Goal: Task Accomplishment & Management: Manage account settings

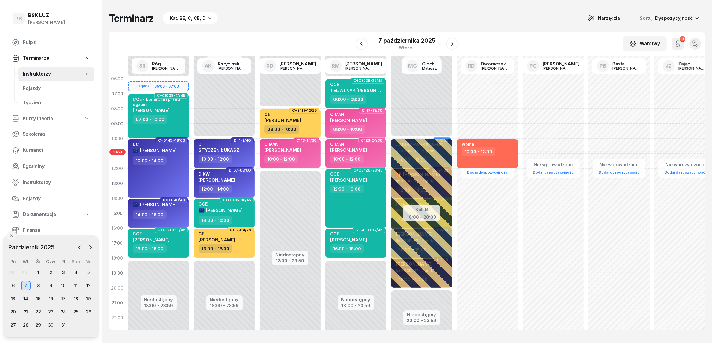
click at [263, 19] on div "Terminarz Kat. BE, C, CE, D Narzędzia Sortuj Dyspozycyjność" at bounding box center [407, 18] width 596 height 13
click at [193, 18] on div "Kat. BE, C, CE, D" at bounding box center [188, 18] width 36 height 7
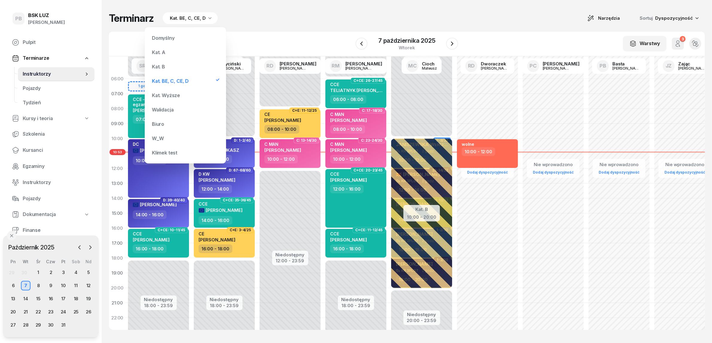
click at [171, 51] on div "Kat. A" at bounding box center [186, 52] width 72 height 12
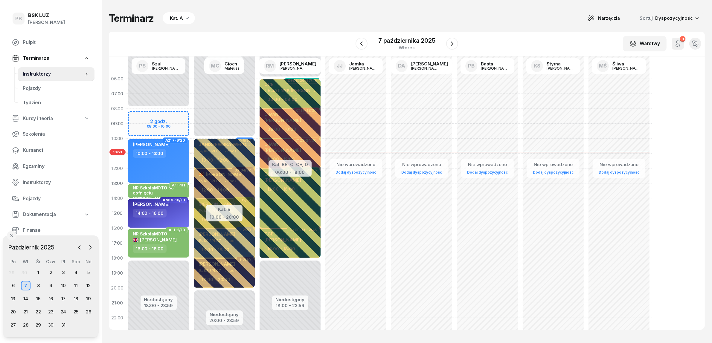
click at [13, 294] on div "29 30 1 2 3 4 5 6 7 8 9 10 11 12 13 14 15 16 17 18 19 20 21 22 23 24 25 26 27 2…" at bounding box center [51, 299] width 88 height 62
click at [11, 301] on div "13" at bounding box center [13, 299] width 10 height 10
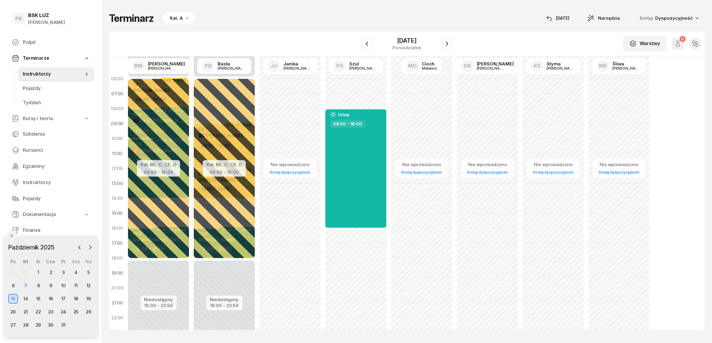
click at [65, 285] on div "10" at bounding box center [64, 286] width 10 height 10
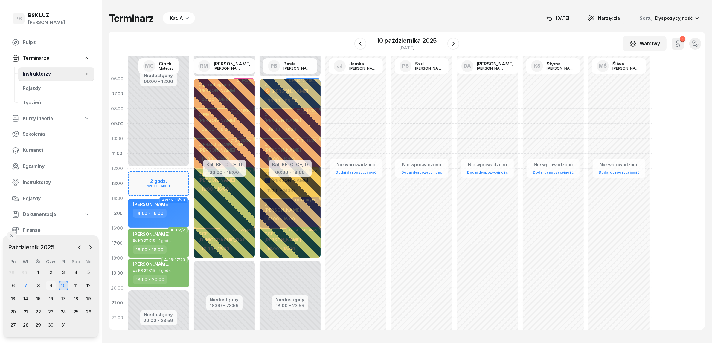
click at [51, 285] on div "9" at bounding box center [51, 286] width 10 height 10
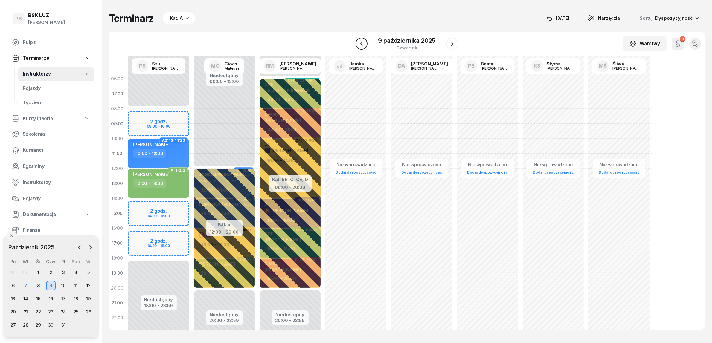
click at [359, 42] on icon "button" at bounding box center [361, 43] width 7 height 7
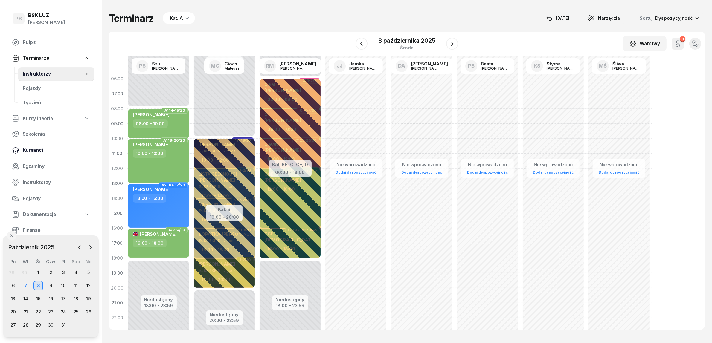
click at [35, 148] on span "Kursanci" at bounding box center [56, 151] width 67 height 8
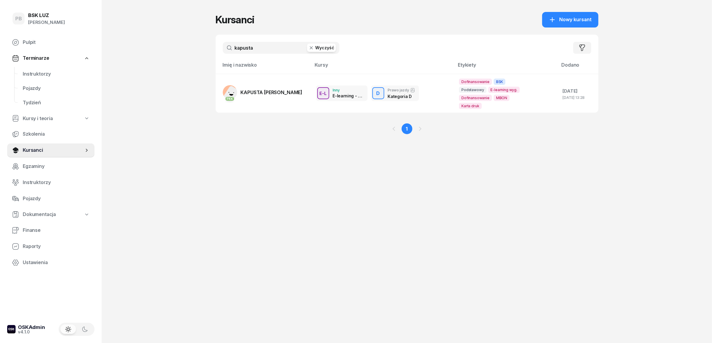
drag, startPoint x: 278, startPoint y: 49, endPoint x: 199, endPoint y: 47, distance: 79.0
click at [199, 47] on div "PB BSK [PERSON_NAME] Terminarze Instruktorzy Pojazdy Tydzień Kursy i teoria Szk…" at bounding box center [356, 171] width 712 height 343
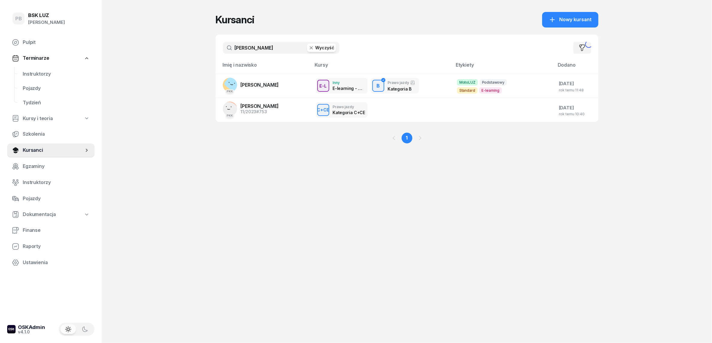
type input "[PERSON_NAME]"
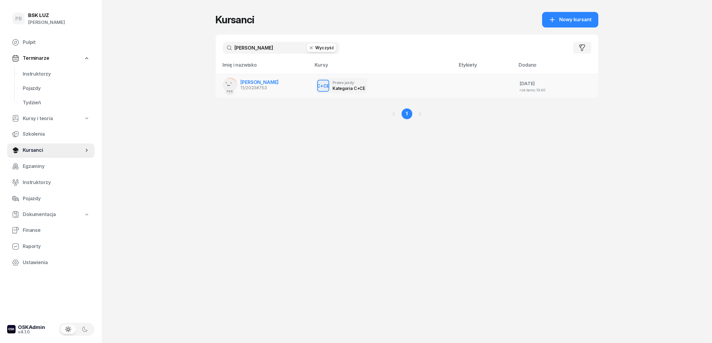
click at [274, 82] on span "[PERSON_NAME]" at bounding box center [260, 82] width 38 height 6
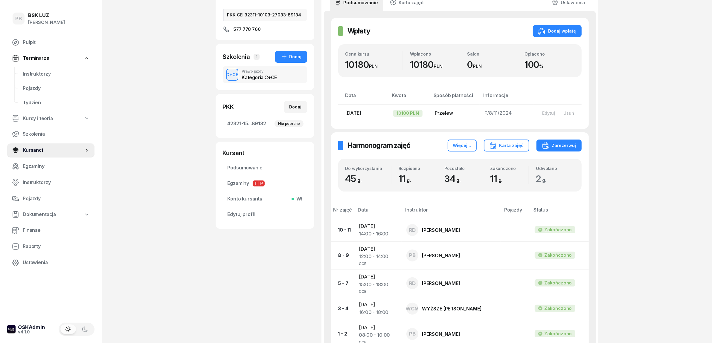
scroll to position [75, 0]
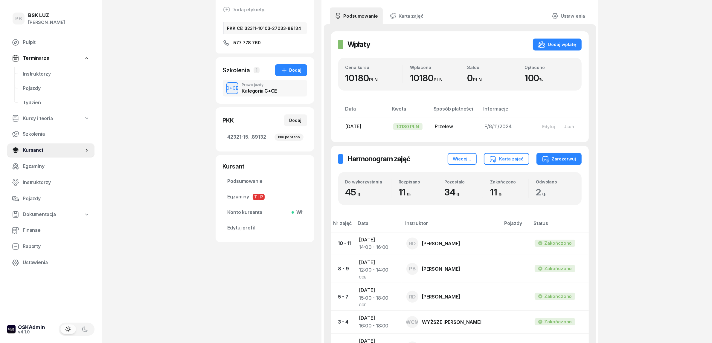
click at [681, 171] on div "PB BSK [PERSON_NAME] Terminarze Instruktorzy Pojazdy Tydzień Kursy i teoria Szk…" at bounding box center [356, 192] width 712 height 535
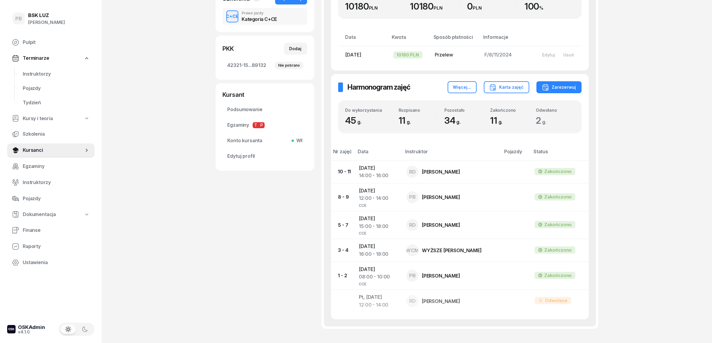
scroll to position [150, 0]
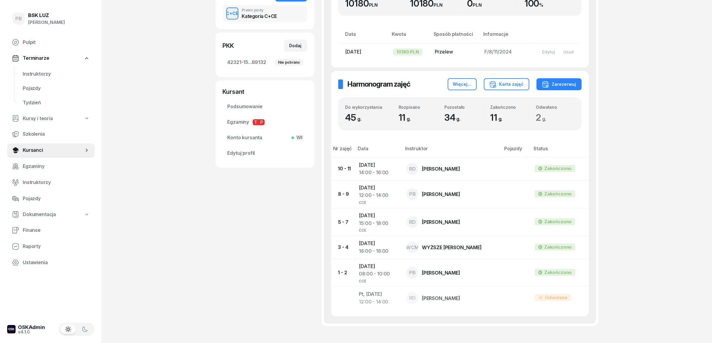
click at [211, 261] on div "PB BSK [PERSON_NAME] Terminarze Instruktorzy Pojazdy Tydzień Kursy i teoria Szk…" at bounding box center [356, 117] width 712 height 535
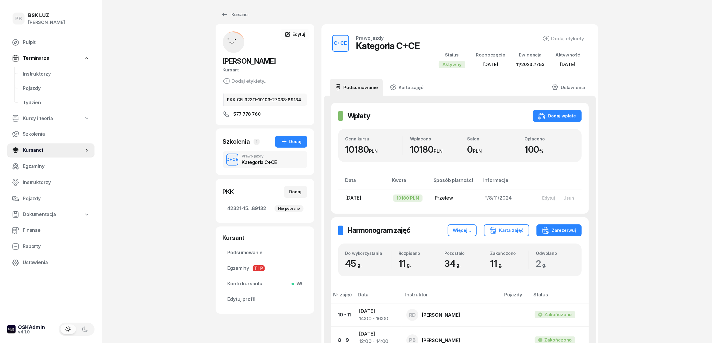
scroll to position [0, 0]
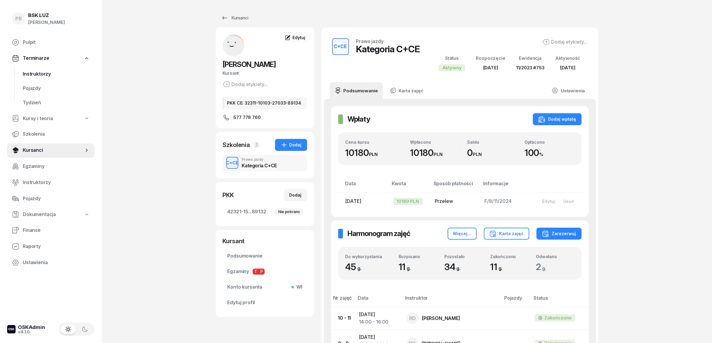
click at [36, 76] on span "Instruktorzy" at bounding box center [56, 74] width 67 height 8
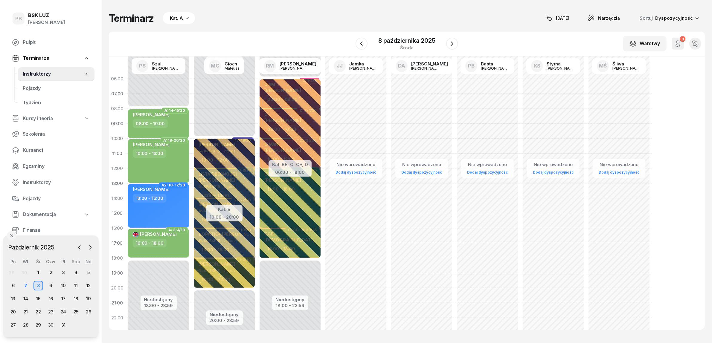
click at [179, 18] on div "Kat. A" at bounding box center [176, 18] width 13 height 7
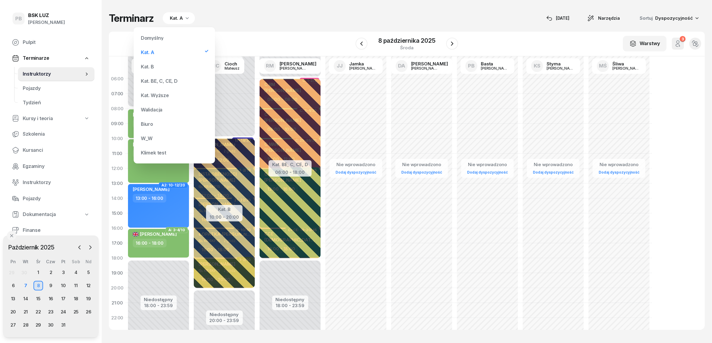
click at [158, 80] on div "Kat. BE, C, CE, D" at bounding box center [159, 81] width 37 height 5
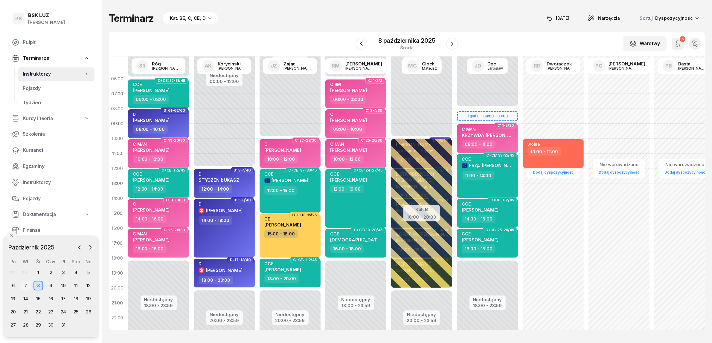
click at [25, 284] on div "7" at bounding box center [26, 286] width 10 height 10
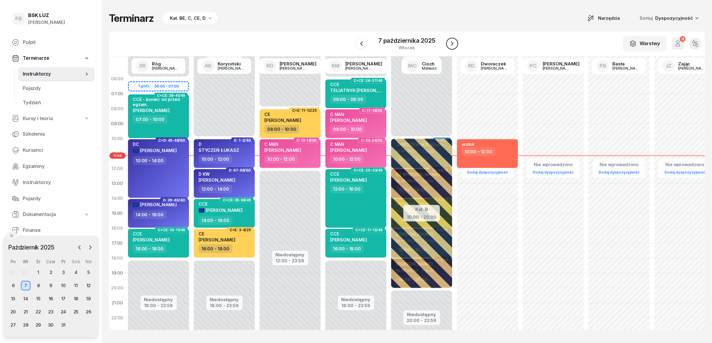
click at [452, 43] on icon "button" at bounding box center [452, 43] width 7 height 7
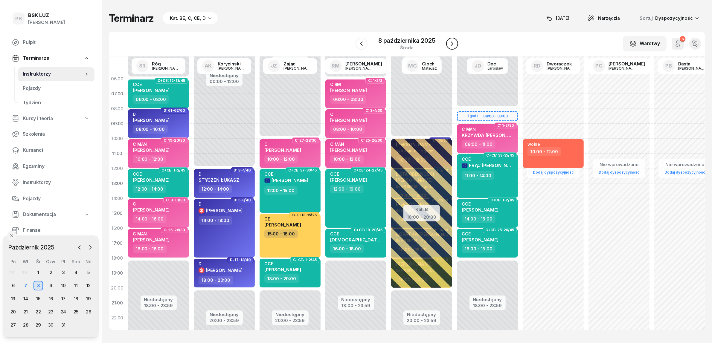
click at [452, 43] on icon "button" at bounding box center [452, 43] width 7 height 7
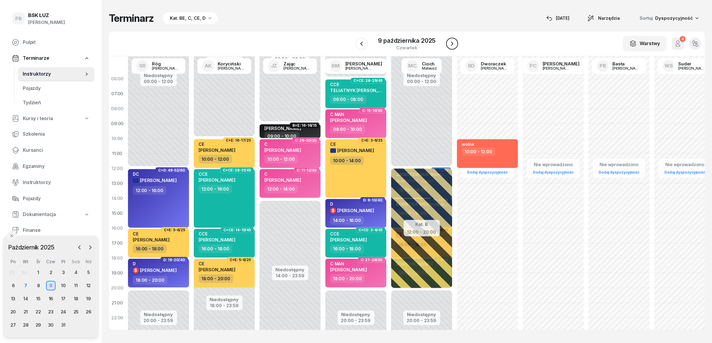
click at [452, 43] on icon "button" at bounding box center [452, 43] width 7 height 7
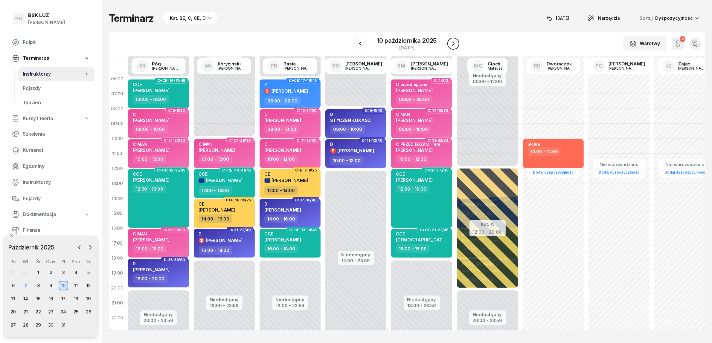
click at [452, 43] on icon "button" at bounding box center [453, 43] width 7 height 7
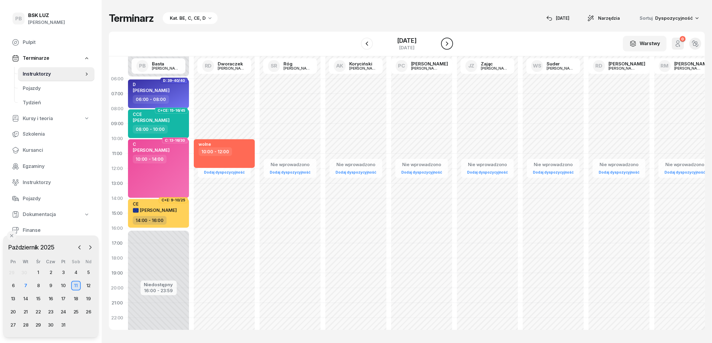
click at [451, 43] on icon "button" at bounding box center [447, 43] width 7 height 7
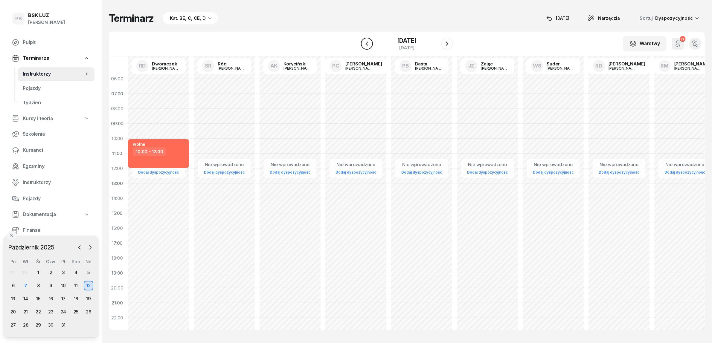
click at [366, 43] on icon "button" at bounding box center [367, 44] width 2 height 4
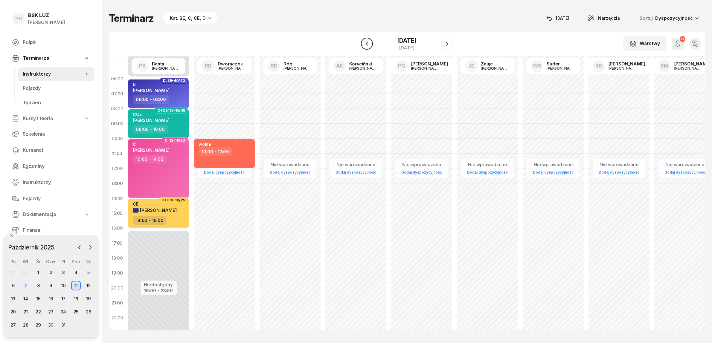
click at [366, 43] on icon "button" at bounding box center [367, 44] width 2 height 4
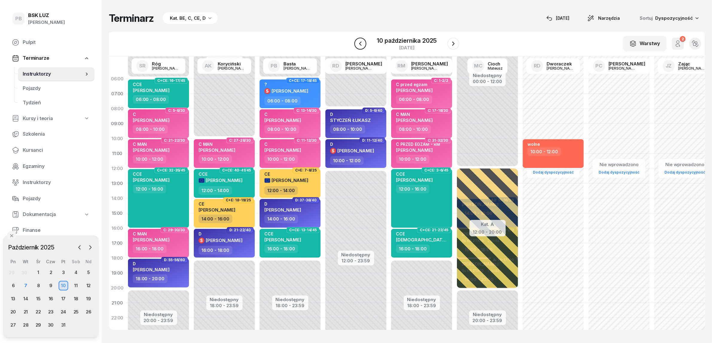
click at [360, 43] on icon "button" at bounding box center [360, 44] width 2 height 4
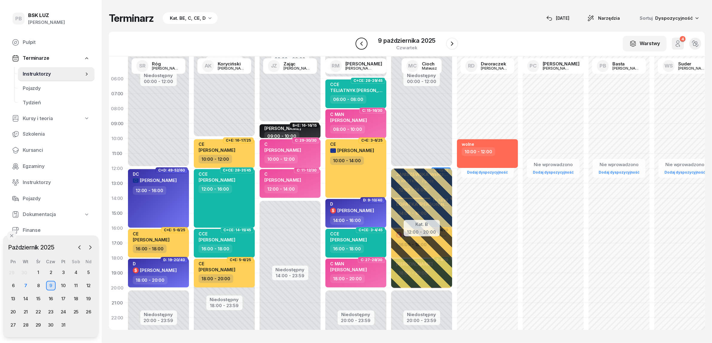
click at [360, 43] on icon "button" at bounding box center [361, 43] width 7 height 7
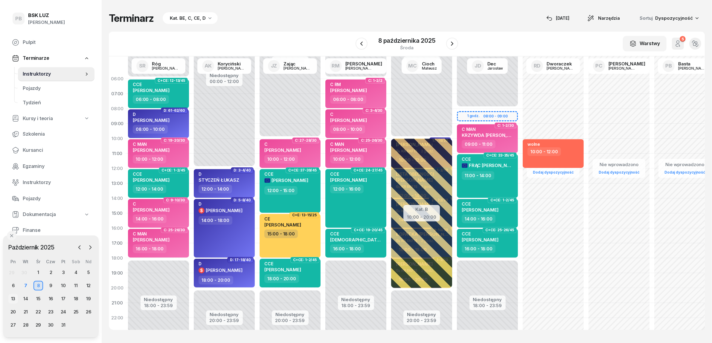
click at [14, 297] on div "13" at bounding box center [13, 299] width 10 height 10
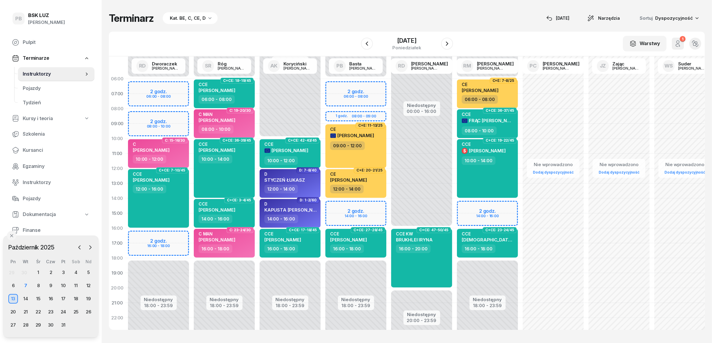
click at [350, 207] on div "Niedostępny 00:00 - 06:00 Niedostępny 18:00 - 23:59 2 godz. 06:00 - 08:00 1 god…" at bounding box center [356, 213] width 66 height 284
select select "14"
select select "16"
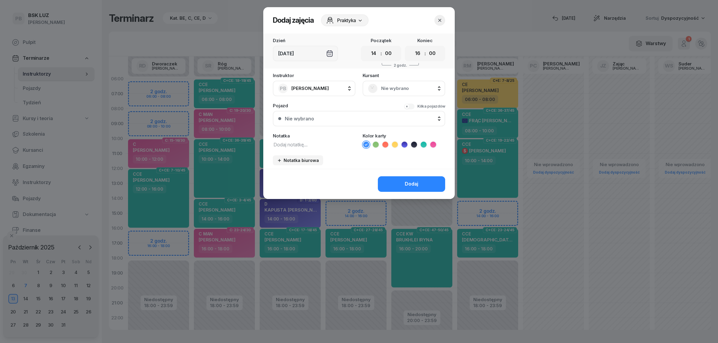
click at [393, 87] on span "Nie wybrano" at bounding box center [410, 89] width 59 height 8
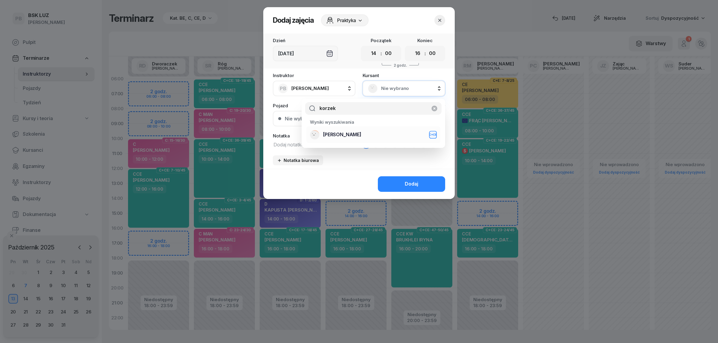
type input "korzek"
click at [374, 136] on div "[PERSON_NAME]+CE" at bounding box center [373, 135] width 127 height 10
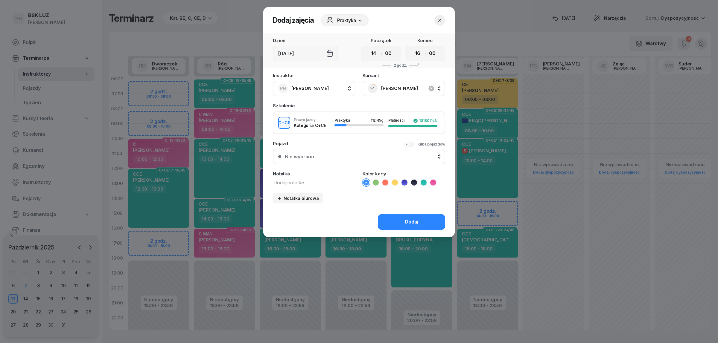
click at [288, 182] on textarea at bounding box center [314, 183] width 83 height 8
type textarea "CCE"
click at [424, 181] on icon at bounding box center [424, 183] width 6 height 6
click at [413, 218] on div "Dodaj" at bounding box center [411, 222] width 13 height 8
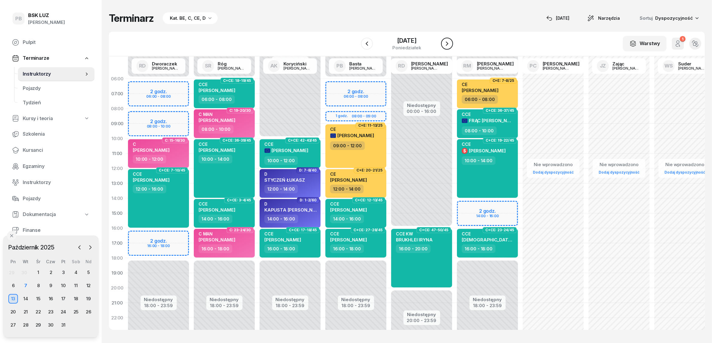
click at [451, 45] on icon "button" at bounding box center [447, 43] width 7 height 7
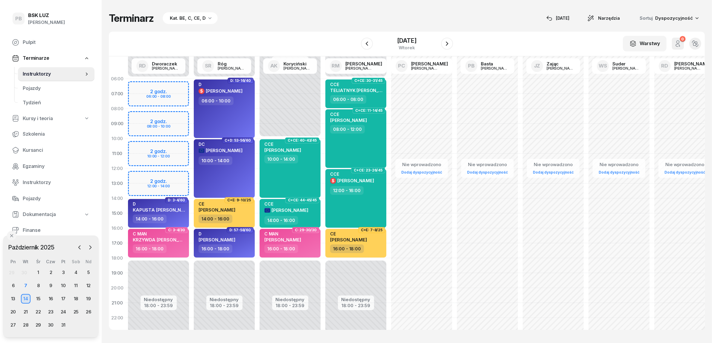
click at [138, 142] on div "Niedostępny 00:00 - 06:00 Niedostępny 18:00 - 23:59 2 godz. 06:00 - 08:00 2 god…" at bounding box center [159, 213] width 66 height 284
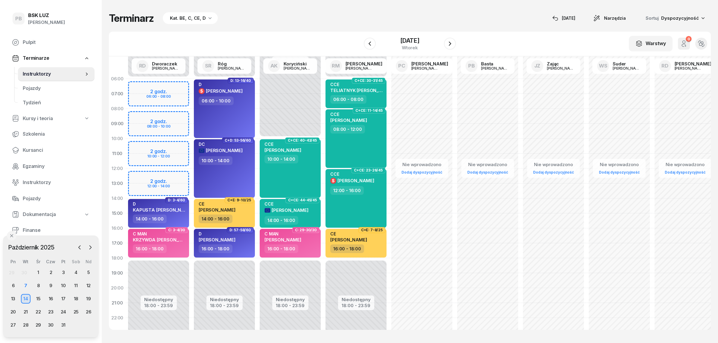
select select "10"
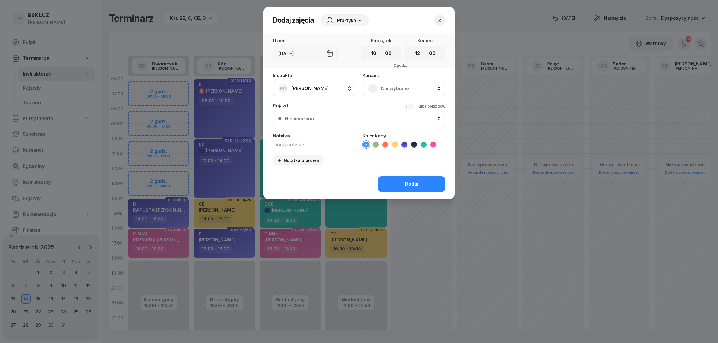
click at [403, 87] on span "Nie wybrano" at bounding box center [410, 89] width 59 height 8
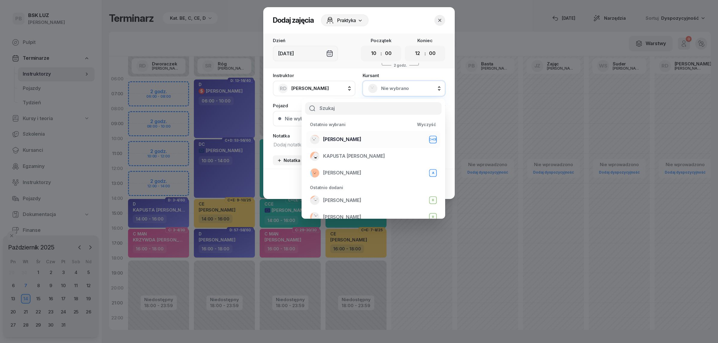
click at [384, 136] on div "[PERSON_NAME]+CE" at bounding box center [373, 140] width 127 height 10
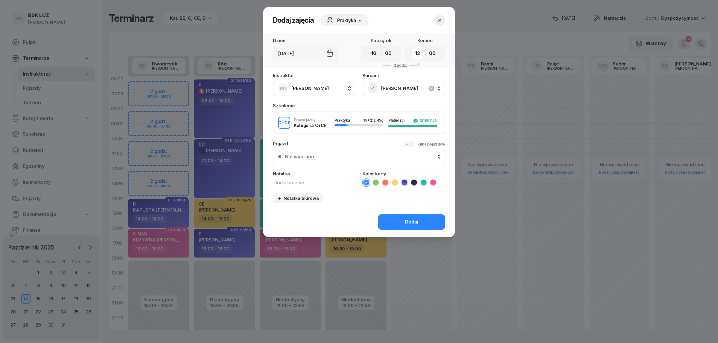
click at [419, 51] on select "00 01 02 03 04 05 06 07 08 09 10 11 12 13 14 15 16 17 18 19 20 21 22 23" at bounding box center [417, 53] width 11 height 13
select select "14"
click at [412, 47] on select "00 01 02 03 04 05 06 07 08 09 10 11 12 13 14 15 16 17 18 19 20 21 22 23" at bounding box center [417, 53] width 11 height 13
click at [422, 180] on icon at bounding box center [424, 183] width 6 height 6
click at [328, 181] on textarea at bounding box center [314, 183] width 83 height 8
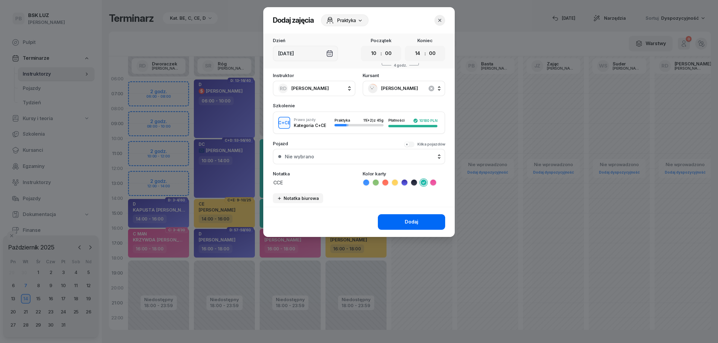
type textarea "CCE"
click at [405, 218] on div "Dodaj" at bounding box center [411, 222] width 13 height 8
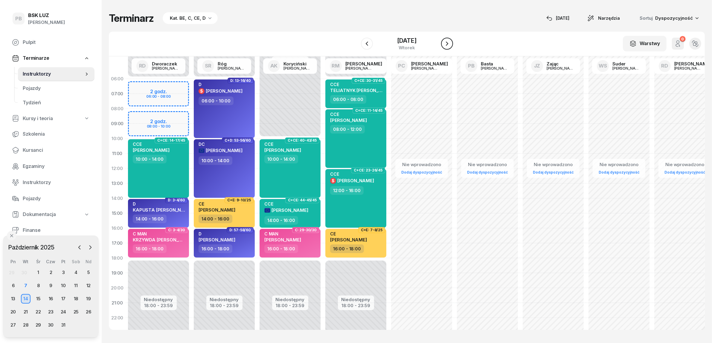
click at [451, 41] on icon "button" at bounding box center [447, 43] width 7 height 7
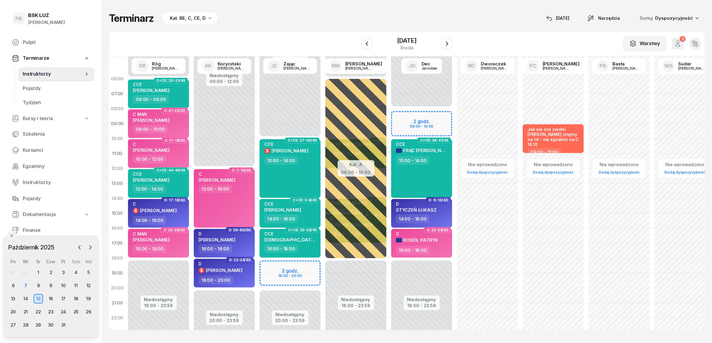
click at [428, 117] on div "Niedostępny 00:00 - 08:00 Niedostępny 18:00 - 23:59 2 godz. 08:00 - 10:00 C+CE:…" at bounding box center [422, 213] width 66 height 284
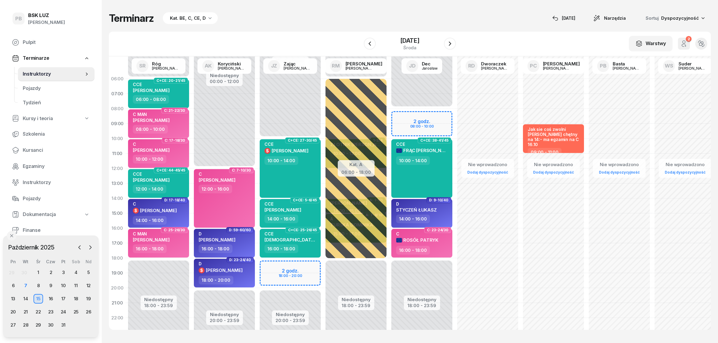
select select "08"
select select "10"
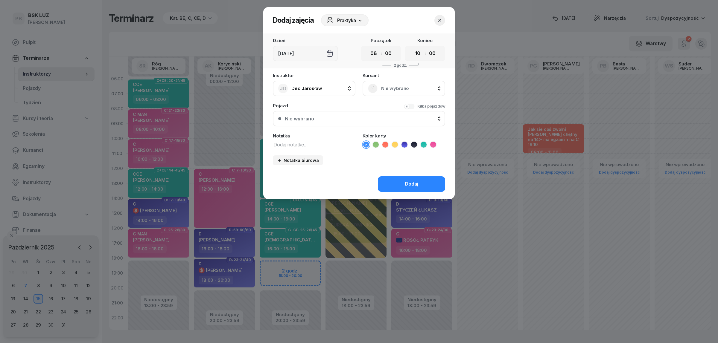
click at [396, 87] on span "Nie wybrano" at bounding box center [410, 89] width 59 height 8
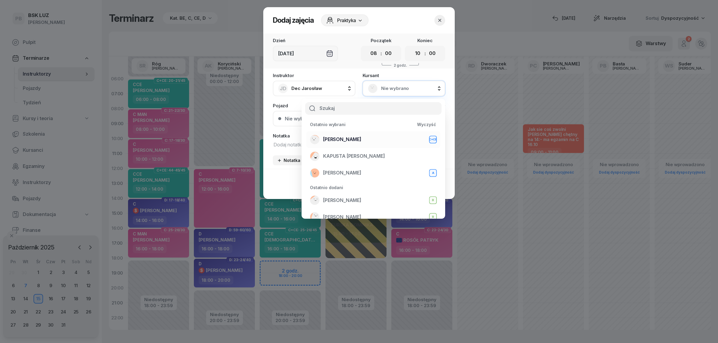
click at [368, 135] on div "[PERSON_NAME]+CE" at bounding box center [373, 140] width 127 height 10
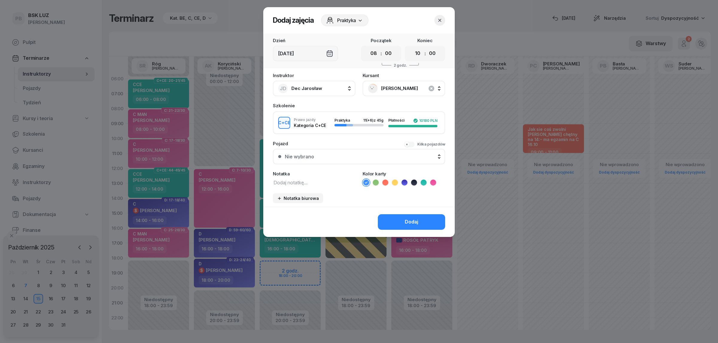
click at [323, 179] on textarea at bounding box center [314, 183] width 83 height 8
type textarea "CCE"
click at [424, 182] on icon at bounding box center [423, 183] width 3 height 2
click at [410, 220] on div "Dodaj" at bounding box center [411, 222] width 13 height 8
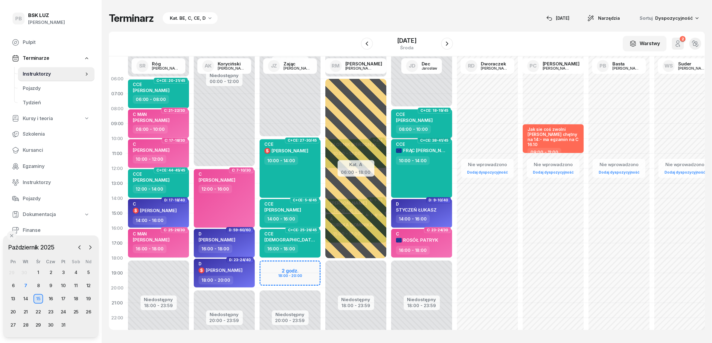
click at [445, 129] on div "08:00 - 10:00" at bounding box center [422, 129] width 53 height 9
select select "08"
select select "10"
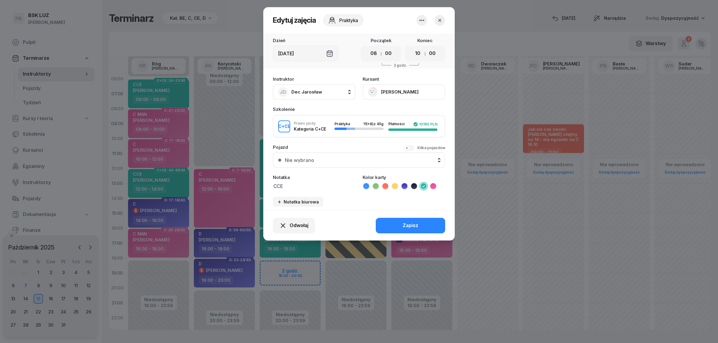
click at [296, 184] on textarea "CCE" at bounding box center [314, 186] width 83 height 8
type textarea "CCE - koniec"
click at [396, 222] on button "Zapisz" at bounding box center [410, 226] width 69 height 16
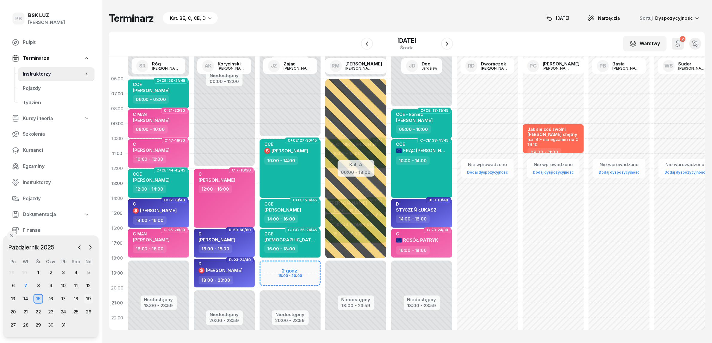
click at [90, 298] on div "19" at bounding box center [89, 299] width 10 height 10
click at [88, 283] on div "12" at bounding box center [89, 286] width 10 height 10
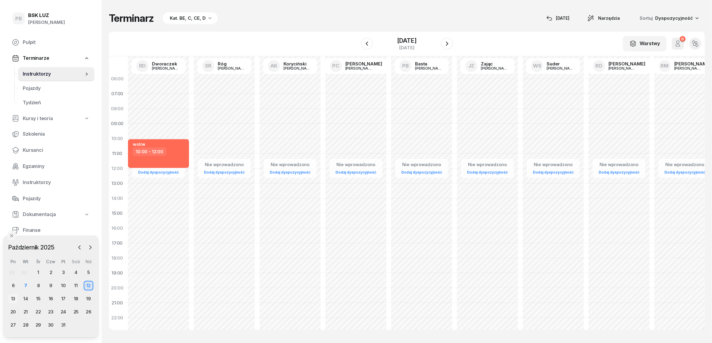
click at [12, 298] on div "13" at bounding box center [13, 299] width 10 height 10
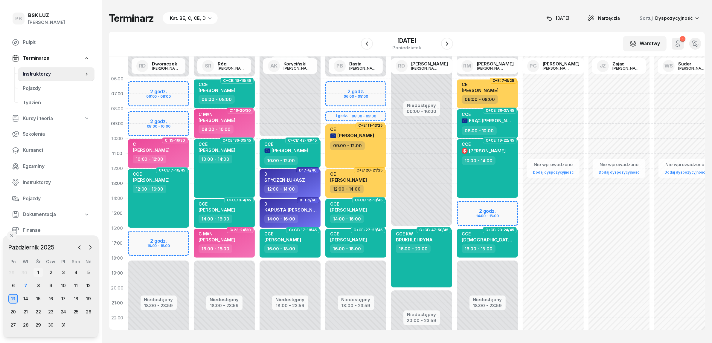
click at [40, 276] on div "1" at bounding box center [39, 273] width 10 height 10
click at [36, 289] on div "8" at bounding box center [39, 286] width 10 height 10
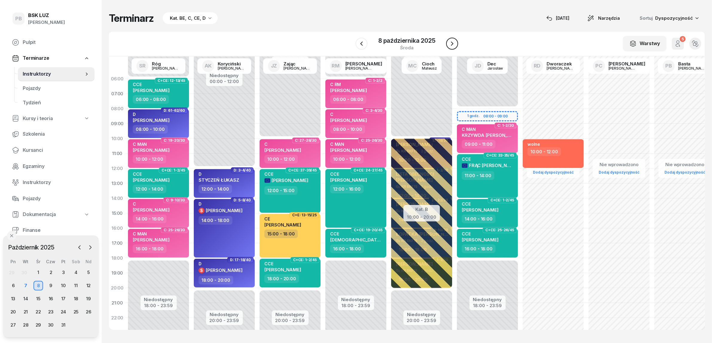
click at [454, 41] on icon "button" at bounding box center [452, 43] width 7 height 7
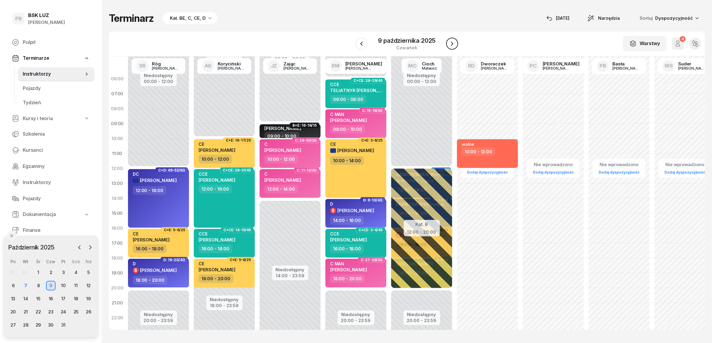
click at [454, 41] on icon "button" at bounding box center [452, 43] width 7 height 7
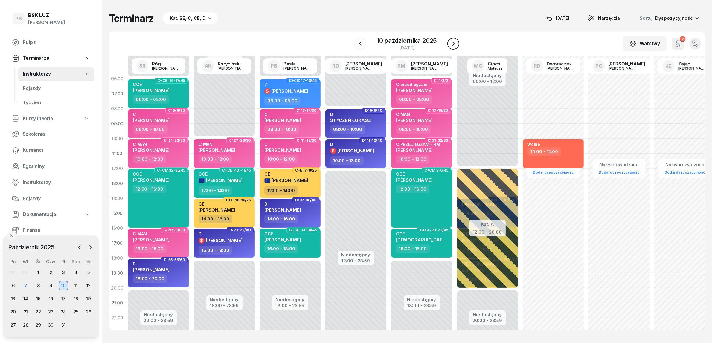
click at [454, 41] on icon "button" at bounding box center [453, 43] width 7 height 7
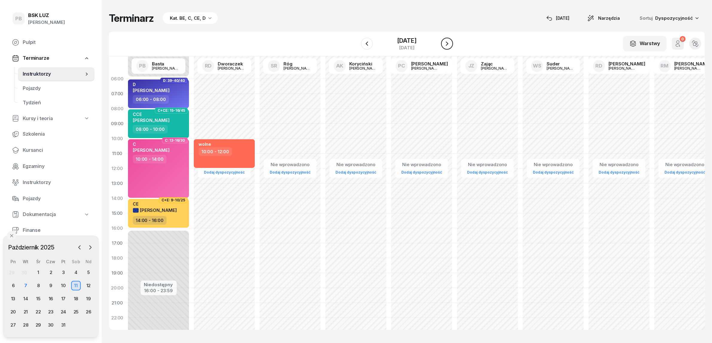
click at [451, 41] on icon "button" at bounding box center [447, 43] width 7 height 7
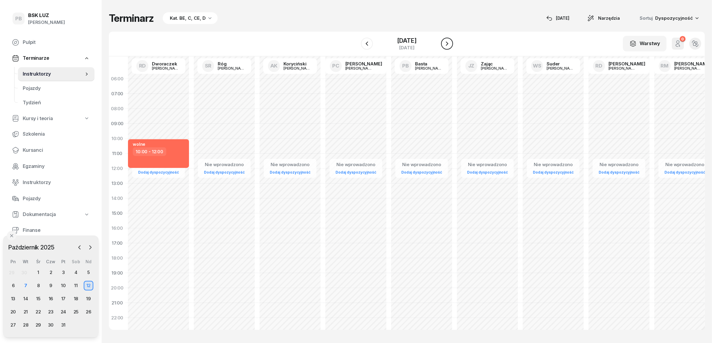
click at [451, 41] on icon "button" at bounding box center [447, 43] width 7 height 7
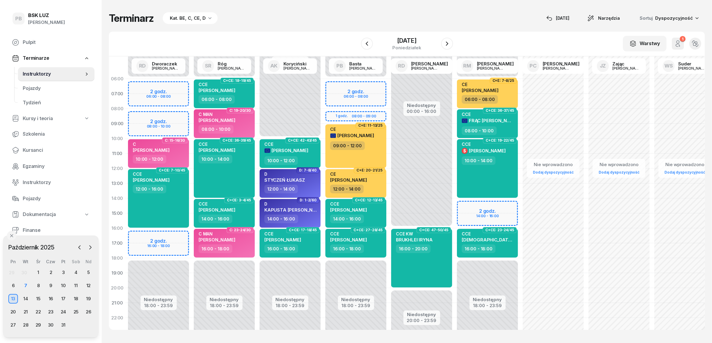
click at [337, 98] on div "Niedostępny 00:00 - 06:00 Niedostępny 18:00 - 23:59 2 godz. 06:00 - 08:00 1 god…" at bounding box center [356, 213] width 66 height 284
select select "07"
select select "09"
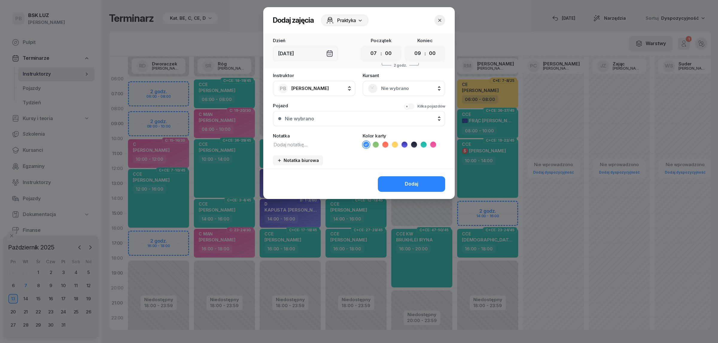
click at [391, 89] on span "Nie wybrano" at bounding box center [410, 89] width 59 height 8
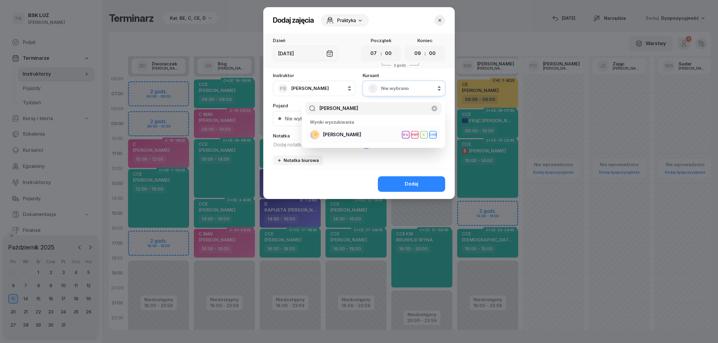
type input "[PERSON_NAME]"
click at [361, 136] on span "[PERSON_NAME]" at bounding box center [342, 135] width 38 height 8
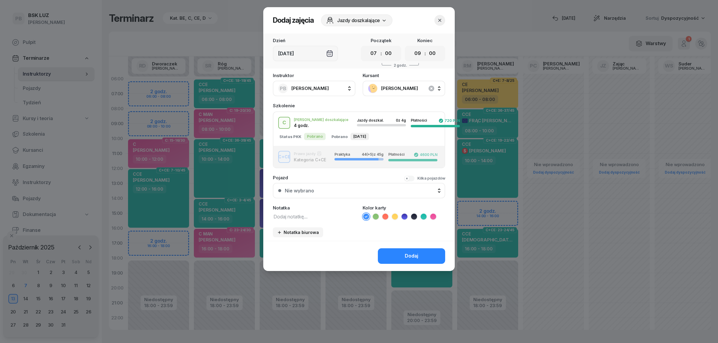
click at [319, 213] on textarea at bounding box center [314, 217] width 83 height 8
type textarea "?????"
click at [395, 215] on icon at bounding box center [395, 217] width 6 height 6
click at [395, 253] on button "Dodaj" at bounding box center [411, 257] width 67 height 16
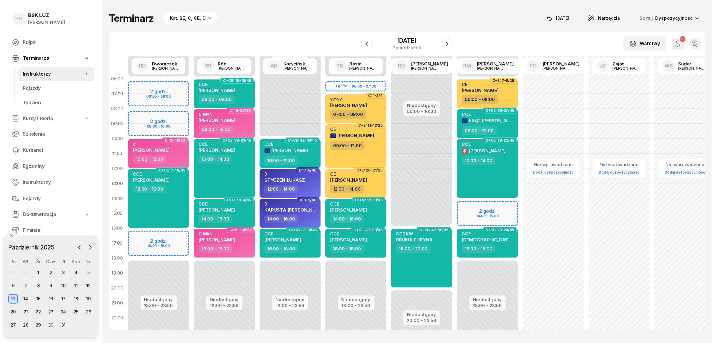
click at [336, 13] on div "Terminarz Kat. BE, C, CE, D [DATE] Narzędzia Sortuj Dyspozycyjność" at bounding box center [407, 18] width 596 height 13
click at [355, 105] on span "[PERSON_NAME]" at bounding box center [348, 106] width 37 height 6
select select "07"
select select "09"
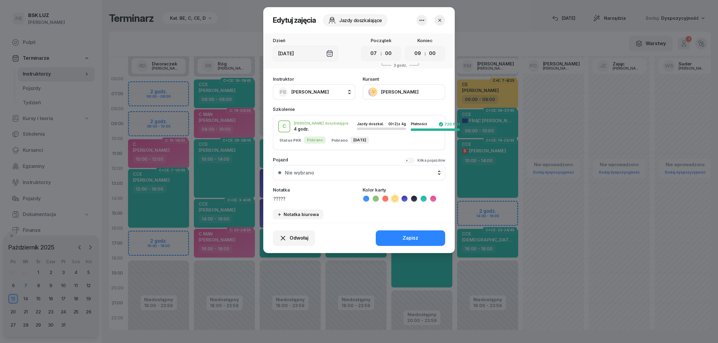
click at [444, 16] on button "button" at bounding box center [439, 20] width 11 height 11
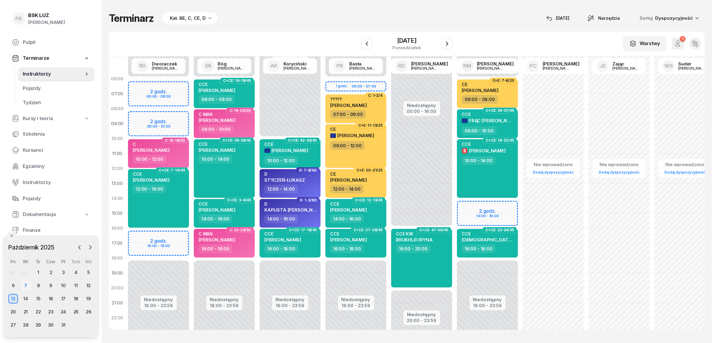
click at [23, 286] on div "7" at bounding box center [26, 286] width 10 height 10
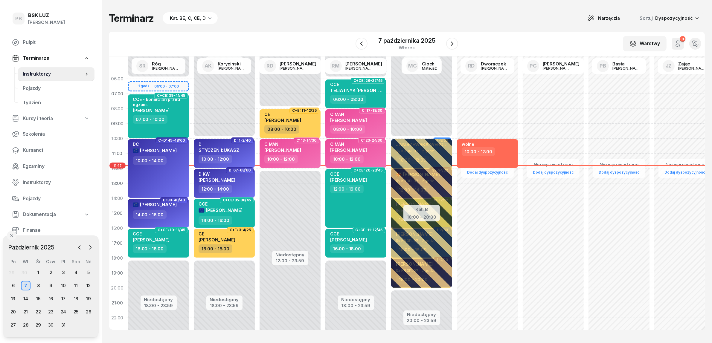
click at [379, 19] on div "Terminarz Kat. BE, C, CE, D Narzędzia Sortuj Dyspozycyjność" at bounding box center [407, 18] width 596 height 13
click at [513, 243] on div "Nie wprowadzono Dodaj dyspozycyjność wolne 10:00 - 12:00" at bounding box center [488, 213] width 66 height 284
select select "16"
select select "18"
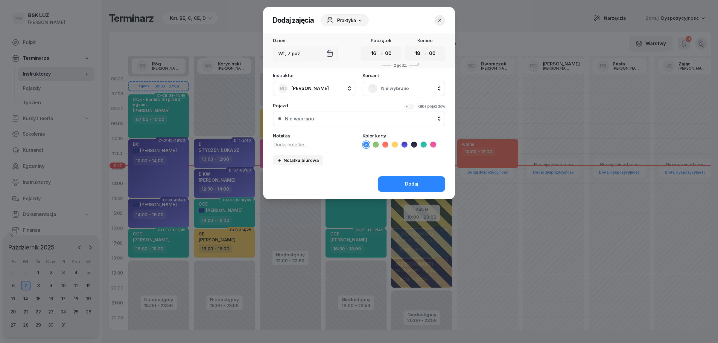
click at [438, 17] on icon "button" at bounding box center [440, 20] width 6 height 6
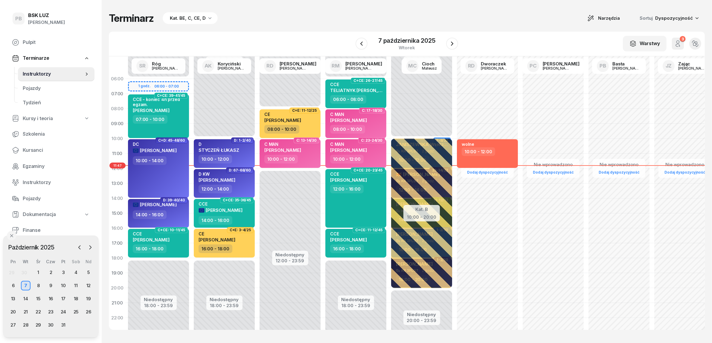
click at [438, 17] on div "Terminarz Kat. BE, C, CE, D Narzędzia Sortuj Dyspozycyjność" at bounding box center [407, 18] width 596 height 13
click at [39, 150] on span "Kursanci" at bounding box center [56, 151] width 67 height 8
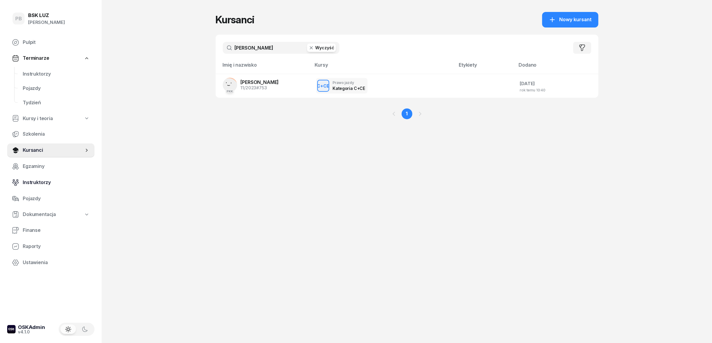
click at [43, 184] on span "Instruktorzy" at bounding box center [56, 183] width 67 height 8
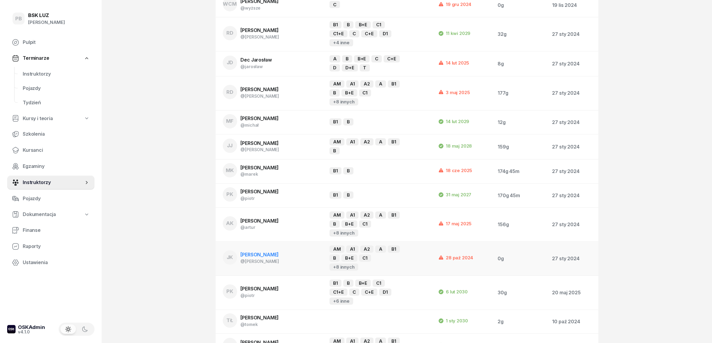
scroll to position [224, 0]
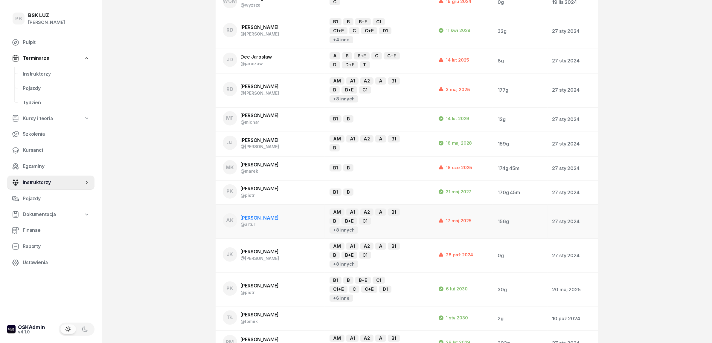
click at [272, 215] on span "[PERSON_NAME]" at bounding box center [260, 218] width 38 height 6
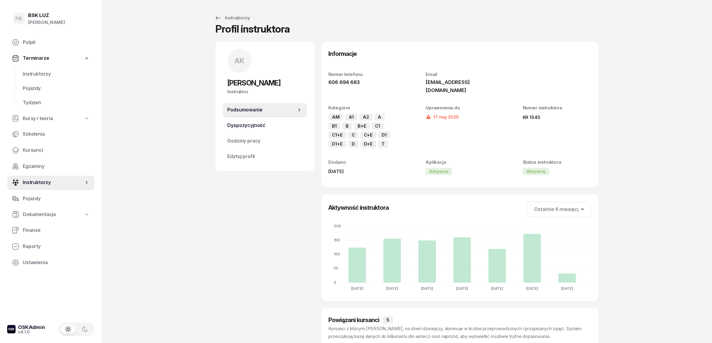
click at [280, 125] on span "Dyspozycyjność" at bounding box center [265, 126] width 75 height 8
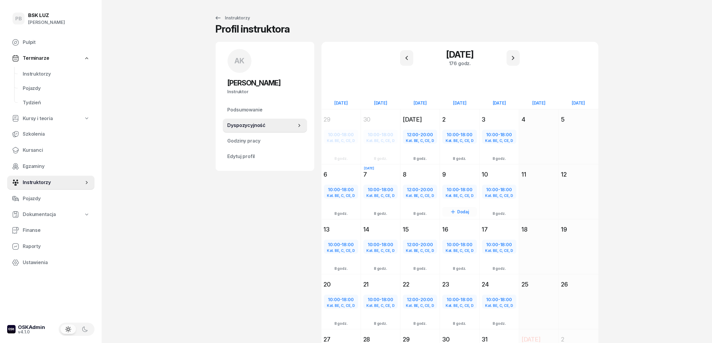
click at [464, 191] on span "18:00" at bounding box center [467, 190] width 12 height 6
select select "10"
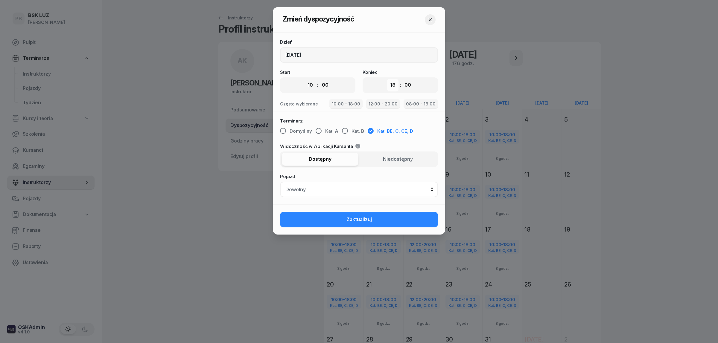
click at [392, 87] on select "00 01 02 03 04 05 06 07 08 09 10 11 12 13 14 15 16 17 18 19 20 21 22 23" at bounding box center [392, 85] width 11 height 13
select select "20"
click at [387, 79] on select "00 01 02 03 04 05 06 07 08 09 10 11 12 13 14 15 16 17 18 19 20 21 22 23" at bounding box center [392, 85] width 11 height 13
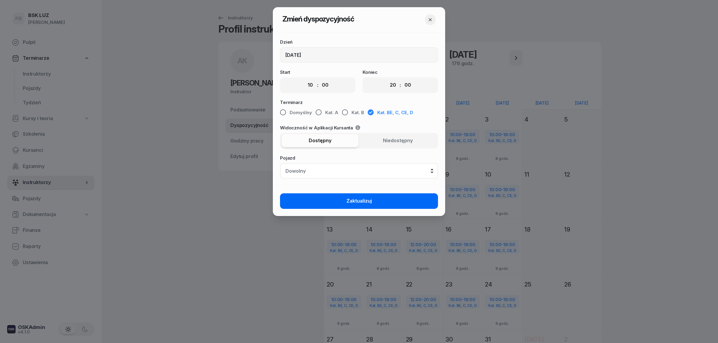
click at [389, 200] on button "Zaktualizuj" at bounding box center [359, 202] width 158 height 16
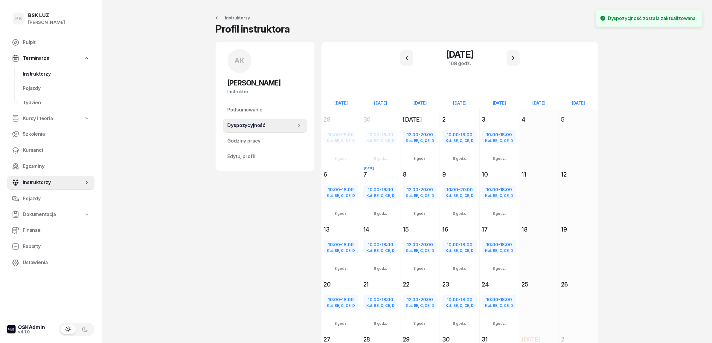
click at [45, 73] on span "Instruktorzy" at bounding box center [56, 74] width 67 height 8
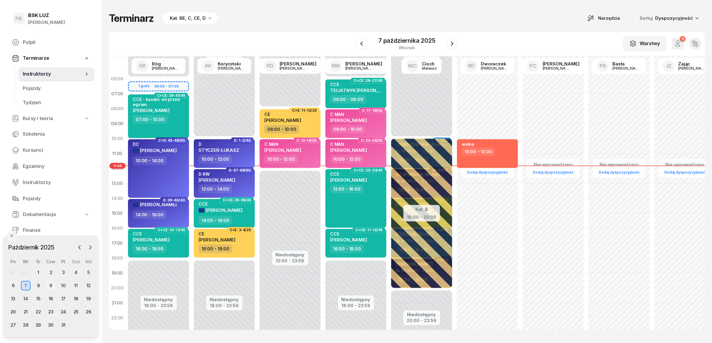
click at [51, 284] on div "9" at bounding box center [51, 286] width 10 height 10
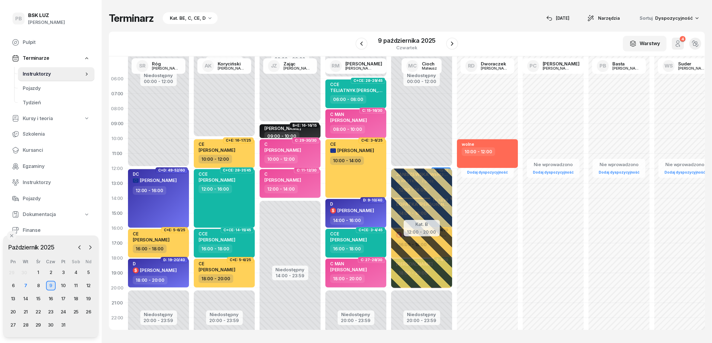
click at [353, 26] on div "Terminarz Kat. BE, C, CE, D [DATE] Narzędzia Sortuj Dyspozycyjność W Wybierz AK…" at bounding box center [407, 171] width 596 height 342
click at [456, 44] on button "button" at bounding box center [452, 44] width 12 height 12
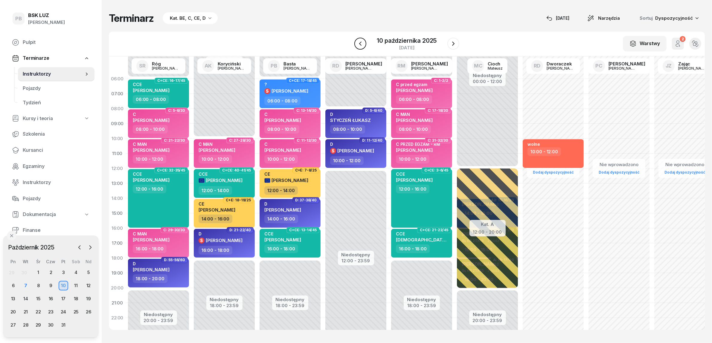
click at [360, 42] on icon "button" at bounding box center [360, 43] width 7 height 7
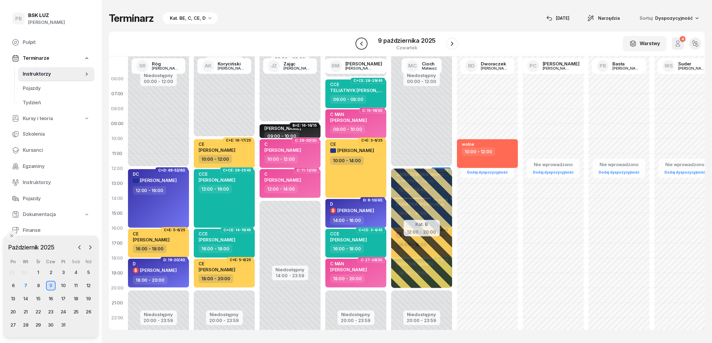
click at [360, 42] on icon "button" at bounding box center [361, 43] width 7 height 7
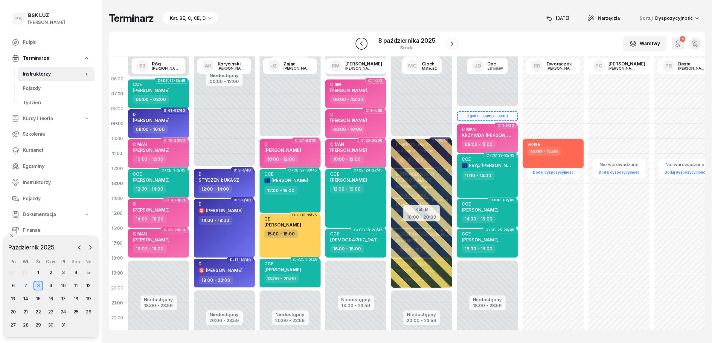
click at [360, 42] on icon "button" at bounding box center [361, 43] width 7 height 7
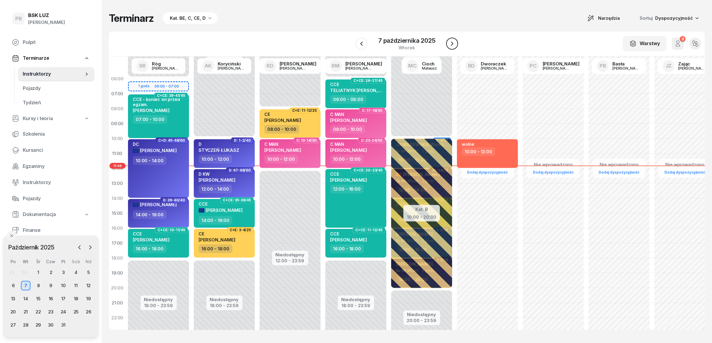
click at [455, 40] on icon "button" at bounding box center [452, 43] width 7 height 7
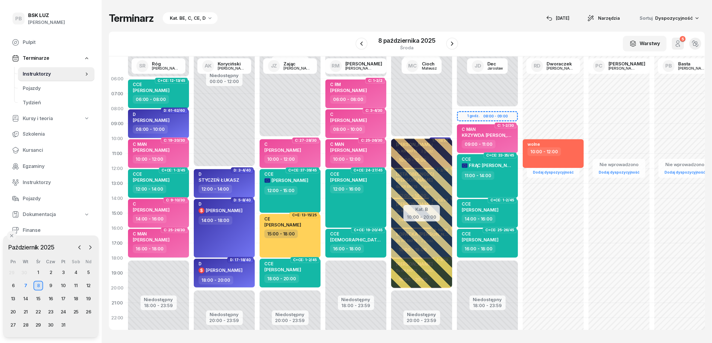
click at [301, 263] on span "C+CE: 1-2/45" at bounding box center [304, 260] width 29 height 6
select select "18"
select select "20"
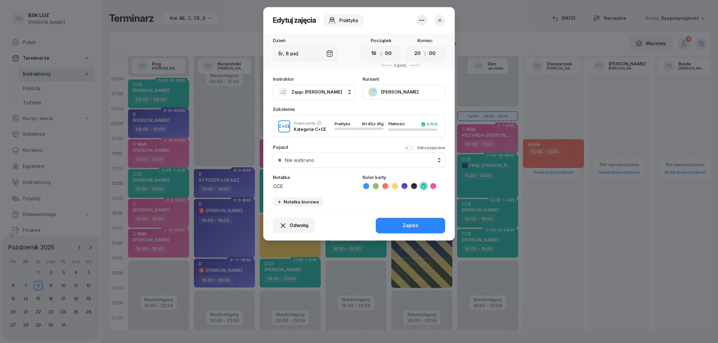
click at [397, 90] on button "[PERSON_NAME]" at bounding box center [404, 92] width 83 height 16
click at [305, 305] on div at bounding box center [359, 171] width 718 height 343
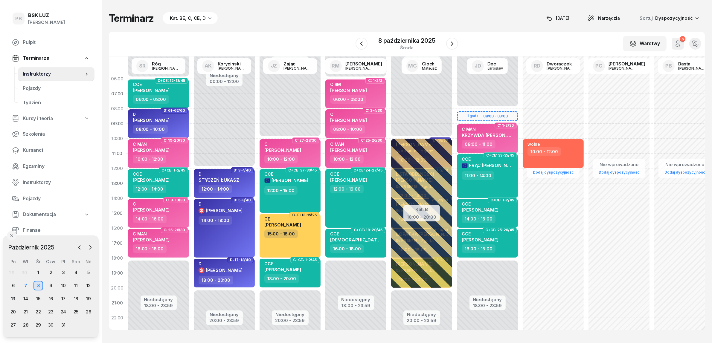
click at [201, 20] on div "Kat. BE, C, CE, D" at bounding box center [188, 18] width 36 height 7
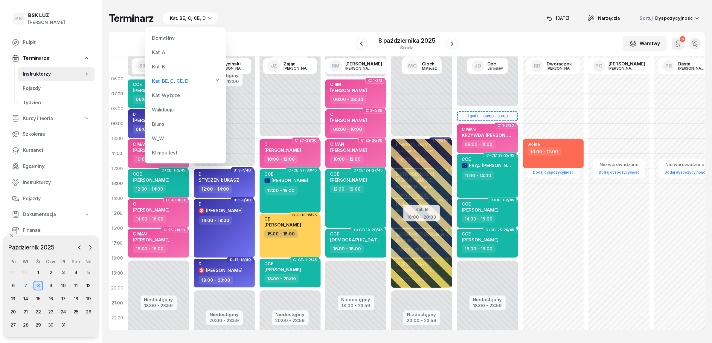
click at [165, 69] on div "Kat. B" at bounding box center [186, 67] width 72 height 12
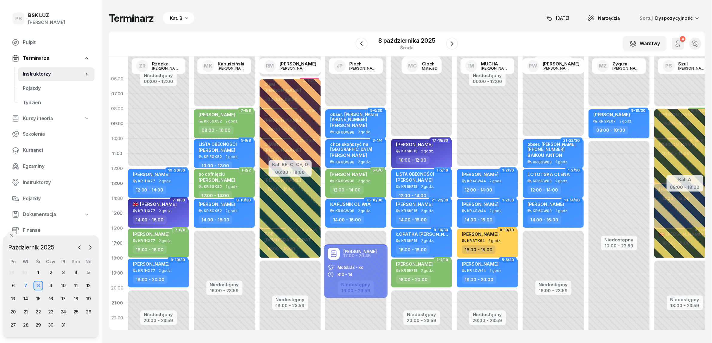
click at [279, 26] on div "Terminarz Kat. B [DATE] Narzędzia Sortuj Dyspozycyjność W Wybierz AK [PERSON_NA…" at bounding box center [407, 171] width 596 height 342
click at [286, 38] on div "W Wybierz AK [PERSON_NAME] BP [PERSON_NAME] DP [PERSON_NAME] GS [PERSON_NAME] I…" at bounding box center [407, 44] width 596 height 25
click at [265, 28] on div "Terminarz Kat. B [DATE] Narzędzia Sortuj Dyspozycyjność W Wybierz AK [PERSON_NA…" at bounding box center [407, 171] width 596 height 342
click at [180, 18] on div "Kat. B" at bounding box center [176, 18] width 13 height 7
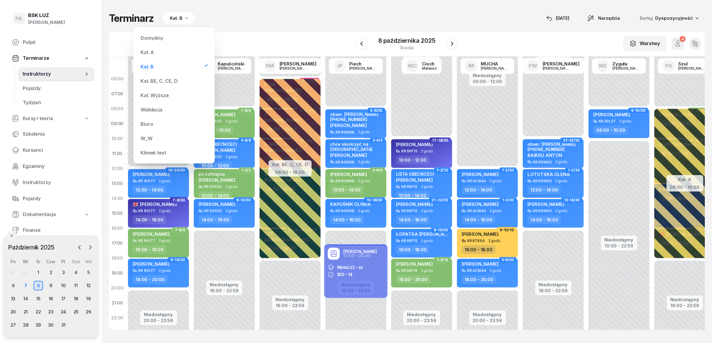
click at [167, 81] on div "Kat. BE, C, CE, D" at bounding box center [159, 81] width 37 height 5
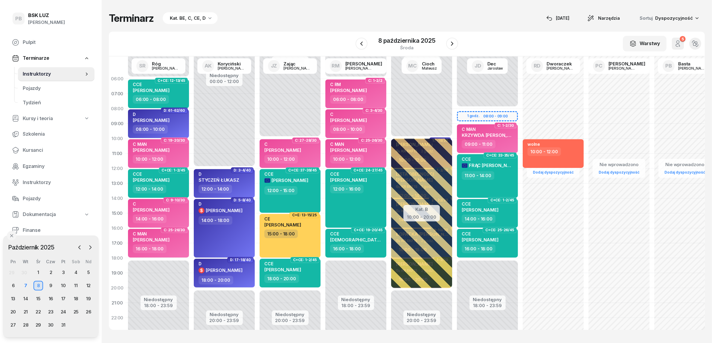
click at [279, 17] on div "Terminarz Kat. BE, C, CE, D [DATE] Narzędzia Sortuj Dyspozycyjność" at bounding box center [407, 18] width 596 height 13
click at [367, 123] on div "C [PERSON_NAME]" at bounding box center [348, 118] width 37 height 13
select select "08"
select select "10"
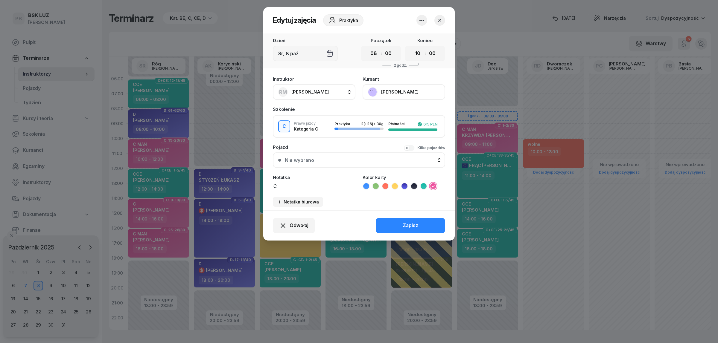
click at [438, 20] on icon "button" at bounding box center [440, 20] width 6 height 6
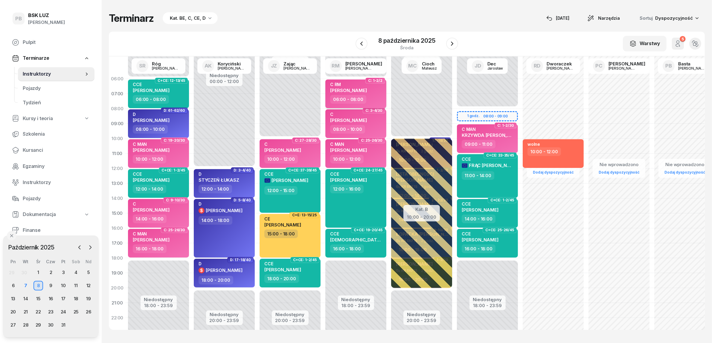
click at [372, 98] on div "06:00 - 08:00" at bounding box center [356, 99] width 53 height 9
select select "06"
select select "08"
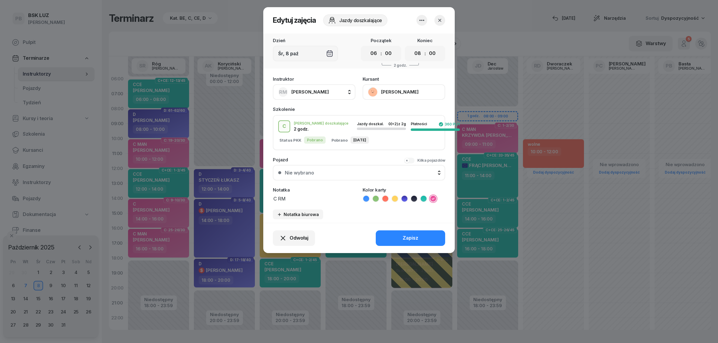
click at [423, 90] on button "[PERSON_NAME]" at bounding box center [404, 92] width 83 height 16
click at [429, 75] on div "Instruktor [PERSON_NAME] AK [PERSON_NAME] BP [PERSON_NAME] DP [PERSON_NAME] GS …" at bounding box center [359, 86] width 172 height 27
click at [438, 17] on icon "button" at bounding box center [440, 20] width 6 height 6
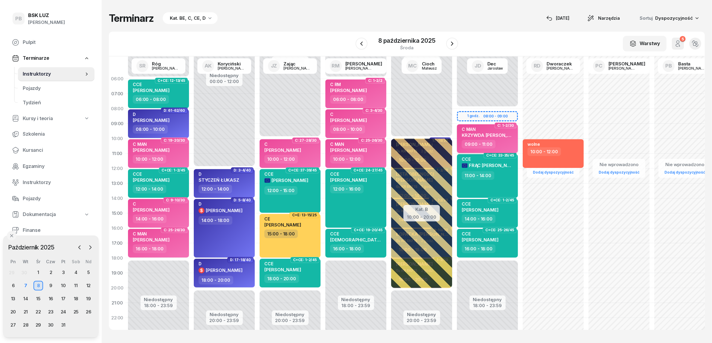
click at [509, 147] on div "09:00 - 11:00" at bounding box center [488, 144] width 53 height 9
select select "09"
select select "11"
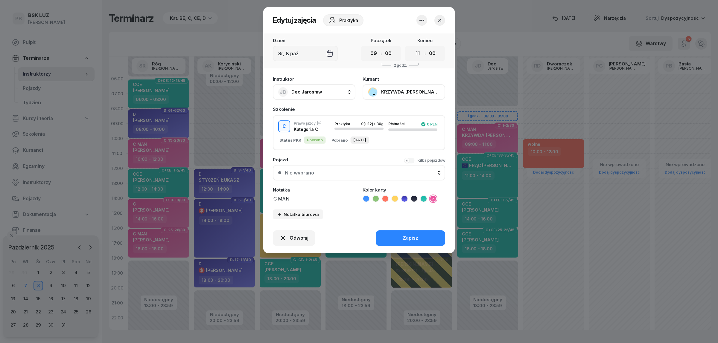
click at [412, 96] on button "KRZYWDA [PERSON_NAME]" at bounding box center [404, 92] width 83 height 16
click at [518, 21] on div at bounding box center [359, 171] width 718 height 343
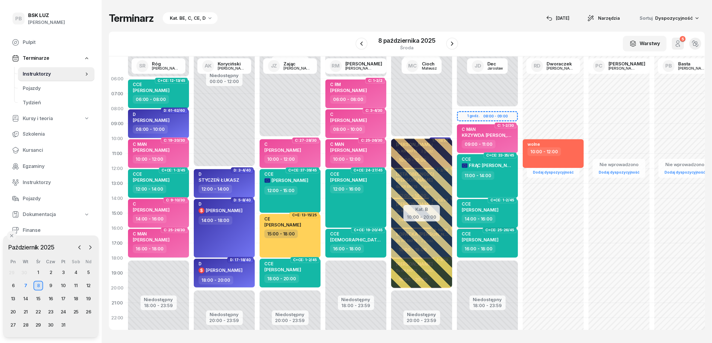
click at [506, 216] on div "14:00 - 16:00" at bounding box center [488, 219] width 53 height 9
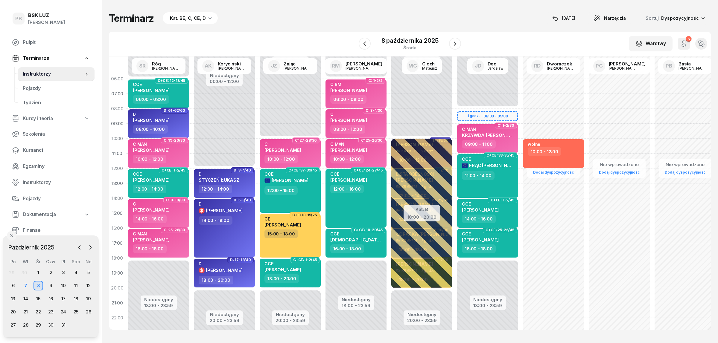
select select "14"
select select "16"
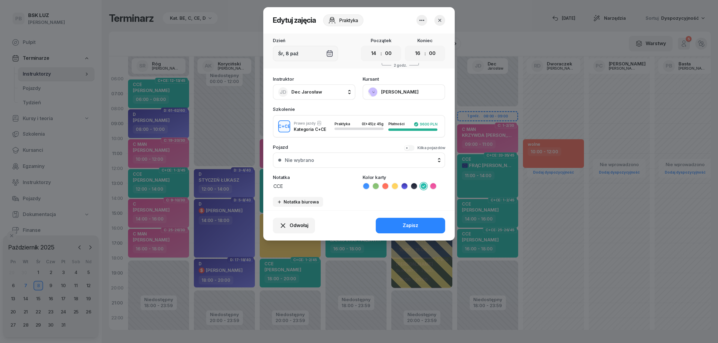
click at [405, 93] on button "[PERSON_NAME]" at bounding box center [404, 92] width 83 height 16
click at [551, 29] on div at bounding box center [359, 171] width 718 height 343
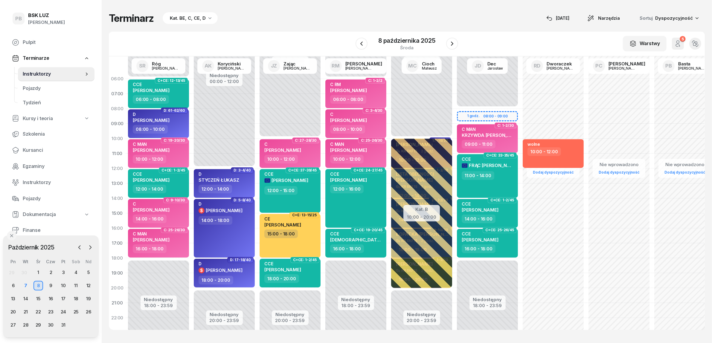
click at [330, 29] on div "Terminarz Kat. BE, C, CE, D [DATE] Narzędzia Sortuj Dyspozycyjność W Wybierz AK…" at bounding box center [407, 171] width 596 height 342
click at [292, 44] on div "W Wybierz AK [PERSON_NAME] BP [PERSON_NAME] DP [PERSON_NAME] GS [PERSON_NAME] I…" at bounding box center [407, 44] width 596 height 25
click at [245, 39] on div "W Wybierz AK [PERSON_NAME] BP [PERSON_NAME] DP [PERSON_NAME] GS [PERSON_NAME] I…" at bounding box center [407, 44] width 596 height 25
click at [253, 37] on div "W Wybierz AK [PERSON_NAME] BP [PERSON_NAME] DP [PERSON_NAME] GS [PERSON_NAME] I…" at bounding box center [407, 44] width 596 height 25
click at [455, 42] on icon "button" at bounding box center [452, 43] width 7 height 7
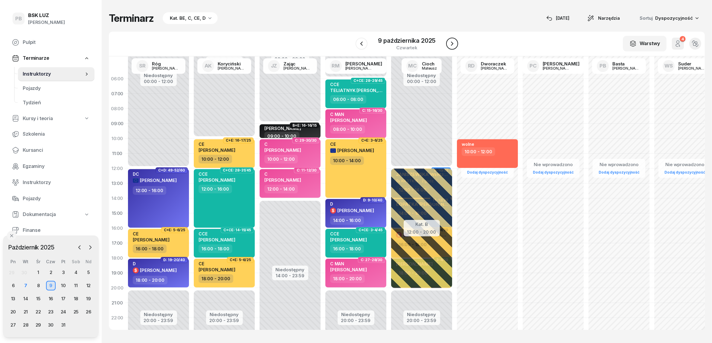
click at [455, 42] on icon "button" at bounding box center [452, 43] width 7 height 7
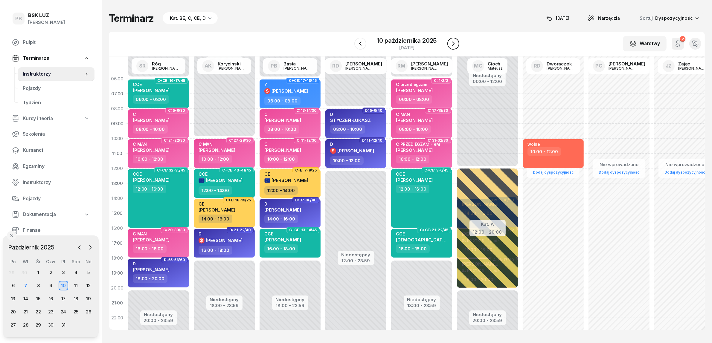
click at [455, 42] on icon "button" at bounding box center [453, 43] width 7 height 7
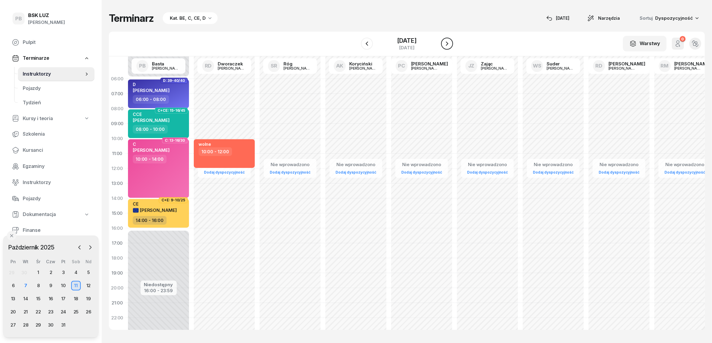
click at [451, 42] on icon "button" at bounding box center [447, 43] width 7 height 7
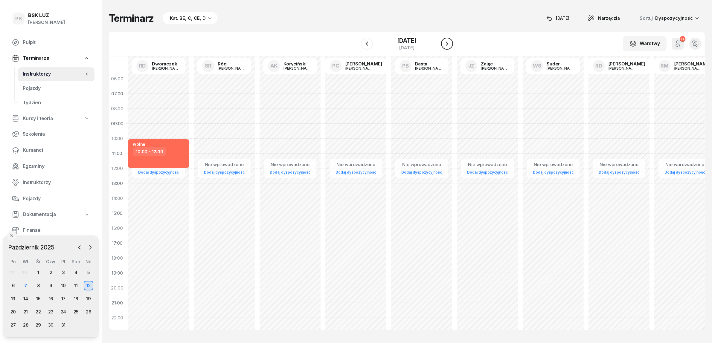
click at [451, 42] on icon "button" at bounding box center [447, 43] width 7 height 7
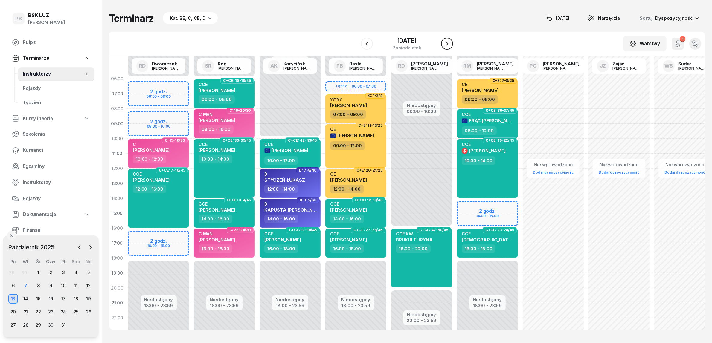
click at [451, 42] on icon "button" at bounding box center [447, 43] width 7 height 7
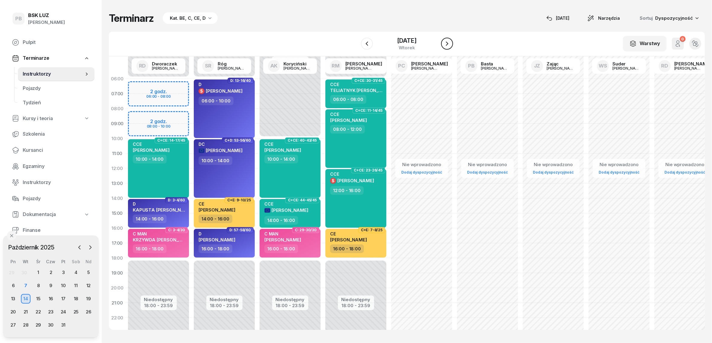
click at [451, 42] on icon "button" at bounding box center [447, 43] width 7 height 7
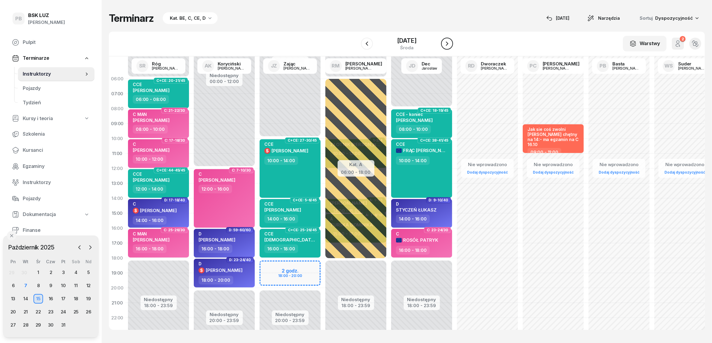
click at [451, 42] on icon "button" at bounding box center [447, 43] width 7 height 7
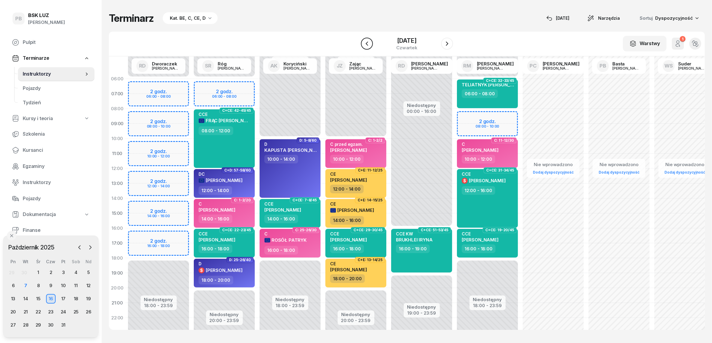
click at [361, 38] on button "button" at bounding box center [367, 44] width 12 height 12
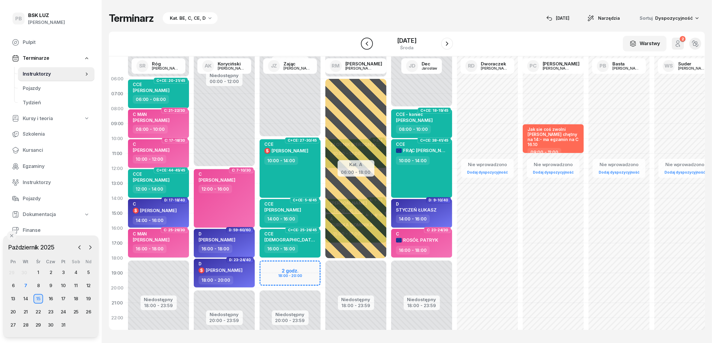
click at [361, 38] on button "button" at bounding box center [367, 44] width 12 height 12
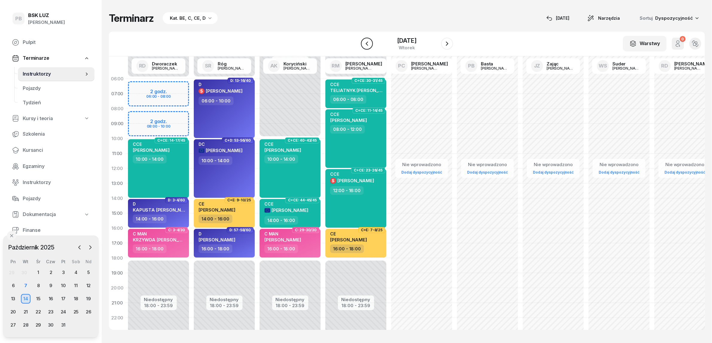
click at [361, 38] on button "button" at bounding box center [367, 44] width 12 height 12
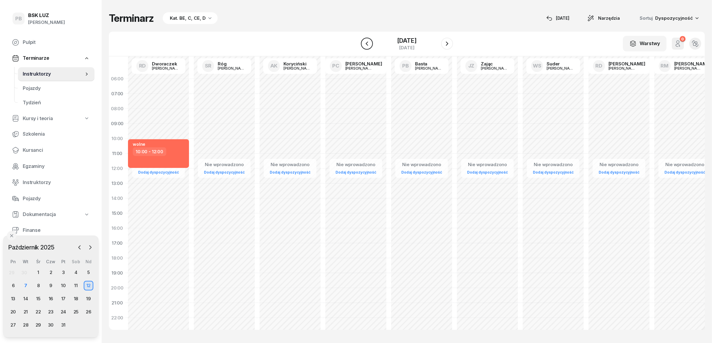
click at [361, 38] on button "button" at bounding box center [367, 44] width 12 height 12
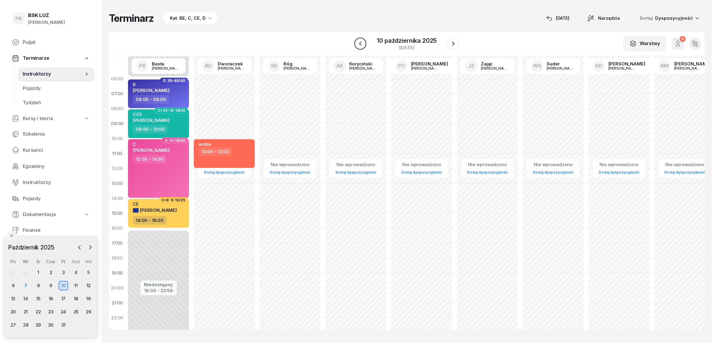
click at [358, 38] on button "button" at bounding box center [360, 44] width 12 height 12
click at [358, 38] on button "button" at bounding box center [362, 44] width 12 height 12
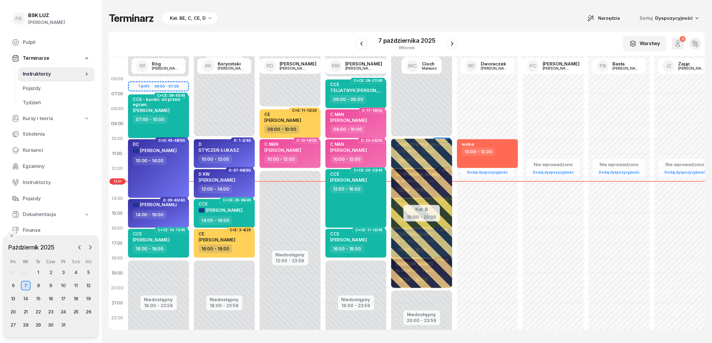
click at [343, 19] on div "Terminarz Kat. BE, C, CE, D Narzędzia Sortuj Dyspozycyjność" at bounding box center [407, 18] width 596 height 13
click at [11, 297] on div "13" at bounding box center [13, 299] width 10 height 10
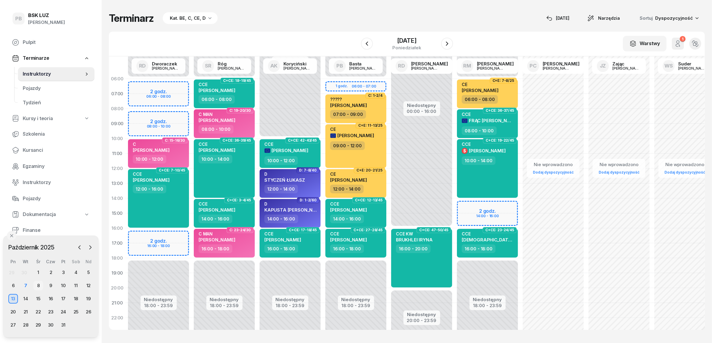
click at [34, 285] on div "8" at bounding box center [39, 286] width 10 height 10
click at [35, 285] on div "8" at bounding box center [39, 286] width 10 height 10
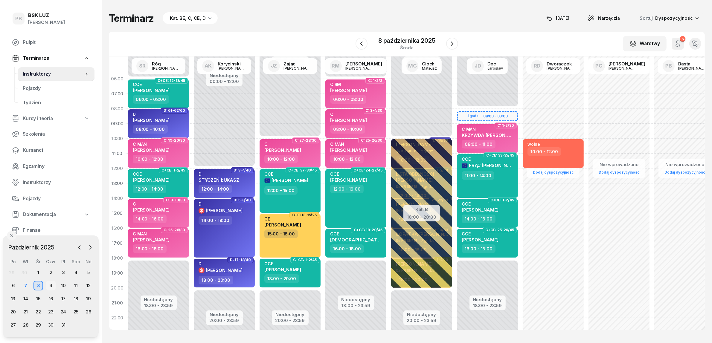
click at [52, 285] on div "9" at bounding box center [51, 286] width 10 height 10
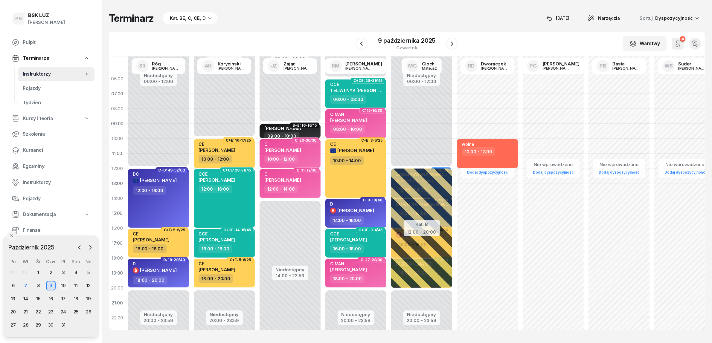
click at [62, 284] on div "10" at bounding box center [64, 286] width 10 height 10
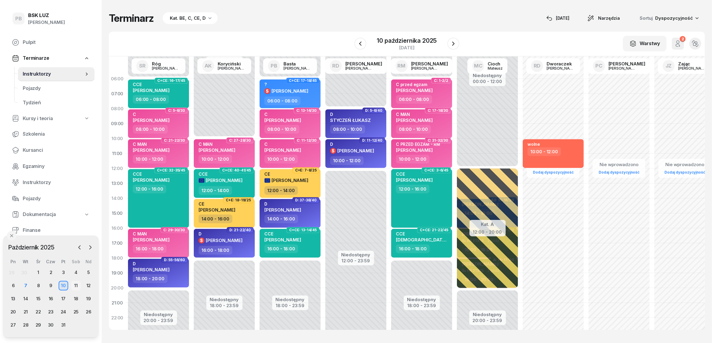
click at [72, 283] on div "11" at bounding box center [76, 286] width 10 height 10
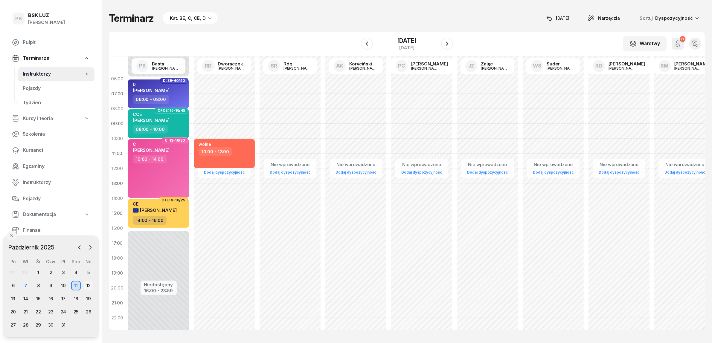
click at [89, 286] on div "12" at bounding box center [89, 286] width 10 height 10
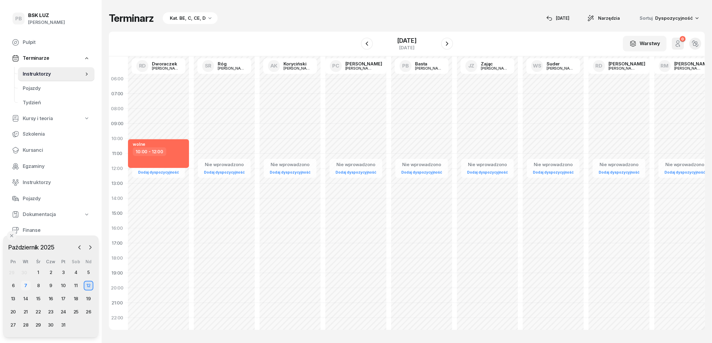
click at [28, 288] on div "7" at bounding box center [26, 286] width 10 height 10
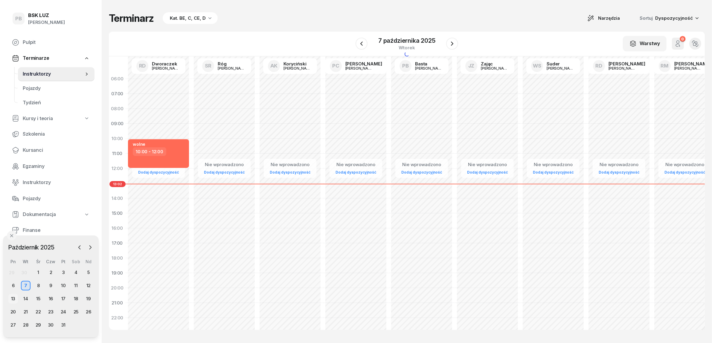
click at [12, 298] on div "13" at bounding box center [13, 299] width 10 height 10
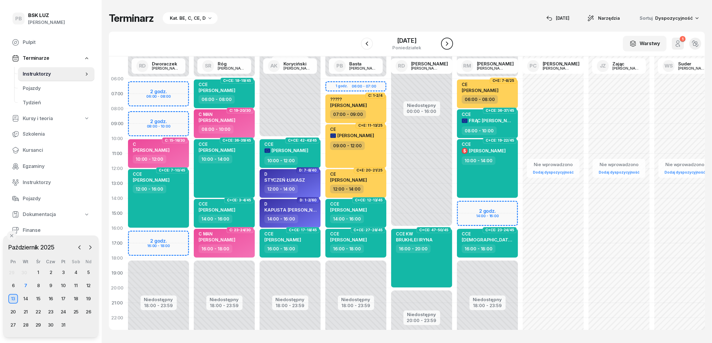
click at [451, 42] on icon "button" at bounding box center [447, 43] width 7 height 7
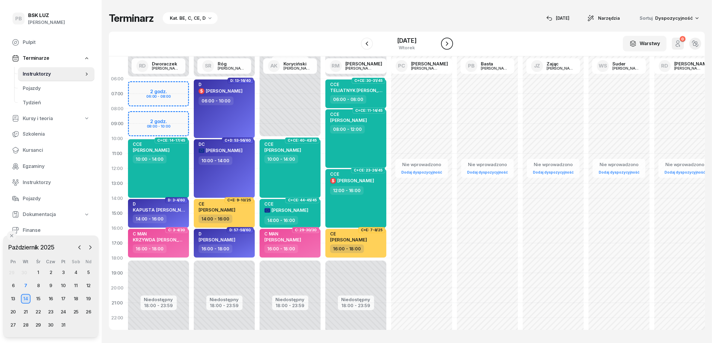
click at [451, 42] on icon "button" at bounding box center [447, 43] width 7 height 7
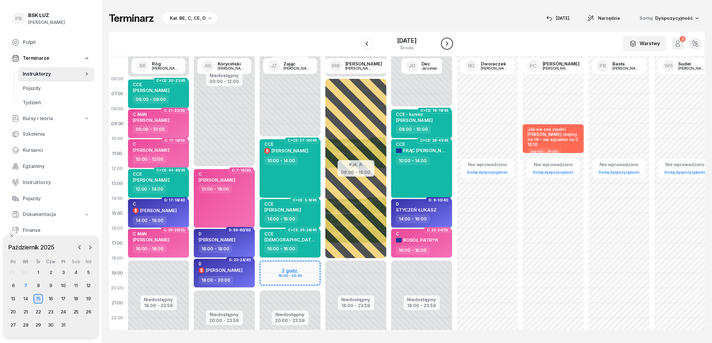
click at [451, 41] on icon "button" at bounding box center [447, 43] width 7 height 7
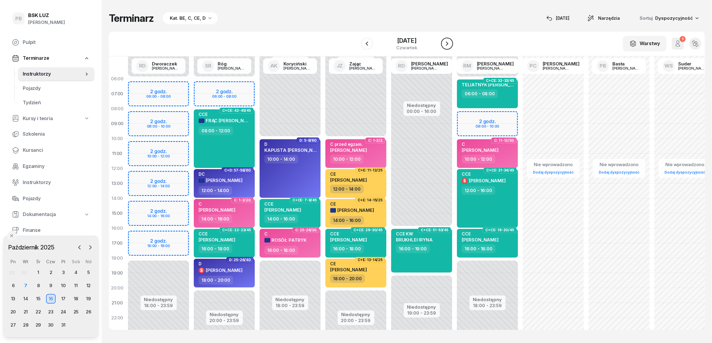
click at [451, 41] on icon "button" at bounding box center [447, 43] width 7 height 7
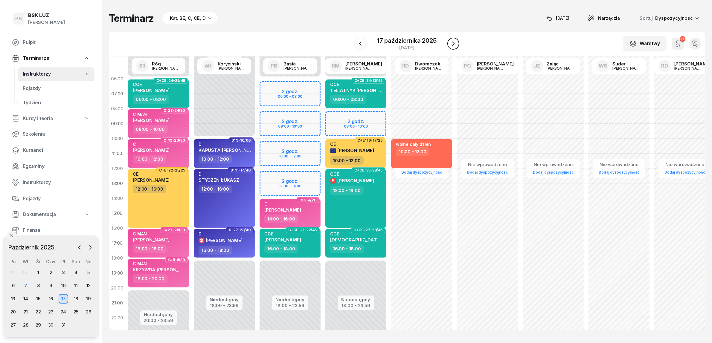
click at [453, 41] on icon "button" at bounding box center [453, 43] width 7 height 7
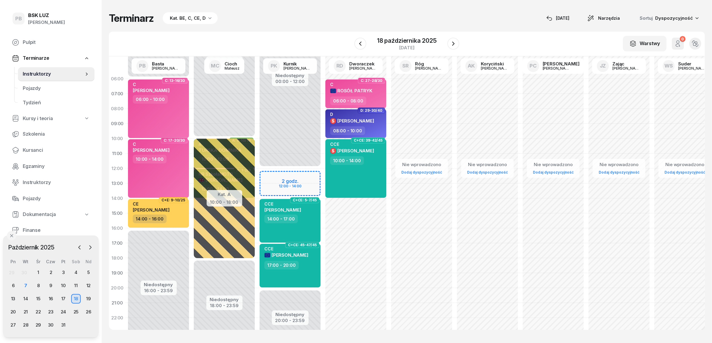
click at [258, 14] on div "Terminarz Kat. BE, C, CE, D [DATE] Narzędzia Sortuj Dyspozycyjność" at bounding box center [407, 18] width 596 height 13
click at [15, 296] on div "13" at bounding box center [13, 299] width 10 height 10
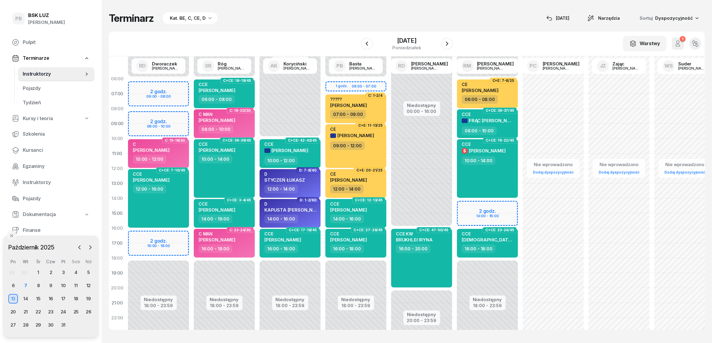
click at [289, 5] on div "Terminarz Kat. BE, C, CE, D [DATE] Narzędzia Sortuj Dyspozycyjność W Wybierz AK…" at bounding box center [407, 171] width 596 height 342
drag, startPoint x: 298, startPoint y: 25, endPoint x: 306, endPoint y: 24, distance: 8.1
click at [299, 24] on div "Terminarz Kat. BE, C, CE, D [DATE] Narzędzia Sortuj Dyspozycyjność W Wybierz AK…" at bounding box center [407, 171] width 596 height 342
click at [317, 41] on div "W Wybierz AK [PERSON_NAME] BP [PERSON_NAME] DP [PERSON_NAME] GS [PERSON_NAME] I…" at bounding box center [407, 44] width 596 height 25
click at [23, 284] on div "7" at bounding box center [26, 286] width 10 height 10
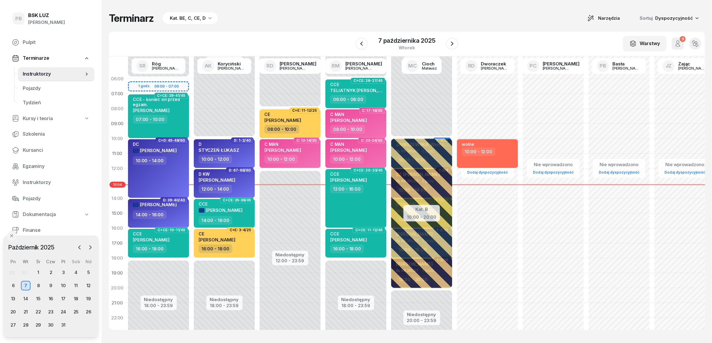
click at [298, 26] on div "Terminarz Kat. BE, C, CE, D Narzędzia Sortuj Dyspozycyjność W Wybierz AK [PERSO…" at bounding box center [407, 171] width 596 height 342
click at [37, 285] on div "8" at bounding box center [39, 286] width 10 height 10
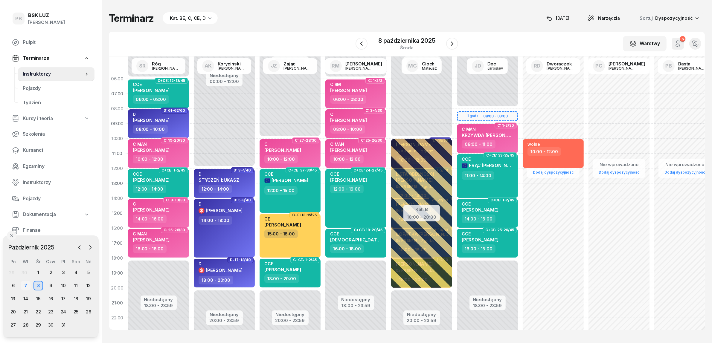
click at [25, 287] on div "7" at bounding box center [26, 286] width 10 height 10
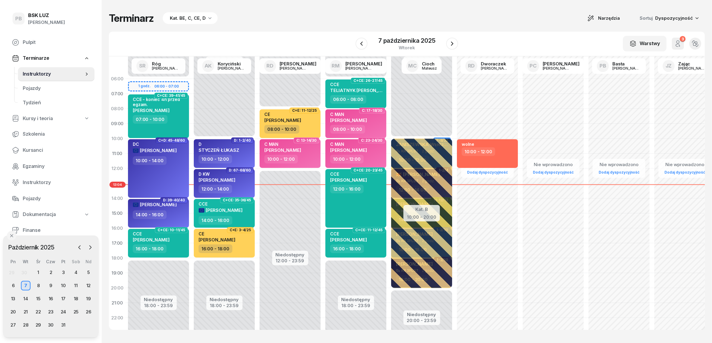
click at [258, 24] on div "Terminarz Kat. BE, C, CE, D Narzędzia Sortuj Dyspozycyjność" at bounding box center [407, 18] width 596 height 13
drag, startPoint x: 317, startPoint y: 13, endPoint x: 325, endPoint y: 7, distance: 9.4
click at [317, 13] on div "Terminarz Kat. BE, C, CE, D Narzędzia Sortuj Dyspozycyjność" at bounding box center [407, 18] width 596 height 13
click at [535, 26] on div "Terminarz Kat. BE, C, CE, D Narzędzia Sortuj Dyspozycyjność W Wybierz AK [PERSO…" at bounding box center [407, 171] width 596 height 342
click at [518, 18] on div "Terminarz Kat. BE, C, CE, D Narzędzia Sortuj Dyspozycyjność" at bounding box center [407, 18] width 596 height 13
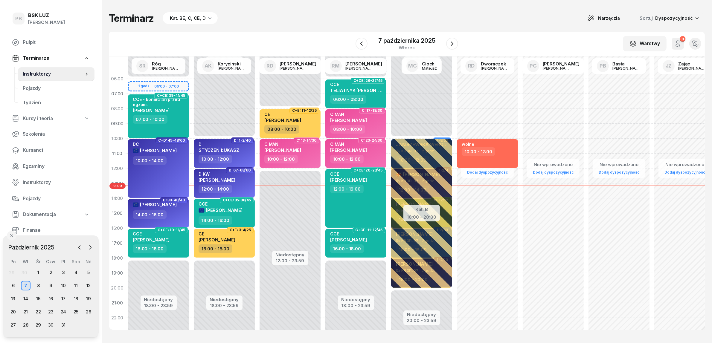
click at [519, 17] on div "Terminarz Kat. BE, C, CE, D Narzędzia Sortuj Dyspozycyjność" at bounding box center [407, 18] width 596 height 13
click at [523, 11] on div "Terminarz Kat. BE, C, CE, D Narzędzia Sortuj Dyspozycyjność W Wybierz AK [PERSO…" at bounding box center [407, 171] width 596 height 342
click at [518, 6] on div "Terminarz Kat. BE, C, CE, D Narzędzia Sortuj Dyspozycyjność W Wybierz AK [PERSO…" at bounding box center [407, 171] width 596 height 342
click at [308, 5] on div "Terminarz Kat. BE, C, CE, D Narzędzia Sortuj Dyspozycyjność W Wybierz AK [PERSO…" at bounding box center [407, 171] width 596 height 342
click at [187, 16] on div "Kat. BE, C, CE, D" at bounding box center [188, 18] width 36 height 7
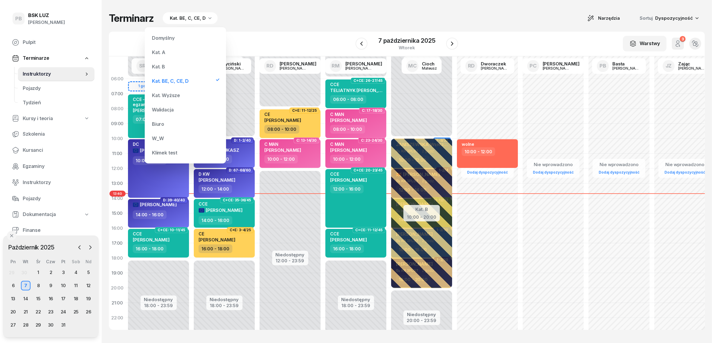
click at [174, 67] on div "Kat. B" at bounding box center [186, 67] width 72 height 12
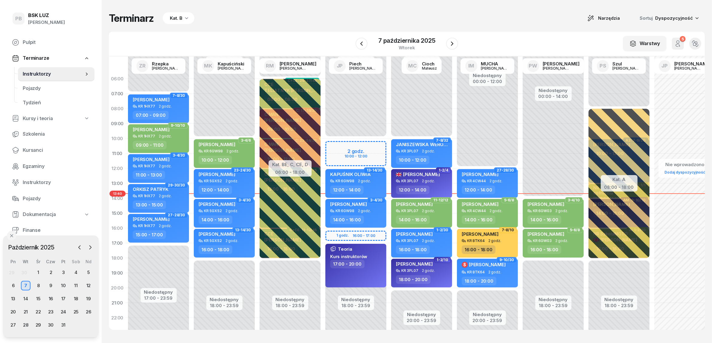
click at [176, 18] on div "Kat. B" at bounding box center [176, 18] width 13 height 7
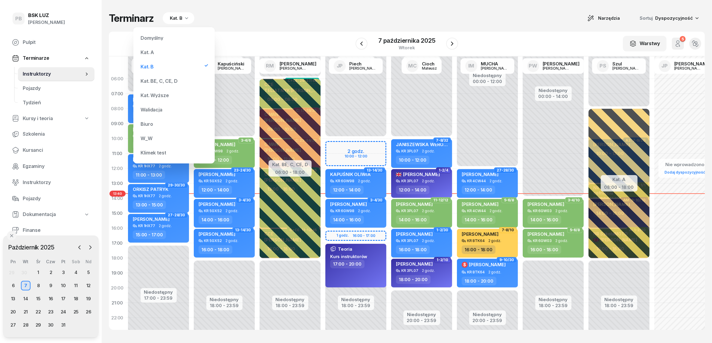
click at [159, 77] on div "Kat. BE, C, CE, D" at bounding box center [174, 81] width 72 height 12
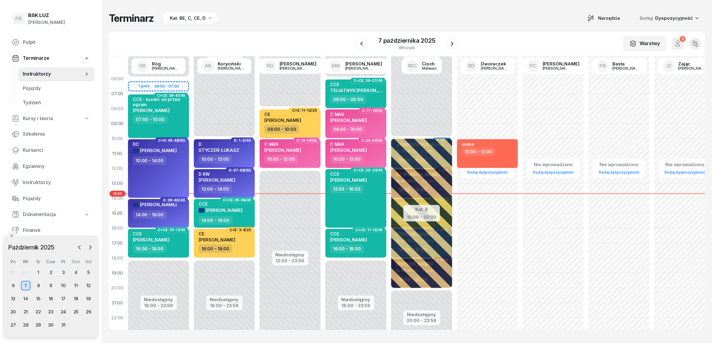
click at [253, 16] on div "Terminarz Kat. BE, C, CE, D Narzędzia Sortuj Dyspozycyjność" at bounding box center [407, 18] width 596 height 13
click at [40, 287] on div "8" at bounding box center [39, 286] width 10 height 10
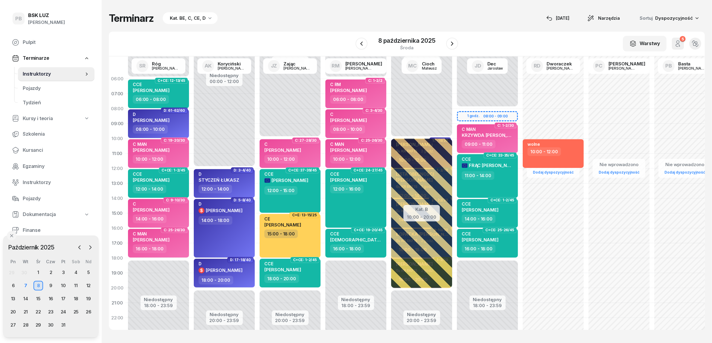
click at [325, 2] on div "Terminarz Kat. BE, C, CE, D [DATE] Narzędzia Sortuj Dyspozycyjność W Wybierz AK…" at bounding box center [407, 171] width 596 height 342
click at [494, 13] on div "Terminarz Kat. BE, C, CE, D [DATE] Narzędzia Sortuj Dyspozycyjność" at bounding box center [407, 18] width 596 height 13
click at [313, 19] on div "Terminarz Kat. BE, C, CE, D [DATE] Narzędzia Sortuj Dyspozycyjność" at bounding box center [407, 18] width 596 height 13
click at [322, 12] on div "Terminarz Kat. BE, C, CE, D [DATE] Narzędzia Sortuj Dyspozycyjność" at bounding box center [407, 18] width 596 height 13
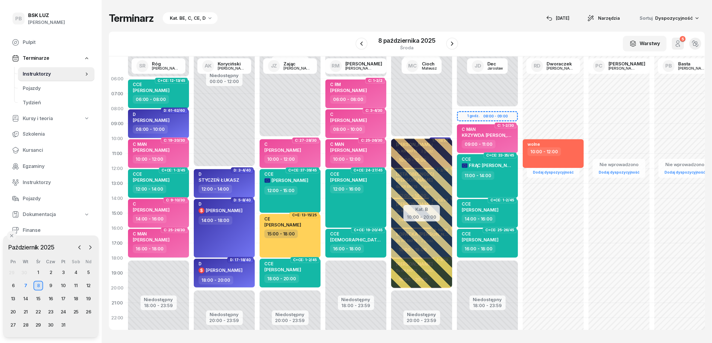
drag, startPoint x: 285, startPoint y: 26, endPoint x: 287, endPoint y: 29, distance: 3.5
click at [285, 26] on div "Terminarz Kat. BE, C, CE, D [DATE] Narzędzia Sortuj Dyspozycyjność W Wybierz AK…" at bounding box center [407, 171] width 596 height 342
click at [356, 16] on div "Terminarz Kat. BE, C, CE, D [DATE] Narzędzia Sortuj Dyspozycyjność" at bounding box center [407, 18] width 596 height 13
click at [329, 19] on div "Terminarz Kat. BE, C, CE, D [DATE] Narzędzia Sortuj Dyspozycyjność" at bounding box center [407, 18] width 596 height 13
click at [359, 22] on div "Terminarz Kat. BE, C, CE, D [DATE] Narzędzia Sortuj Dyspozycyjność" at bounding box center [407, 18] width 596 height 13
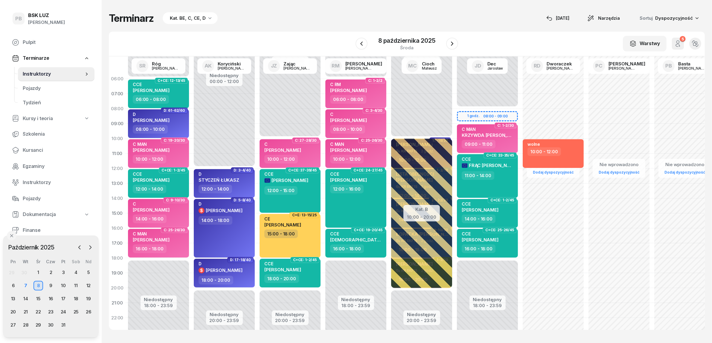
click at [368, 11] on div "Terminarz Kat. BE, C, CE, D [DATE] Narzędzia Sortuj Dyspozycyjność W Wybierz AK…" at bounding box center [407, 171] width 596 height 342
click at [377, 16] on div "Terminarz Kat. BE, C, CE, D [DATE] Narzędzia Sortuj Dyspozycyjność" at bounding box center [407, 18] width 596 height 13
click at [406, 11] on div "Terminarz Kat. BE, C, CE, D [DATE] Narzędzia Sortuj Dyspozycyjność W Wybierz AK…" at bounding box center [407, 171] width 596 height 342
click at [76, 298] on div "18" at bounding box center [76, 299] width 10 height 10
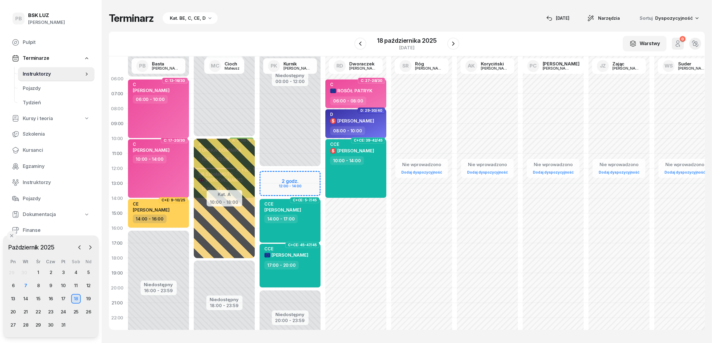
click at [336, 28] on div "Terminarz Kat. BE, C, CE, D [DATE] Narzędzia Sortuj Dyspozycyjność W Wybierz AK…" at bounding box center [407, 171] width 596 height 342
click at [24, 284] on div "7" at bounding box center [26, 286] width 10 height 10
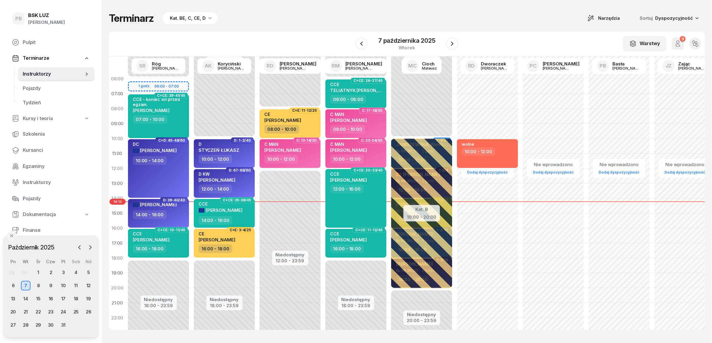
click at [393, 18] on div "Terminarz Kat. BE, C, CE, D Narzędzia Sortuj Dyspozycyjność" at bounding box center [407, 18] width 596 height 13
click at [35, 150] on span "Kursanci" at bounding box center [56, 151] width 67 height 8
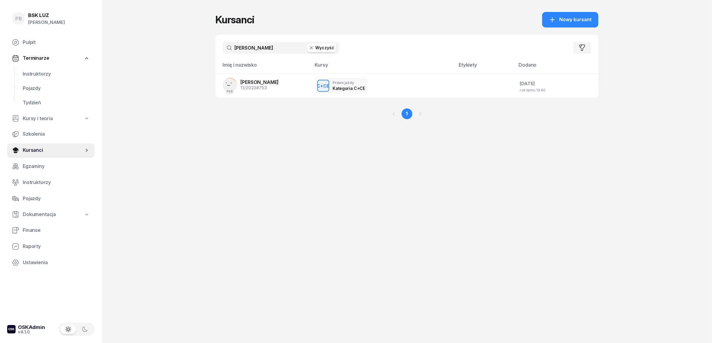
click at [262, 47] on input "[PERSON_NAME]" at bounding box center [281, 48] width 117 height 12
click at [286, 195] on div "Kursanci Nowy kursant [PERSON_NAME] Wyczyść Filtruj Imię i nazwisko Kursy Etyki…" at bounding box center [407, 171] width 383 height 343
click at [182, 115] on div "PB BSK [PERSON_NAME] Terminarze Instruktorzy Pojazdy Tydzień Kursy i teoria Szk…" at bounding box center [356, 171] width 712 height 343
click at [45, 70] on span "Instruktorzy" at bounding box center [56, 74] width 67 height 8
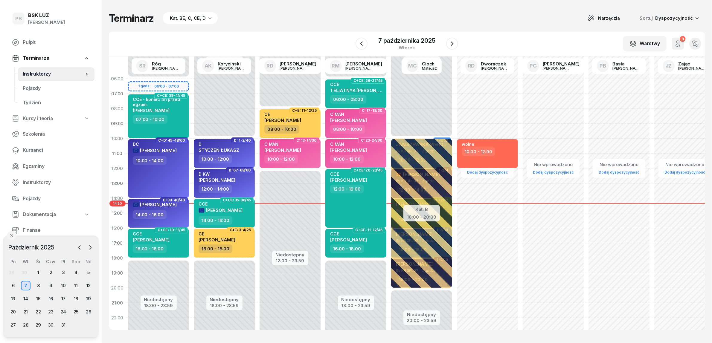
click at [300, 19] on div "Terminarz Kat. BE, C, CE, D Narzędzia Sortuj Dyspozycyjność" at bounding box center [407, 18] width 596 height 13
click at [331, 10] on div "Terminarz Kat. BE, C, CE, D Narzędzia Sortuj Dyspozycyjność W Wybierz AK [PERSO…" at bounding box center [407, 171] width 596 height 342
click at [319, 47] on div "W Wybierz AK [PERSON_NAME] BP [PERSON_NAME] DP [PERSON_NAME] GS [PERSON_NAME] I…" at bounding box center [407, 44] width 596 height 25
click at [336, 337] on div "Terminarz Kat. BE, C, CE, D Narzędzia Sortuj Dyspozycyjność W Wybierz AK [PERSO…" at bounding box center [407, 171] width 596 height 342
click at [44, 150] on span "Kursanci" at bounding box center [56, 151] width 67 height 8
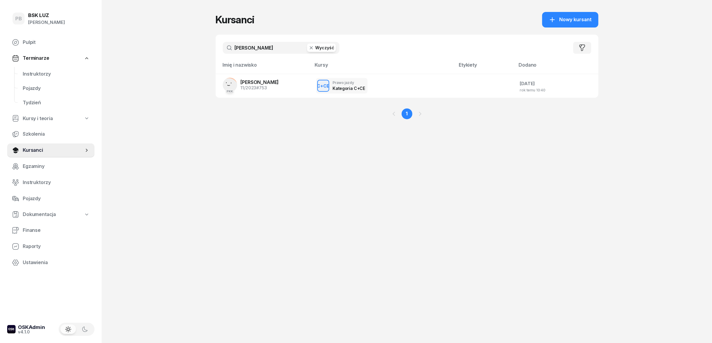
click at [258, 46] on input "[PERSON_NAME]" at bounding box center [281, 48] width 117 height 12
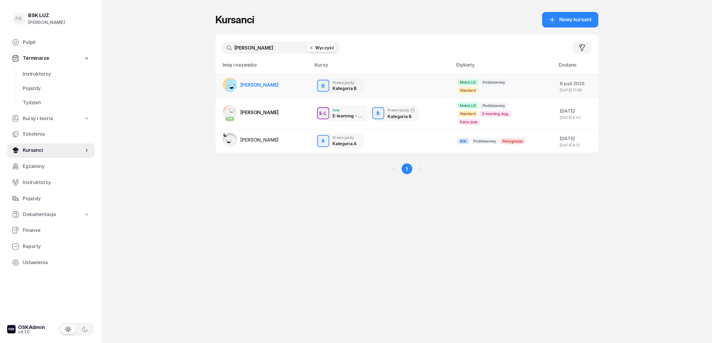
type input "[PERSON_NAME]"
click at [279, 86] on span "[PERSON_NAME]" at bounding box center [260, 85] width 38 height 6
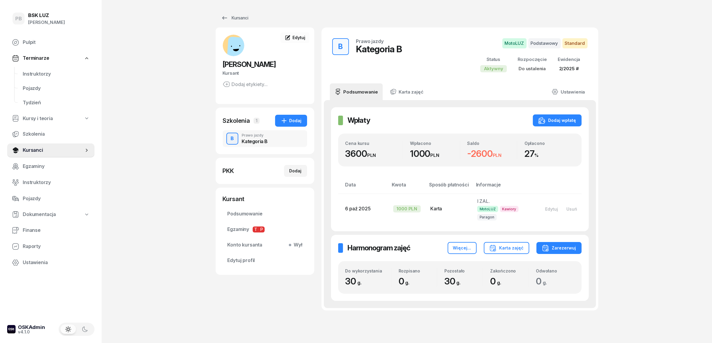
click at [182, 173] on div "PB BSK [PERSON_NAME] Terminarze Instruktorzy Pojazdy Tydzień Kursy i teoria Szk…" at bounding box center [356, 184] width 712 height 369
click at [183, 125] on div "PB BSK [PERSON_NAME] Terminarze Instruktorzy Pojazdy Tydzień Kursy i teoria Szk…" at bounding box center [356, 184] width 712 height 369
click at [302, 36] on span "Edytuj" at bounding box center [299, 37] width 13 height 5
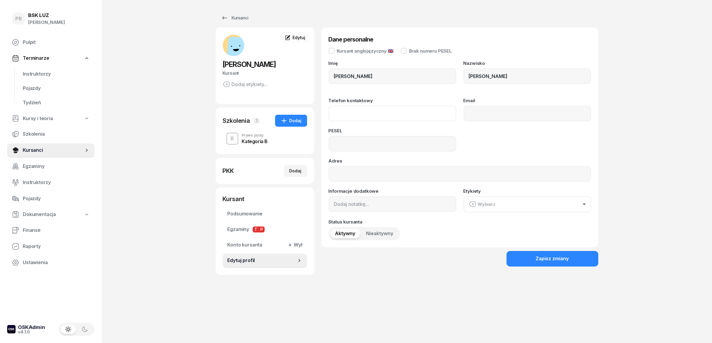
click at [354, 121] on input "Telefon kontaktowy" at bounding box center [393, 114] width 128 height 16
type input "668 059 498"
click at [476, 115] on input "Email" at bounding box center [528, 114] width 128 height 16
type input "[EMAIL_ADDRESS][DOMAIN_NAME]"
click at [380, 144] on input at bounding box center [393, 144] width 128 height 16
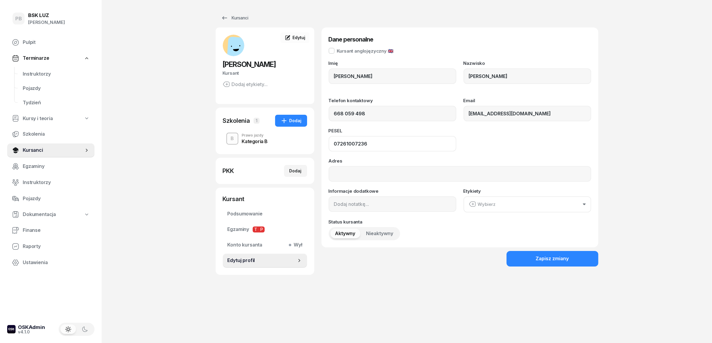
type input "07261007236"
click at [466, 313] on div "Kursanci [PERSON_NAME] etykiety... BJ [PERSON_NAME] Kursant Edytuj Szkolenia 1 …" at bounding box center [407, 171] width 383 height 343
click at [533, 256] on button "Zapisz zmiany" at bounding box center [553, 259] width 92 height 16
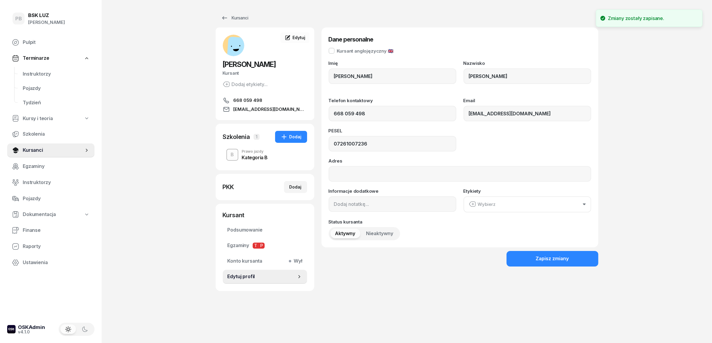
click at [430, 293] on div "Kursanci [PERSON_NAME] etykiety... 668 059 498 [EMAIL_ADDRESS][DOMAIN_NAME] [PE…" at bounding box center [407, 151] width 383 height 303
click at [166, 82] on div "PB BSK [PERSON_NAME] Terminarze Instruktorzy Pojazdy Tydzień Kursy i teoria Szk…" at bounding box center [356, 171] width 712 height 343
click at [150, 20] on div "PB BSK [PERSON_NAME] Terminarze Instruktorzy Pojazdy Tydzień Kursy i teoria Szk…" at bounding box center [356, 171] width 712 height 343
click at [174, 157] on div "PB BSK [PERSON_NAME] Terminarze Instruktorzy Pojazdy Tydzień Kursy i teoria Szk…" at bounding box center [356, 171] width 712 height 343
click at [141, 139] on div "PB BSK [PERSON_NAME] Terminarze Instruktorzy Pojazdy Tydzień Kursy i teoria Szk…" at bounding box center [356, 171] width 712 height 343
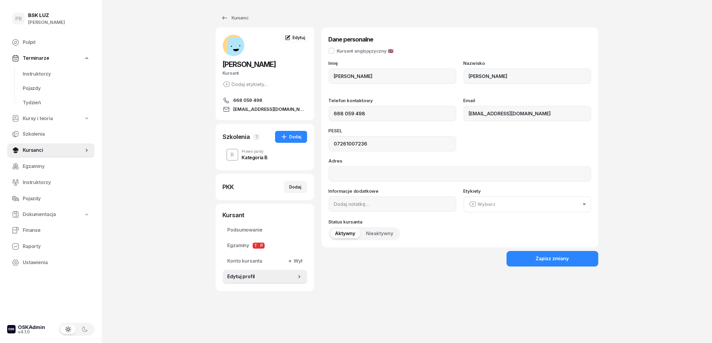
click at [356, 324] on div "Kursanci [PERSON_NAME] etykiety... 668 059 498 [EMAIL_ADDRESS][DOMAIN_NAME] [PE…" at bounding box center [407, 171] width 383 height 343
click at [638, 80] on div "PB BSK [PERSON_NAME] Terminarze Instruktorzy Pojazdy Tydzień Kursy i teoria Szk…" at bounding box center [356, 171] width 712 height 343
click at [539, 256] on div "Zapisz zmiany" at bounding box center [552, 259] width 33 height 8
click at [476, 276] on div "Dane personalne Kursant anglojęzyczny 🇬🇧 Imię BARTOSZ Nazwisko [PERSON_NAME] Te…" at bounding box center [460, 160] width 277 height 264
click at [278, 157] on div "B Prawo jazdy Kategoria B" at bounding box center [265, 155] width 84 height 17
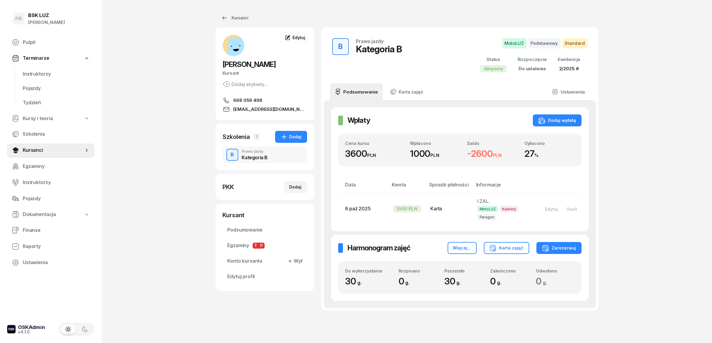
click at [153, 125] on div "PB BSK [PERSON_NAME] Terminarze Instruktorzy Pojazdy Tydzień Kursy i teoria Szk…" at bounding box center [356, 184] width 712 height 369
click at [384, 8] on div "Kursanci [PERSON_NAME] etykiety... 668 059 498 [EMAIL_ADDRESS][DOMAIN_NAME] BJ …" at bounding box center [407, 170] width 383 height 341
click at [190, 106] on div "PB BSK [PERSON_NAME] Terminarze Instruktorzy Pojazdy Tydzień Kursy i teoria Szk…" at bounding box center [356, 184] width 712 height 369
click at [611, 160] on div "PB BSK [PERSON_NAME] Terminarze Instruktorzy Pojazdy Tydzień Kursy i teoria Szk…" at bounding box center [356, 184] width 712 height 369
click at [658, 167] on div "PB BSK [PERSON_NAME] Terminarze Instruktorzy Pojazdy Tydzień Kursy i teoria Szk…" at bounding box center [356, 184] width 712 height 369
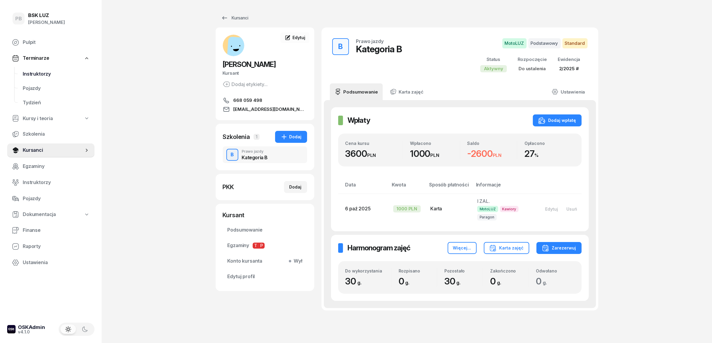
click at [35, 70] on span "Instruktorzy" at bounding box center [56, 74] width 67 height 8
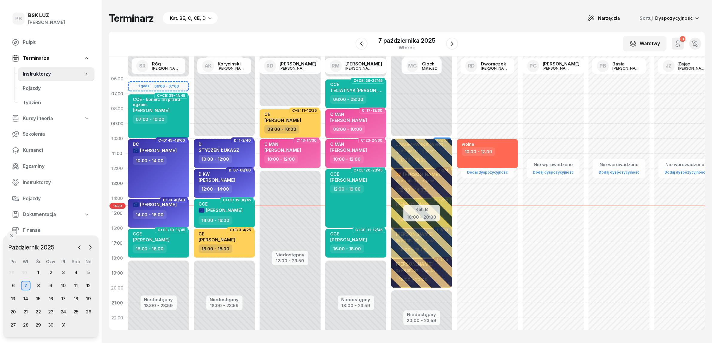
click at [275, 26] on div "Terminarz Kat. BE, C, CE, D Narzędzia Sortuj Dyspozycyjność W Wybierz AK [PERSO…" at bounding box center [407, 171] width 596 height 342
click at [276, 19] on div "Terminarz Kat. BE, C, CE, D Narzędzia Sortuj Dyspozycyjność" at bounding box center [407, 18] width 596 height 13
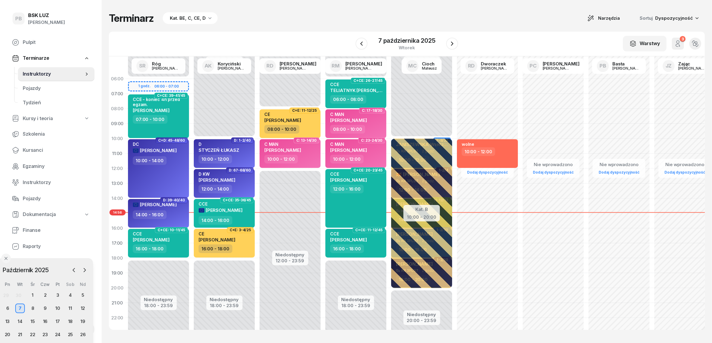
drag, startPoint x: 65, startPoint y: 243, endPoint x: 59, endPoint y: 257, distance: 14.9
click at [59, 267] on div "Październik 2025" at bounding box center [45, 270] width 88 height 9
click at [32, 228] on span "Finanse" at bounding box center [56, 231] width 67 height 8
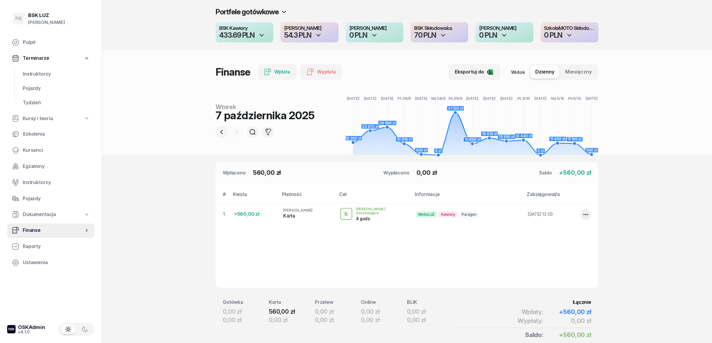
click at [657, 104] on header "Portfele gotówkowe BSK Kawiory 433.69 PLN MotoLUZ Kawiory 54.3 PLN SzkołaMOTO K…" at bounding box center [407, 77] width 610 height 155
click at [234, 30] on h4 "BSK Kawiory" at bounding box center [244, 28] width 51 height 5
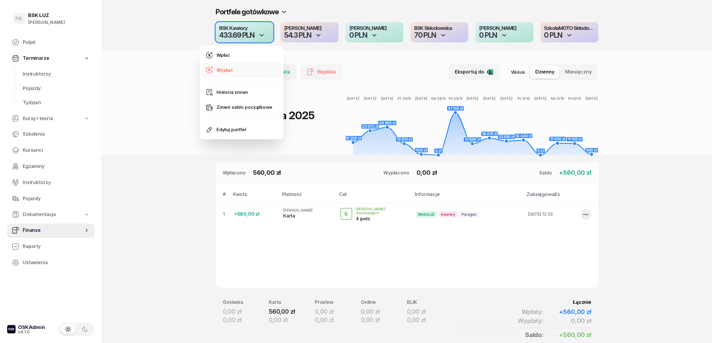
click at [219, 71] on div "Wypłać" at bounding box center [225, 70] width 16 height 8
select select "14"
select select "56"
select select "67eba016d336f44fb15f644d"
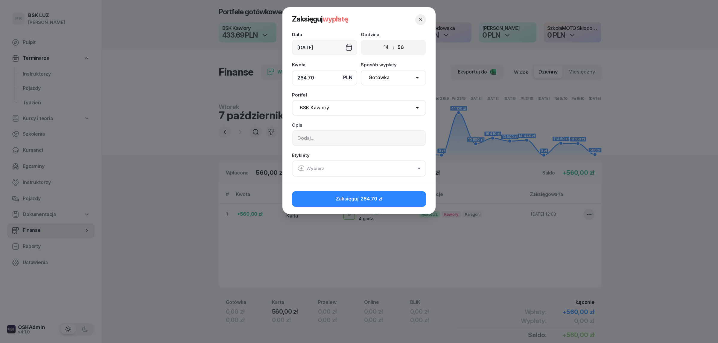
type input "264,70"
click at [336, 132] on input at bounding box center [359, 138] width 134 height 16
click at [331, 139] on input at bounding box center [359, 138] width 134 height 16
type input "śmieci - zabrała sąsiadka"
click at [370, 172] on button "Wybierz" at bounding box center [359, 169] width 134 height 16
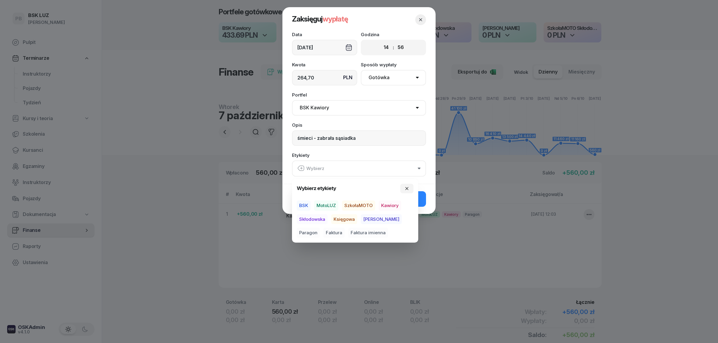
click at [305, 204] on span "BSK" at bounding box center [304, 206] width 14 height 10
click at [388, 206] on span "Kawiory" at bounding box center [390, 206] width 22 height 10
click at [422, 203] on button "Zaksięguj -264,70 zł" at bounding box center [359, 199] width 134 height 16
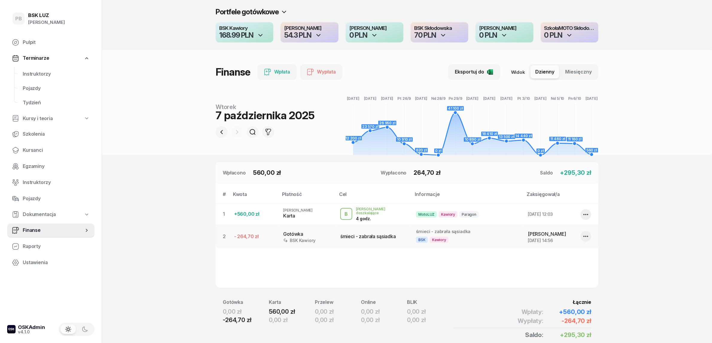
click at [680, 227] on section "Portfele gotówkowe BSK Kawiory 168.99 PLN MotoLUZ Kawiory 54.3 PLN SzkołaMOTO K…" at bounding box center [407, 186] width 610 height 372
click at [187, 20] on div "Portfele gotówkowe BSK Kawiory 168.99 PLN MotoLUZ Kawiory 54.3 PLN SzkołaMOTO K…" at bounding box center [407, 25] width 610 height 50
click at [675, 47] on div "Portfele gotówkowe BSK Kawiory 168.99 PLN MotoLUZ Kawiory 54.3 PLN SzkołaMOTO K…" at bounding box center [407, 25] width 610 height 50
click at [169, 84] on header "Portfele gotówkowe BSK Kawiory 168.99 PLN MotoLUZ Kawiory 54.3 PLN SzkołaMOTO K…" at bounding box center [407, 77] width 610 height 155
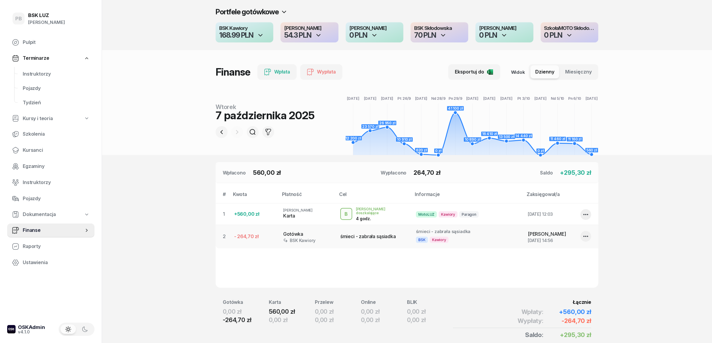
drag, startPoint x: 669, startPoint y: 156, endPoint x: 400, endPoint y: 123, distance: 271.6
click at [669, 156] on section "Portfele gotówkowe BSK Kawiory 168.99 PLN MotoLUZ Kawiory 54.3 PLN SzkołaMOTO K…" at bounding box center [407, 186] width 610 height 372
click at [657, 254] on section "Portfele gotówkowe BSK Kawiory 168.99 PLN MotoLUZ Kawiory 54.3 PLN SzkołaMOTO K…" at bounding box center [407, 186] width 610 height 372
click at [667, 117] on header "Portfele gotówkowe BSK Kawiory 168.99 PLN MotoLUZ Kawiory 54.3 PLN SzkołaMOTO K…" at bounding box center [407, 77] width 610 height 155
click at [664, 118] on header "Portfele gotówkowe BSK Kawiory 168.99 PLN MotoLUZ Kawiory 54.3 PLN SzkołaMOTO K…" at bounding box center [407, 77] width 610 height 155
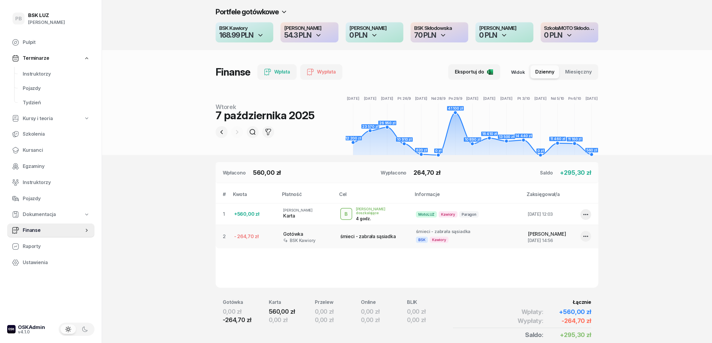
click at [652, 63] on header "Portfele gotówkowe BSK Kawiory 168.99 PLN MotoLUZ Kawiory 54.3 PLN SzkołaMOTO K…" at bounding box center [407, 77] width 610 height 155
click at [45, 72] on span "Instruktorzy" at bounding box center [56, 74] width 67 height 8
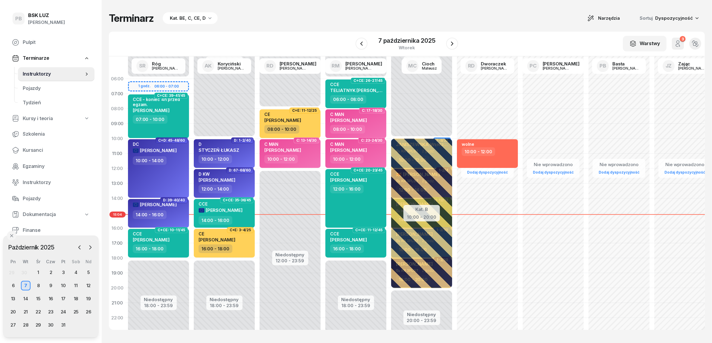
click at [307, 20] on div "Terminarz Kat. BE, C, CE, D Narzędzia Sortuj Dyspozycyjność" at bounding box center [407, 18] width 596 height 13
click at [536, 26] on div "Terminarz Kat. BE, C, CE, D Narzędzia Sortuj Dyspozycyjność W Wybierz AK [PERSO…" at bounding box center [407, 171] width 596 height 342
click at [41, 285] on div "8" at bounding box center [39, 286] width 10 height 10
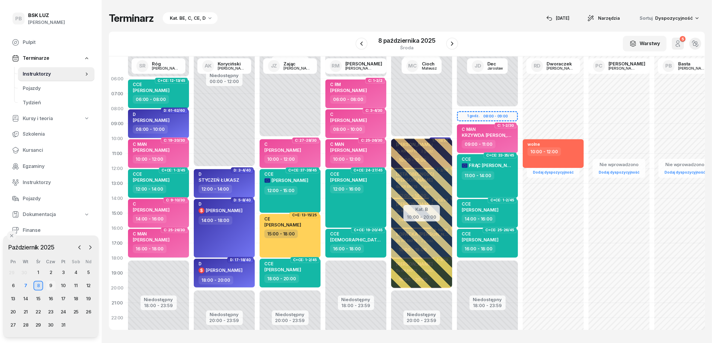
click at [53, 287] on div "9" at bounding box center [51, 286] width 10 height 10
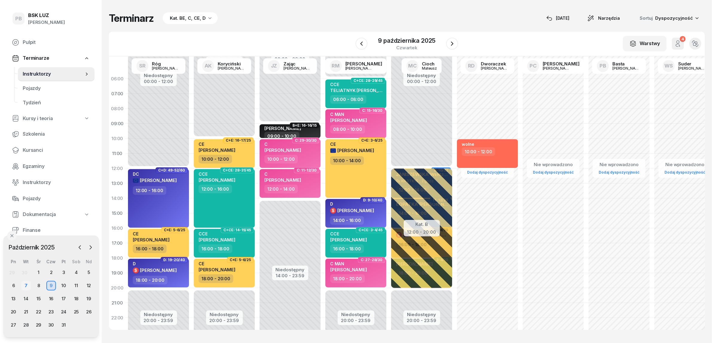
click at [28, 286] on div "7" at bounding box center [26, 286] width 10 height 10
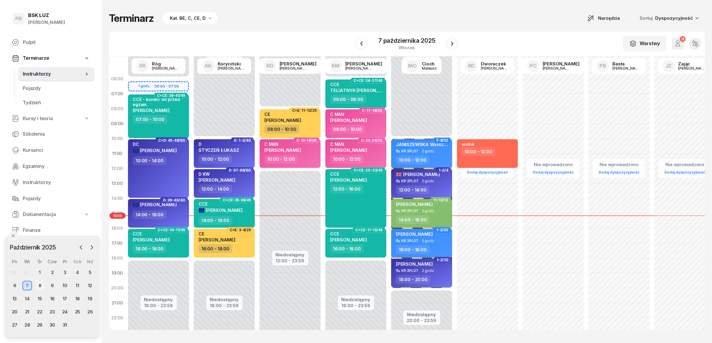
click at [39, 284] on div "8" at bounding box center [40, 286] width 10 height 10
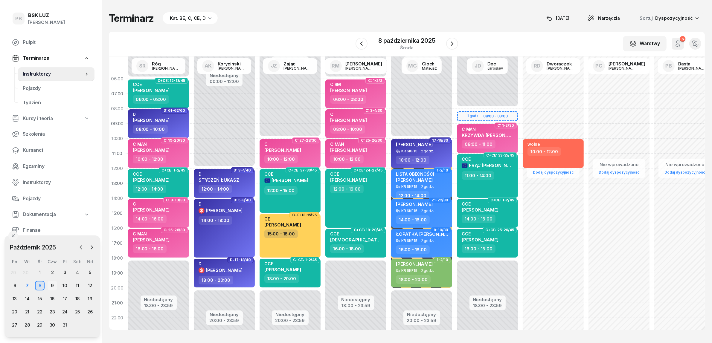
click at [51, 285] on div "9" at bounding box center [53, 286] width 10 height 10
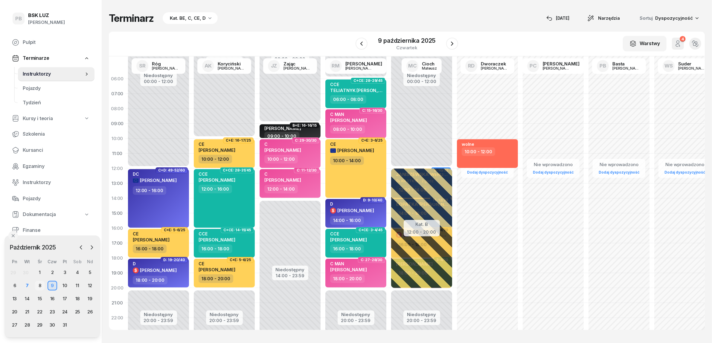
click at [40, 286] on div "8" at bounding box center [40, 286] width 10 height 10
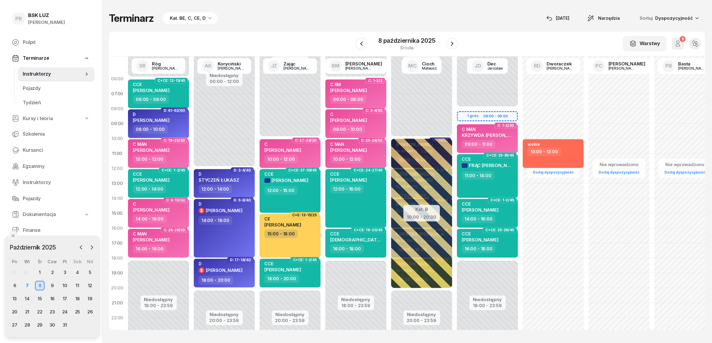
click at [492, 23] on div "Terminarz Kat. BE, C, CE, D [DATE] Narzędzia Sortuj Dyspozycyjność" at bounding box center [407, 18] width 596 height 13
click at [465, 99] on div "Niedostępny 00:00 - 08:00 Niedostępny 18:00 - 23:59 1 godz. 08:00 - 09:00 C: 1-…" at bounding box center [488, 213] width 66 height 284
select select "07"
select select "09"
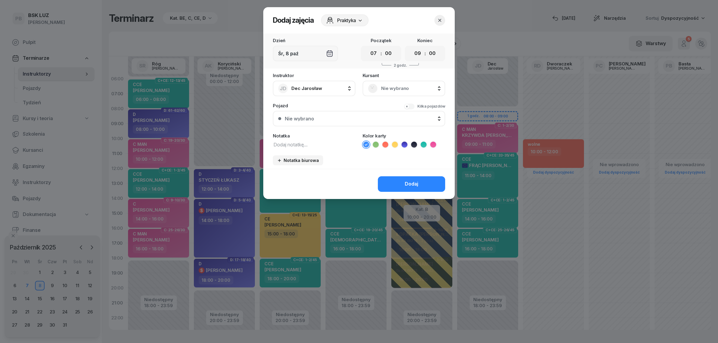
click at [399, 87] on span "Nie wybrano" at bounding box center [410, 89] width 59 height 8
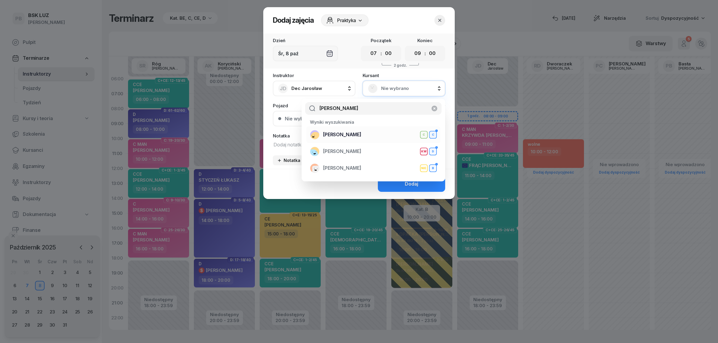
type input "[PERSON_NAME]"
click at [361, 138] on span "[PERSON_NAME]" at bounding box center [342, 135] width 38 height 8
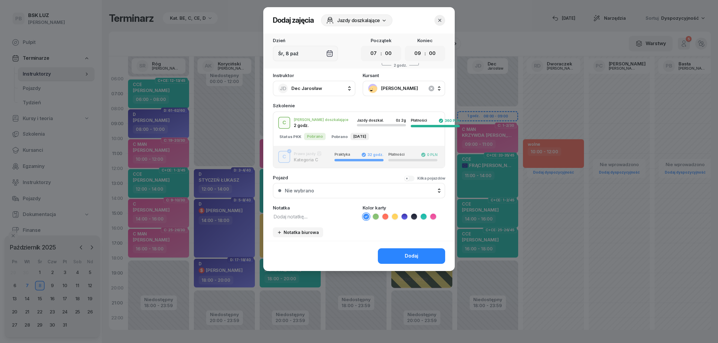
click at [298, 213] on textarea at bounding box center [314, 217] width 83 height 8
type textarea "C przed egzam. ???"
click at [433, 216] on icon at bounding box center [433, 217] width 6 height 6
click at [414, 253] on div "Dodaj" at bounding box center [411, 256] width 13 height 8
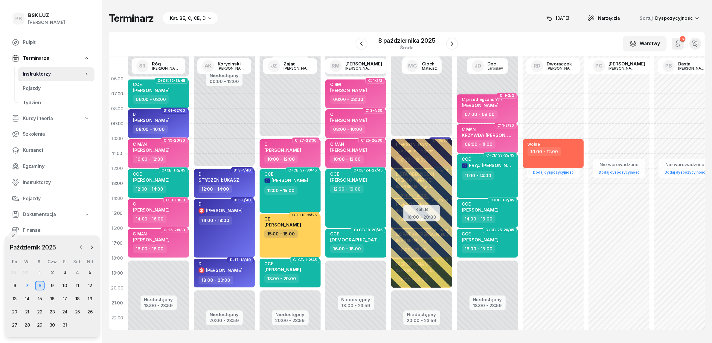
click at [488, 1] on div "Terminarz Kat. BE, C, CE, D [DATE] Narzędzia Sortuj Dyspozycyjność W Wybierz AK…" at bounding box center [407, 171] width 596 height 342
click at [502, 3] on div "Terminarz Kat. BE, C, CE, D [DATE] Narzędzia Sortuj Dyspozycyjność W Wybierz AK…" at bounding box center [407, 171] width 596 height 342
click at [439, 16] on div "Terminarz Kat. BE, C, CE, D [DATE] Narzędzia Sortuj Dyspozycyjność" at bounding box center [407, 18] width 596 height 13
click at [13, 298] on div "13" at bounding box center [15, 299] width 10 height 10
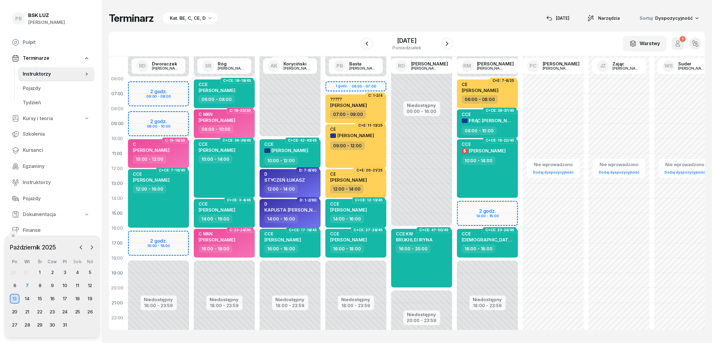
click at [304, 211] on div "D KAPUSTA [PERSON_NAME]" at bounding box center [290, 208] width 53 height 13
select select "14"
select select "16"
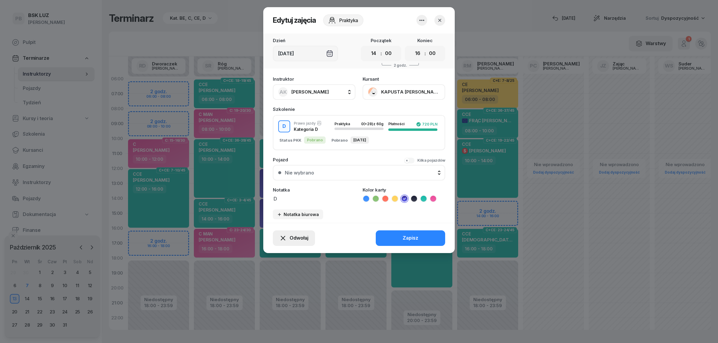
click at [283, 235] on icon "button" at bounding box center [282, 238] width 7 height 7
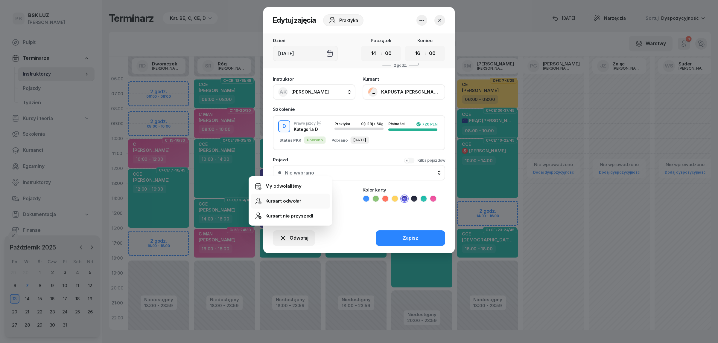
click at [281, 202] on div "Kursant odwołał" at bounding box center [282, 201] width 35 height 8
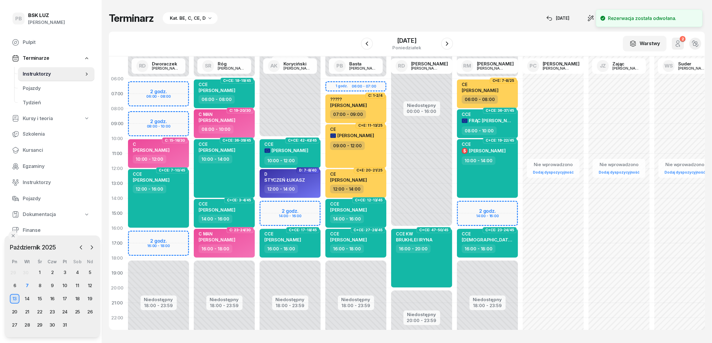
click at [334, 25] on div "Terminarz Kat. BE, C, CE, D [DATE] Narzędzia Sortuj Dyspozycyjność W Wybierz AK…" at bounding box center [407, 171] width 596 height 342
click at [76, 287] on div "11" at bounding box center [78, 286] width 10 height 10
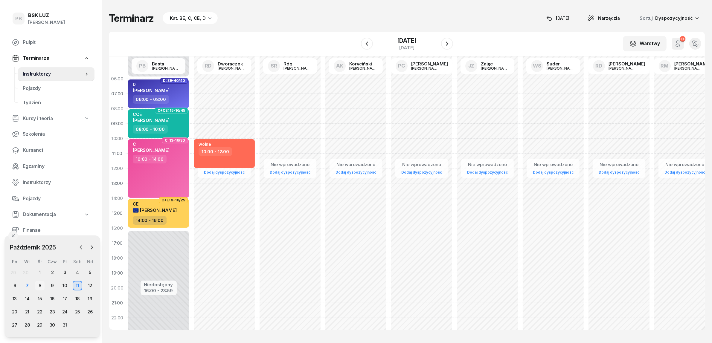
click at [42, 285] on div "8" at bounding box center [40, 286] width 10 height 10
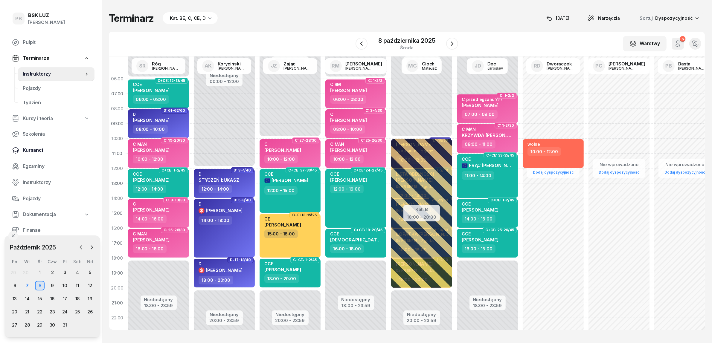
click at [35, 151] on span "Kursanci" at bounding box center [56, 151] width 67 height 8
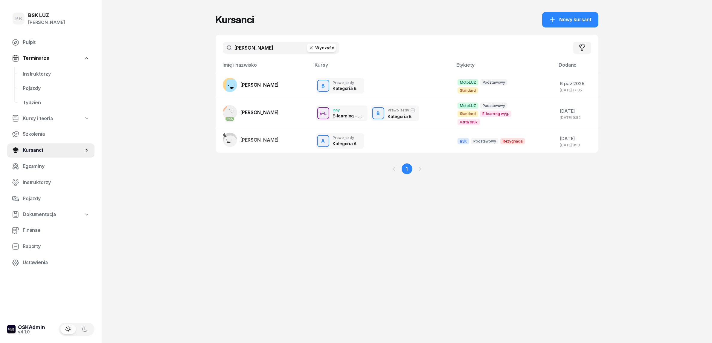
drag, startPoint x: 259, startPoint y: 45, endPoint x: 188, endPoint y: 40, distance: 71.4
click at [188, 40] on div "PB BSK [PERSON_NAME] Terminarze Instruktorzy Pojazdy Tydzień Kursy i teoria Szk…" at bounding box center [356, 171] width 712 height 343
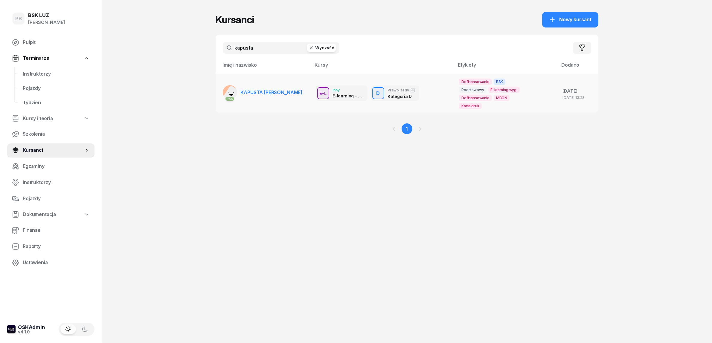
type input "kapusta"
click at [255, 92] on span "KAPUSTA [PERSON_NAME]" at bounding box center [272, 92] width 62 height 6
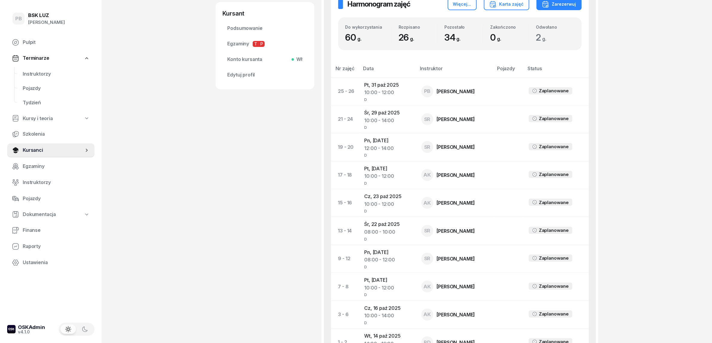
scroll to position [378, 0]
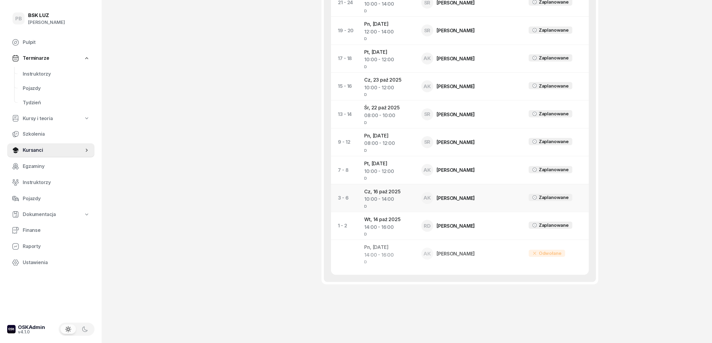
click at [389, 192] on td "[DATE] 10:00 - 14:00 D" at bounding box center [388, 198] width 57 height 28
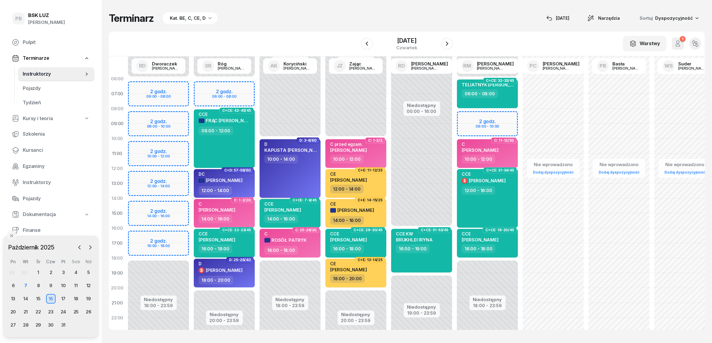
click at [298, 182] on div "D KAPUSTA [PERSON_NAME] 10:00 - 14:00" at bounding box center [290, 168] width 61 height 59
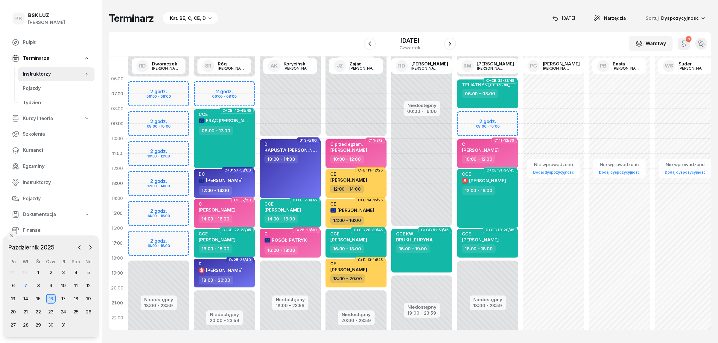
select select "10"
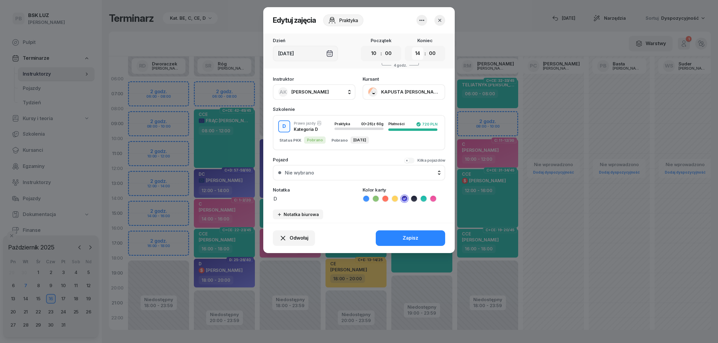
click at [415, 51] on select "00 01 02 03 04 05 06 07 08 09 10 11 12 13 14 15 16 17 18 19 20 21 22 23" at bounding box center [417, 53] width 11 height 13
select select "12"
click at [412, 47] on select "00 01 02 03 04 05 06 07 08 09 10 11 12 13 14 15 16 17 18 19 20 21 22 23" at bounding box center [417, 53] width 11 height 13
click at [389, 232] on button "Zapisz" at bounding box center [410, 239] width 69 height 16
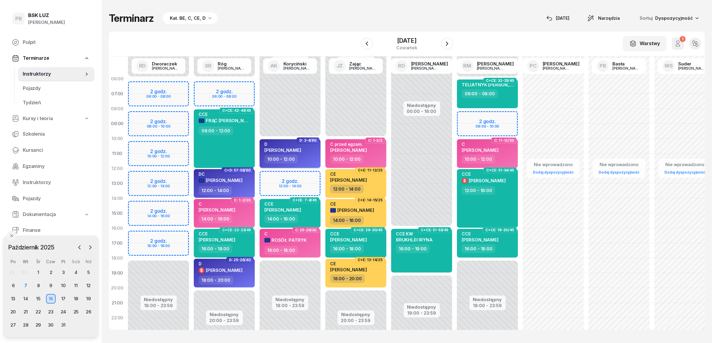
click at [285, 147] on span "[PERSON_NAME]" at bounding box center [282, 150] width 37 height 6
select select "10"
select select "12"
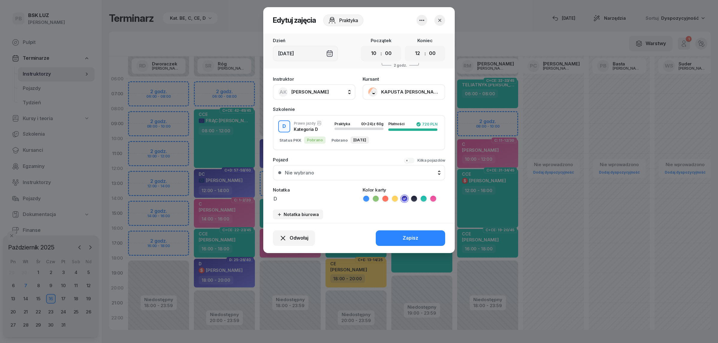
click at [401, 88] on button "KAPUSTA [PERSON_NAME]" at bounding box center [404, 92] width 83 height 16
click at [391, 111] on div "Otwórz profil" at bounding box center [381, 112] width 29 height 8
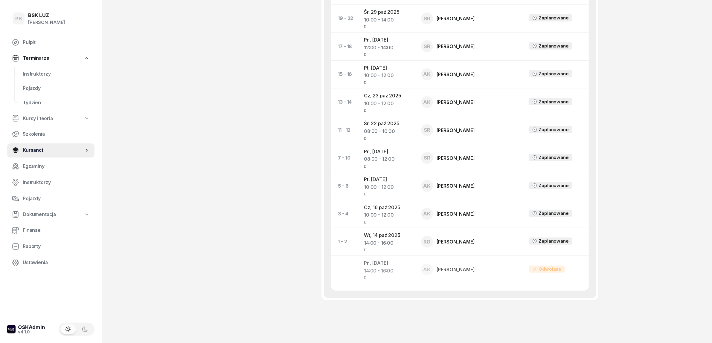
scroll to position [374, 0]
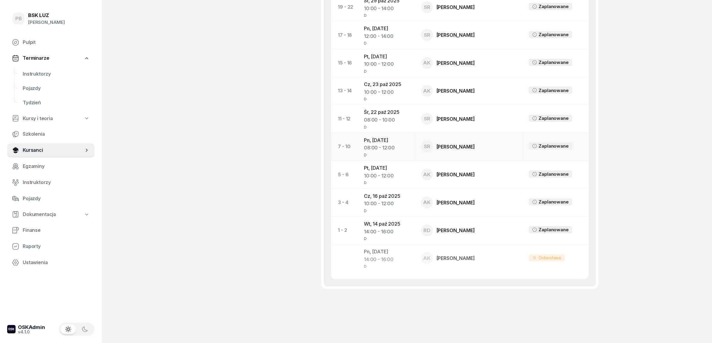
click at [392, 150] on div "08:00 - 12:00" at bounding box center [388, 148] width 48 height 8
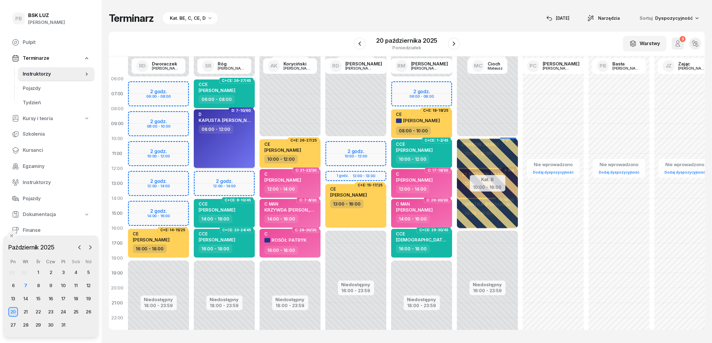
click at [241, 145] on div "D KAPUSTA [PERSON_NAME] 08:00 - 12:00" at bounding box center [224, 138] width 61 height 59
select select "08"
select select "12"
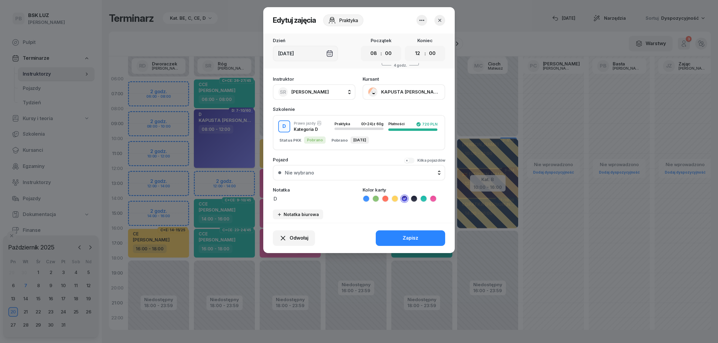
click at [241, 145] on div at bounding box center [359, 171] width 718 height 343
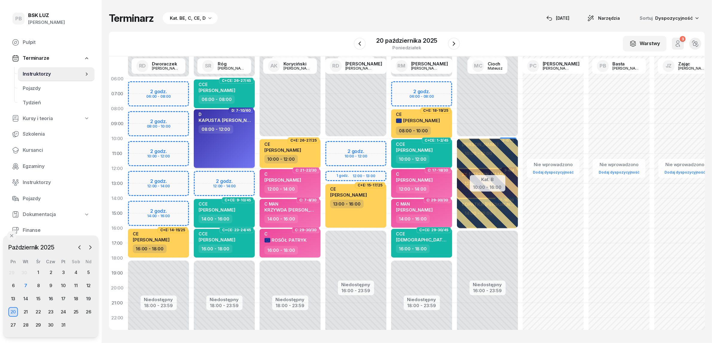
click at [241, 145] on div "D KAPUSTA [PERSON_NAME] 08:00 - 12:00" at bounding box center [224, 138] width 61 height 59
select select "08"
select select "12"
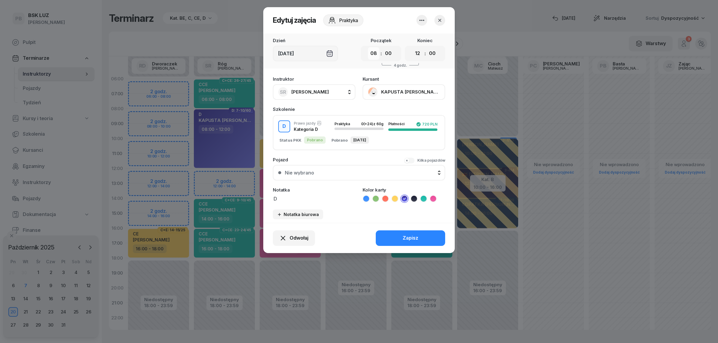
click at [374, 53] on select "00 01 02 03 04 05 06 07 08 09 10 11 12 13 14 15 16 17 18 19 20 21 22 23" at bounding box center [373, 53] width 11 height 13
select select "10"
click at [368, 47] on select "00 01 02 03 04 05 06 07 08 09 10 11 12 13 14 15 16 17 18 19 20 21 22 23" at bounding box center [373, 53] width 11 height 13
click at [416, 235] on div "Zapisz" at bounding box center [411, 239] width 16 height 8
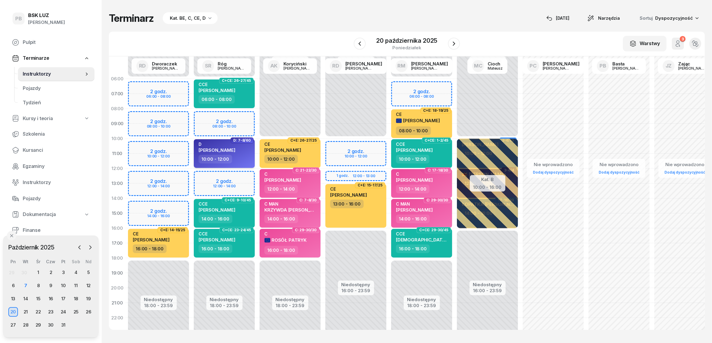
click at [231, 147] on span "[PERSON_NAME]" at bounding box center [217, 150] width 37 height 6
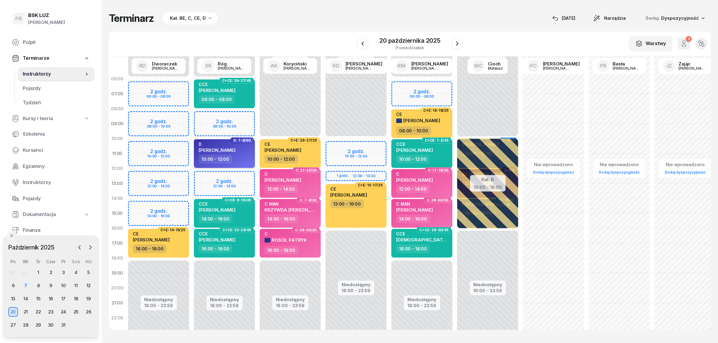
select select "10"
select select "12"
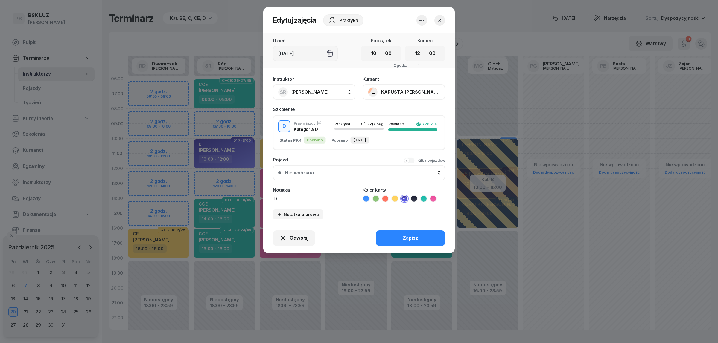
click at [396, 93] on button "KAPUSTA [PERSON_NAME]" at bounding box center [404, 92] width 83 height 16
click at [387, 114] on div "Otwórz profil" at bounding box center [381, 112] width 29 height 8
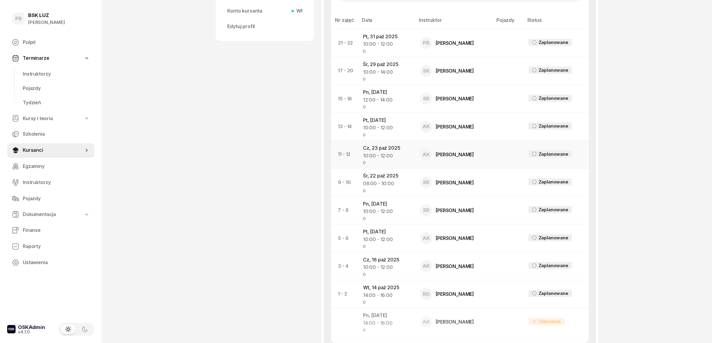
scroll to position [299, 0]
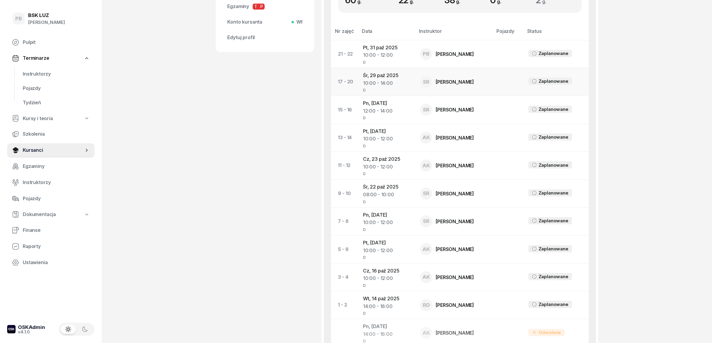
click at [383, 75] on td "[DATE] 10:00 - 14:00 D" at bounding box center [386, 82] width 57 height 28
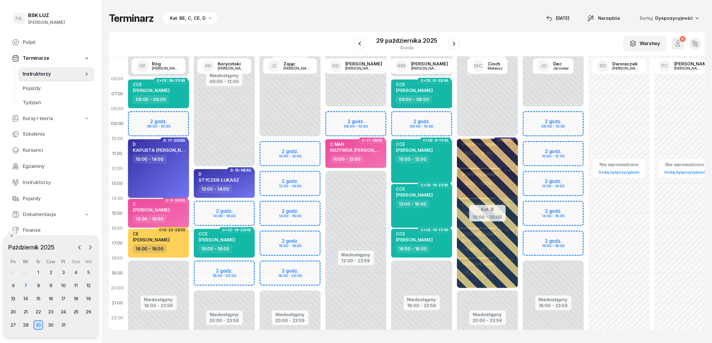
click at [176, 179] on div "D KAPUSTA [PERSON_NAME] 10:00 - 14:00" at bounding box center [158, 168] width 61 height 59
select select "10"
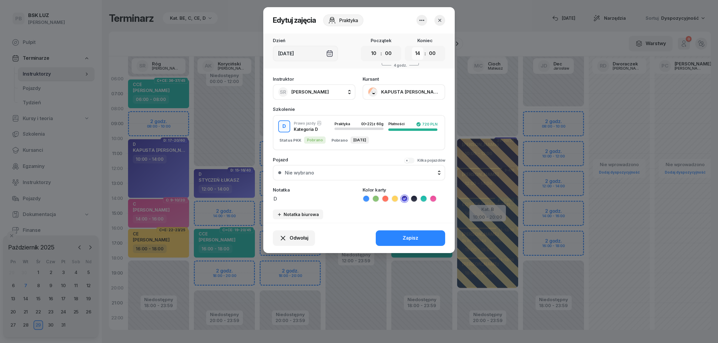
click at [415, 52] on select "00 01 02 03 04 05 06 07 08 09 10 11 12 13 14 15 16 17 18 19 20 21 22 23" at bounding box center [417, 53] width 11 height 13
select select "12"
click at [412, 47] on select "00 01 02 03 04 05 06 07 08 09 10 11 12 13 14 15 16 17 18 19 20 21 22 23" at bounding box center [417, 53] width 11 height 13
click at [402, 235] on button "Zapisz" at bounding box center [410, 239] width 69 height 16
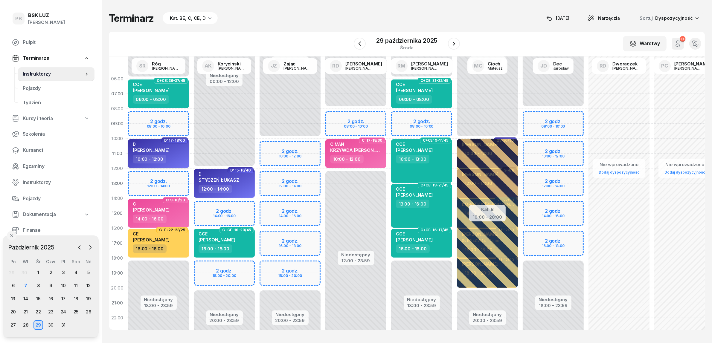
click at [162, 150] on span "[PERSON_NAME]" at bounding box center [151, 150] width 37 height 6
select select "10"
select select "12"
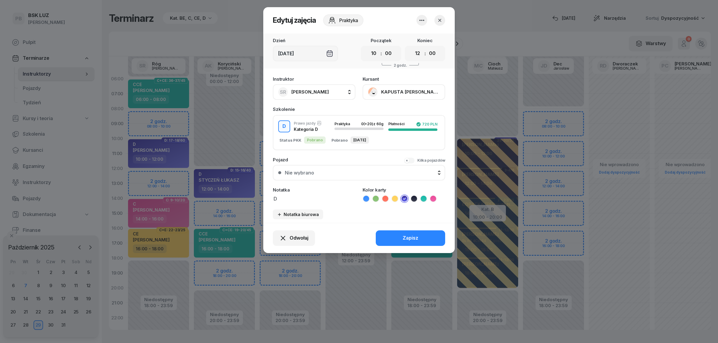
click at [403, 87] on button "KAPUSTA [PERSON_NAME]" at bounding box center [404, 92] width 83 height 16
click at [406, 111] on link "Otwórz profil" at bounding box center [403, 112] width 79 height 15
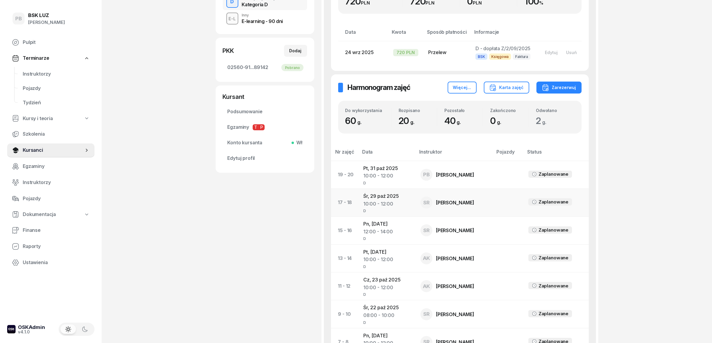
scroll to position [187, 0]
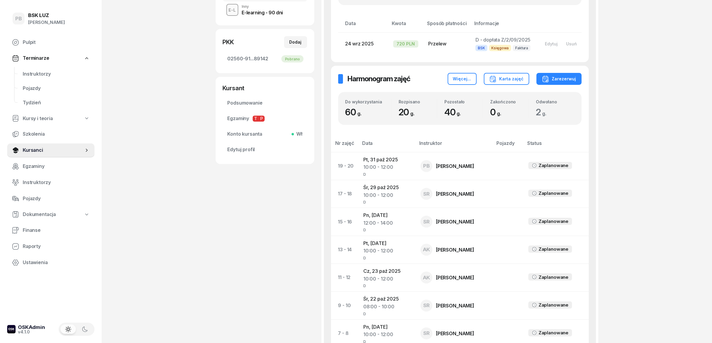
click at [651, 264] on div "PB BSK [PERSON_NAME] Terminarze Instruktorzy Pojazdy Tydzień Kursy i teoria Szk…" at bounding box center [356, 174] width 712 height 722
click at [685, 246] on div "PB BSK [PERSON_NAME] Terminarze Instruktorzy Pojazdy Tydzień Kursy i teoria Szk…" at bounding box center [356, 174] width 712 height 722
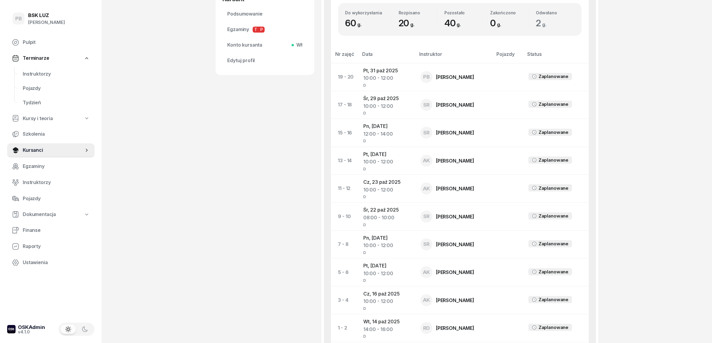
scroll to position [266, 0]
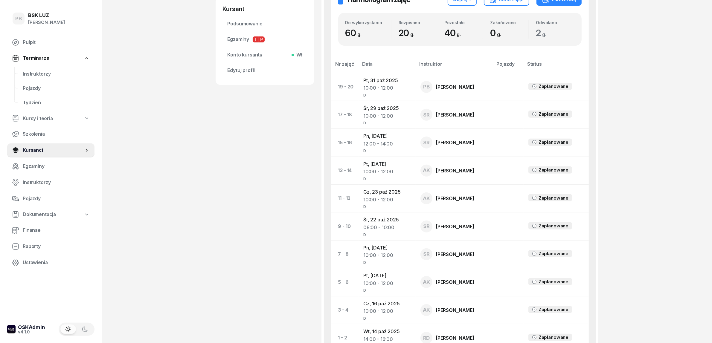
click at [646, 81] on div "PB BSK [PERSON_NAME] Terminarze Instruktorzy Pojazdy Tydzień Kursy i teoria Szk…" at bounding box center [356, 95] width 712 height 722
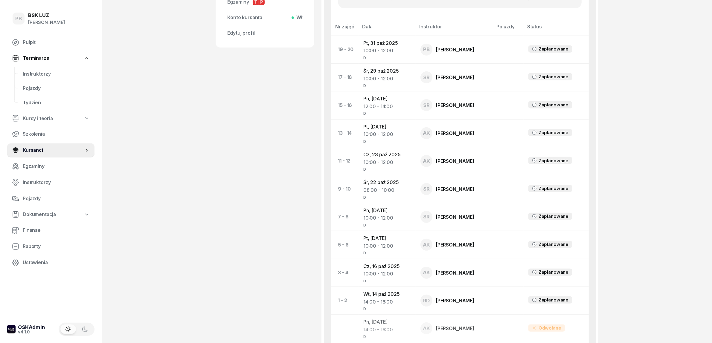
click at [235, 271] on div "KAPUSTA [PERSON_NAME] Dofinansowanie OL- 01.01 [DATE], 502 292 540 [EMAIL_ADDRE…" at bounding box center [265, 51] width 99 height 654
click at [36, 72] on span "Instruktorzy" at bounding box center [56, 74] width 67 height 8
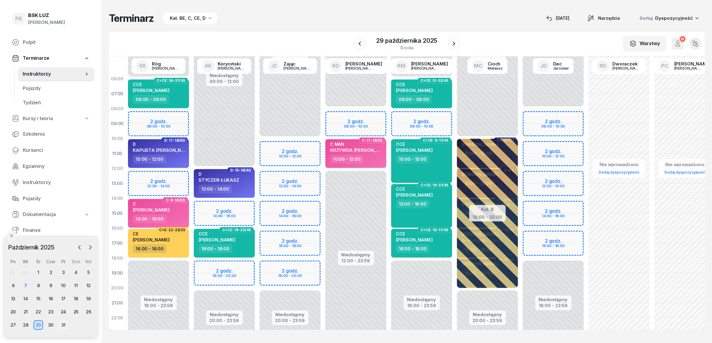
click at [63, 325] on div "31" at bounding box center [64, 326] width 10 height 10
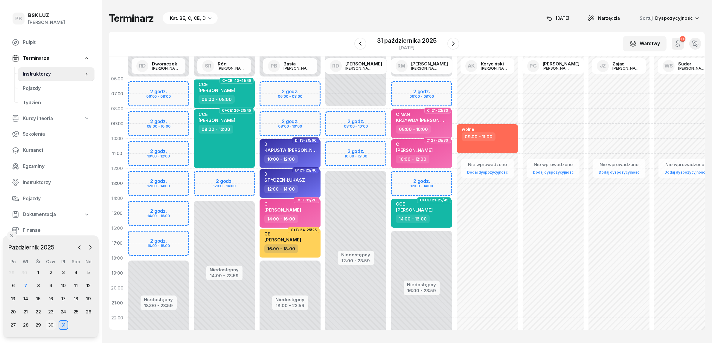
click at [50, 323] on div "30" at bounding box center [51, 326] width 10 height 10
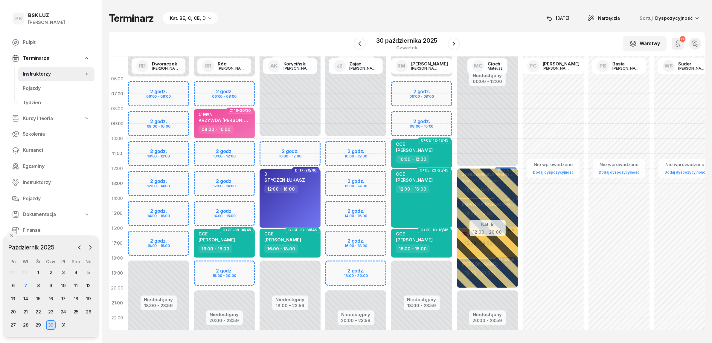
click at [205, 207] on div "Niedostępny 00:00 - 06:00 Niedostępny 20:00 - 23:59 2 godz. 06:00 - 08:00 2 god…" at bounding box center [224, 213] width 66 height 284
select select "14"
select select "16"
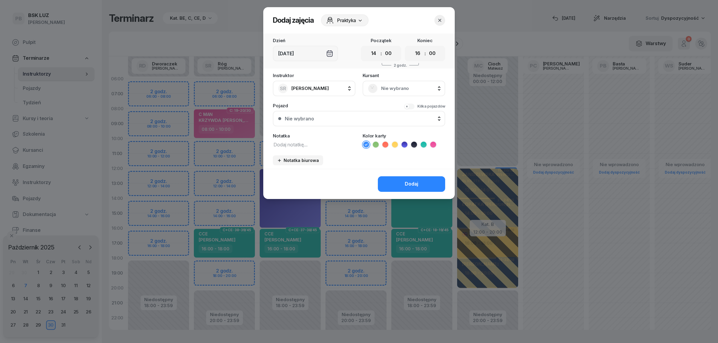
click at [404, 87] on span "Nie wybrano" at bounding box center [410, 89] width 59 height 8
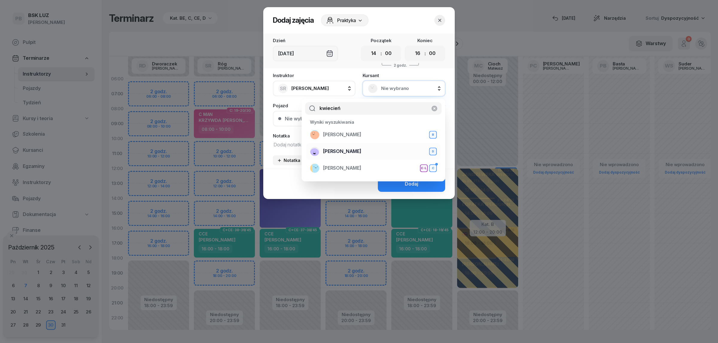
type input "kwiecień"
click at [373, 149] on div "[PERSON_NAME]" at bounding box center [373, 152] width 127 height 10
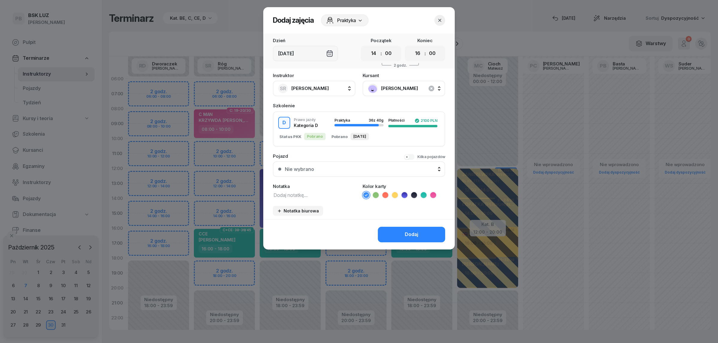
click at [308, 191] on textarea at bounding box center [314, 195] width 83 height 8
type textarea "D"
click at [404, 193] on icon at bounding box center [404, 195] width 6 height 6
click at [388, 228] on button "Dodaj" at bounding box center [411, 235] width 67 height 16
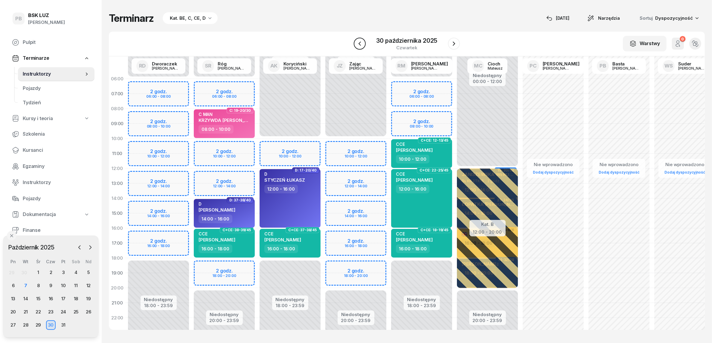
click at [360, 42] on icon "button" at bounding box center [359, 44] width 2 height 4
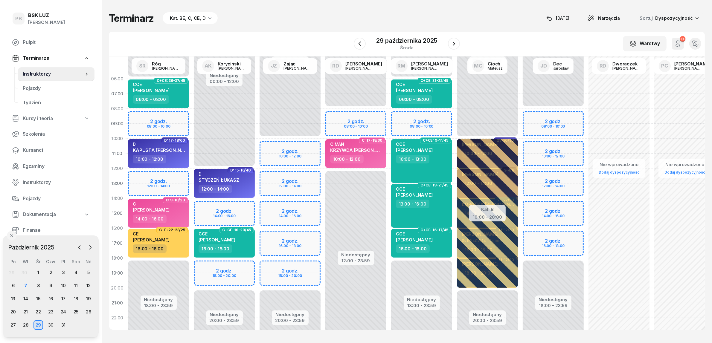
click at [244, 207] on div "Niedostępny 00:00 - 12:00 Niedostępny 20:00 - 23:59 2 godz. 14:00 - 16:00 2 god…" at bounding box center [224, 213] width 66 height 284
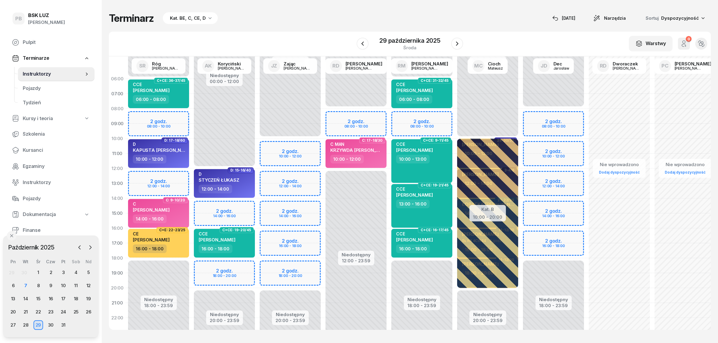
select select "14"
select select "16"
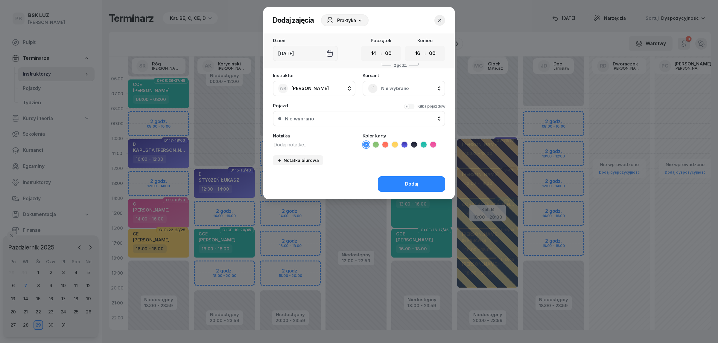
click at [392, 92] on div "Nie wybrano" at bounding box center [404, 89] width 72 height 10
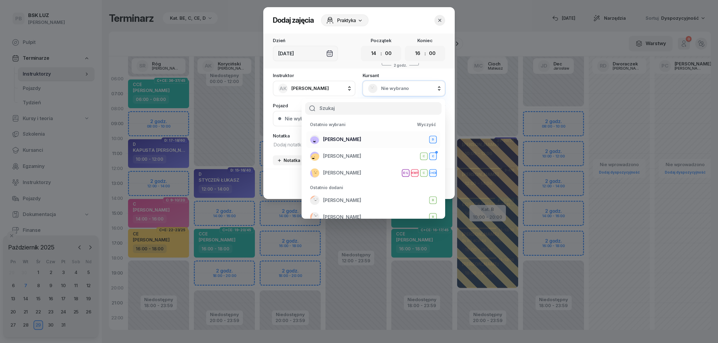
click at [361, 137] on span "[PERSON_NAME]" at bounding box center [342, 140] width 38 height 8
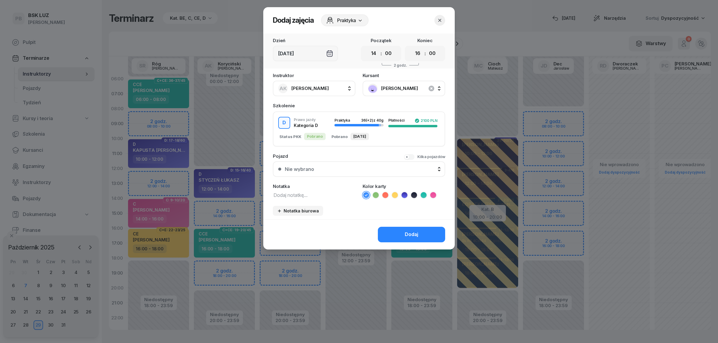
click at [307, 192] on textarea at bounding box center [314, 195] width 83 height 8
type textarea "D"
click at [407, 193] on li at bounding box center [404, 195] width 7 height 7
click at [399, 231] on button "Dodaj" at bounding box center [411, 235] width 67 height 16
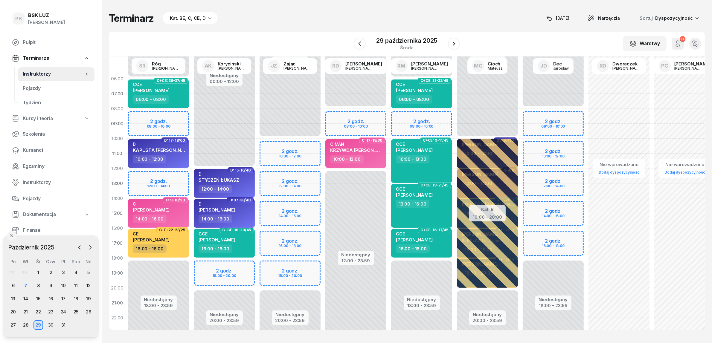
click at [235, 209] on span "[PERSON_NAME]" at bounding box center [217, 210] width 37 height 6
select select "14"
select select "16"
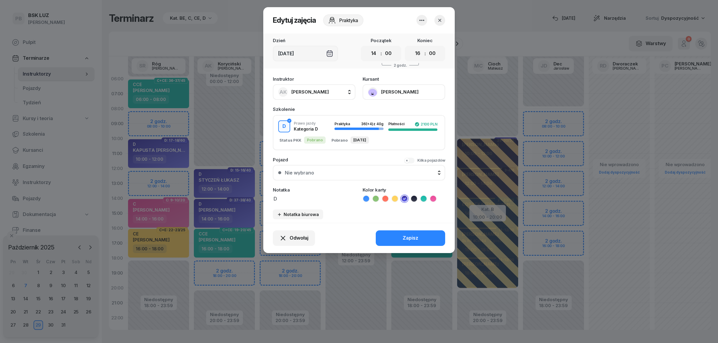
click at [397, 89] on button "[PERSON_NAME]" at bounding box center [404, 92] width 83 height 16
click at [388, 113] on div "Otwórz profil" at bounding box center [381, 112] width 29 height 8
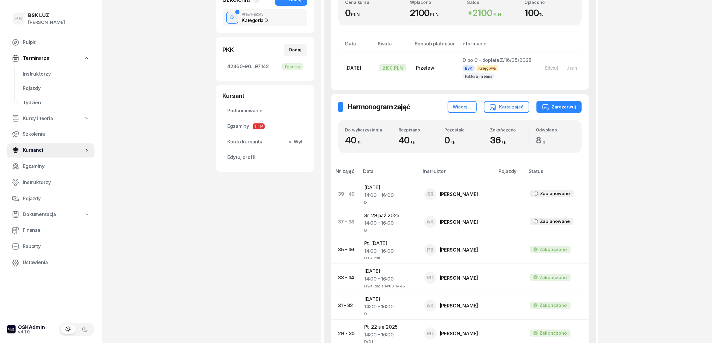
scroll to position [187, 0]
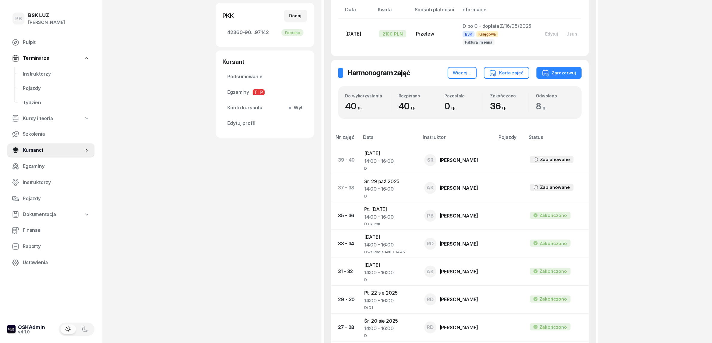
click at [51, 74] on span "Instruktorzy" at bounding box center [56, 74] width 67 height 8
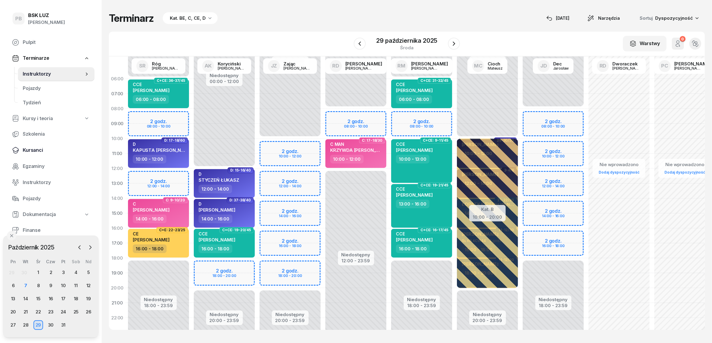
click at [35, 152] on span "Kursanci" at bounding box center [56, 151] width 67 height 8
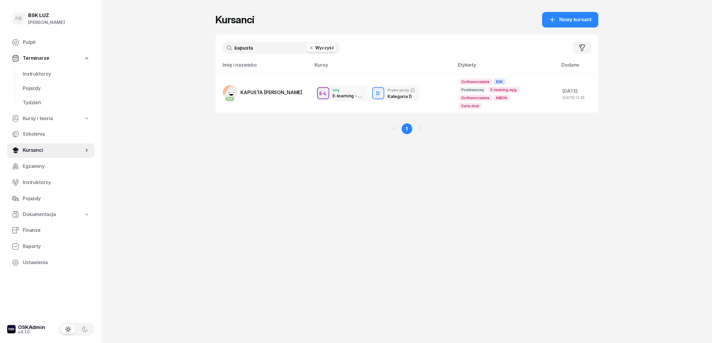
click at [278, 51] on input "kapusta" at bounding box center [281, 48] width 117 height 12
type input "olk"
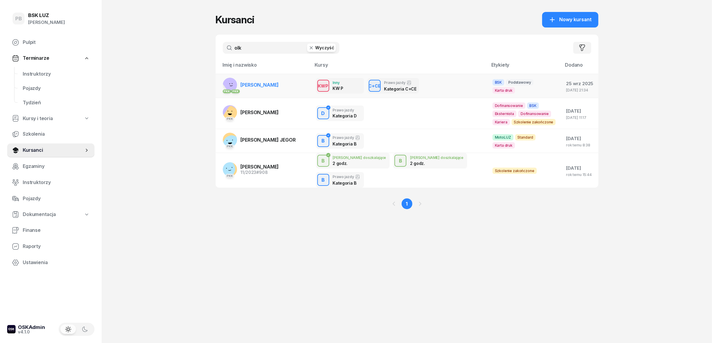
click at [255, 84] on span "[PERSON_NAME]" at bounding box center [260, 85] width 38 height 6
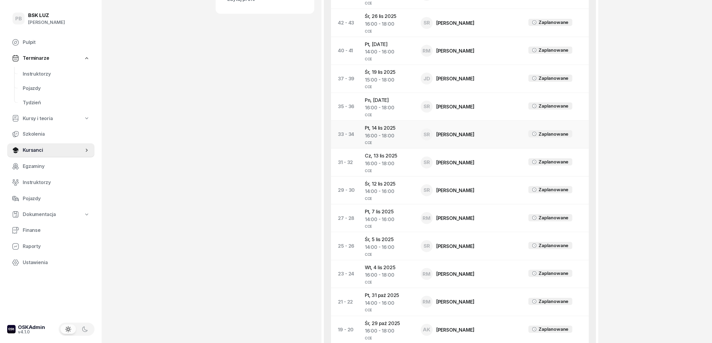
scroll to position [374, 0]
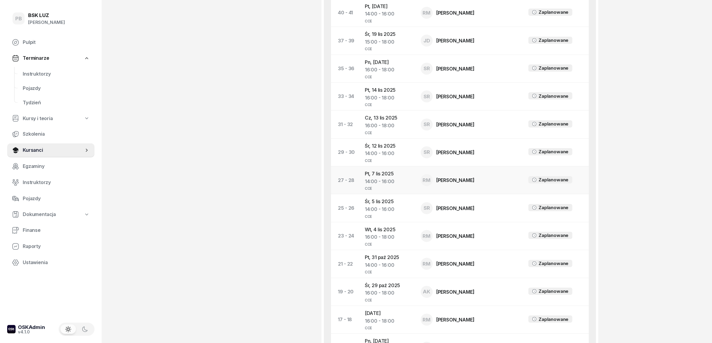
click at [384, 175] on td "Pt, [DATE] 14:00 - 16:00 CCE" at bounding box center [388, 181] width 56 height 28
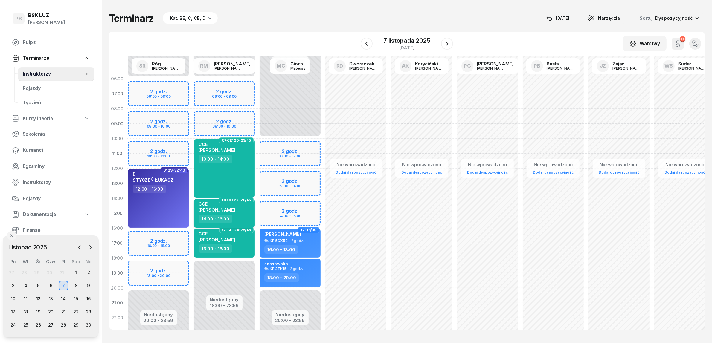
click at [237, 215] on div "14:00 - 16:00" at bounding box center [225, 219] width 53 height 9
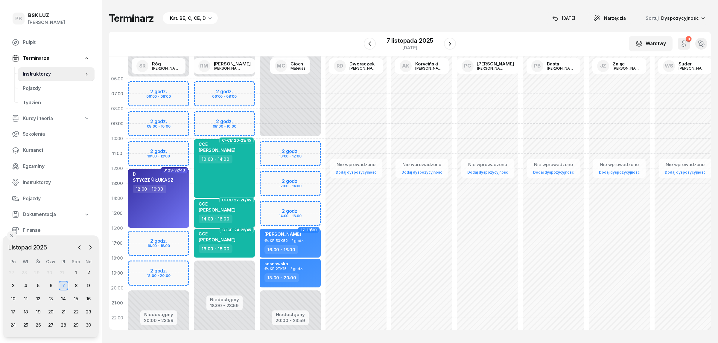
select select "14"
select select "16"
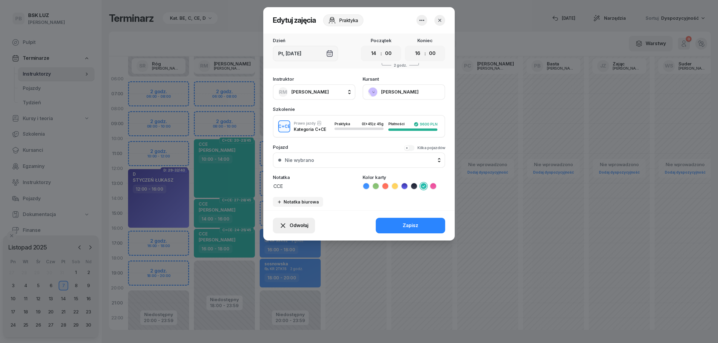
click at [294, 223] on span "Odwołaj" at bounding box center [299, 226] width 19 height 8
click at [298, 185] on div "Kursant odwołał" at bounding box center [282, 189] width 35 height 8
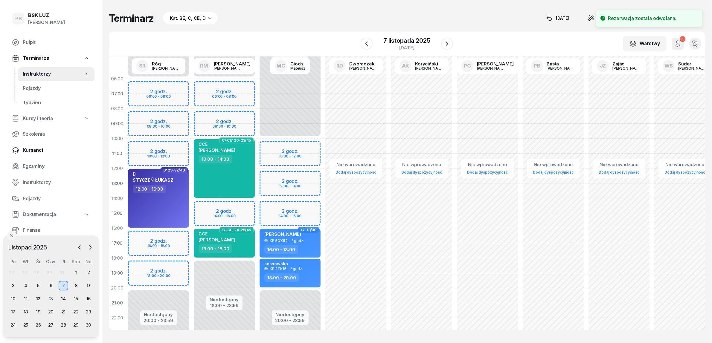
click at [40, 150] on span "Kursanci" at bounding box center [56, 151] width 67 height 8
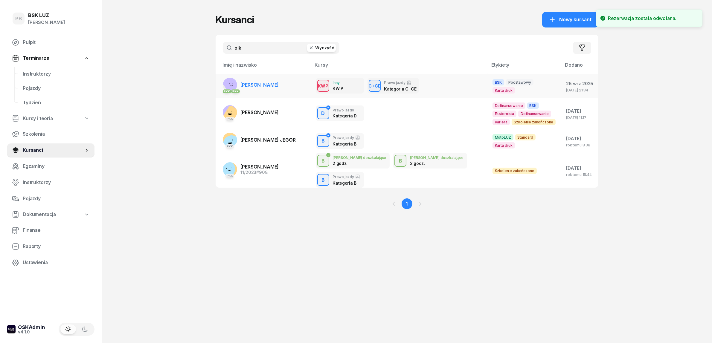
click at [253, 79] on link "PKK PKK OLK [PERSON_NAME]" at bounding box center [251, 85] width 56 height 14
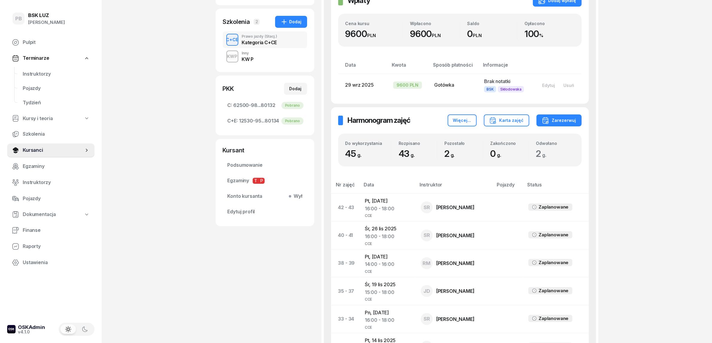
scroll to position [112, 0]
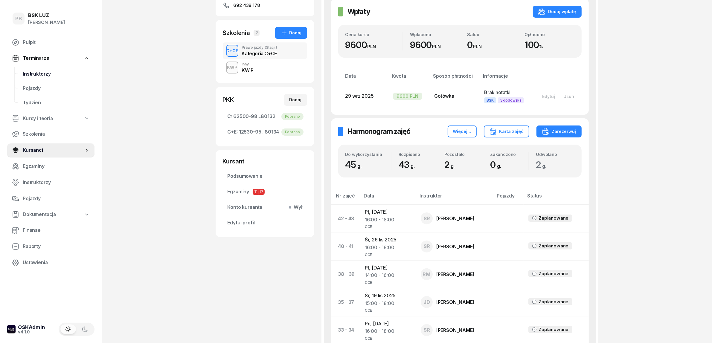
click at [49, 75] on span "Instruktorzy" at bounding box center [56, 74] width 67 height 8
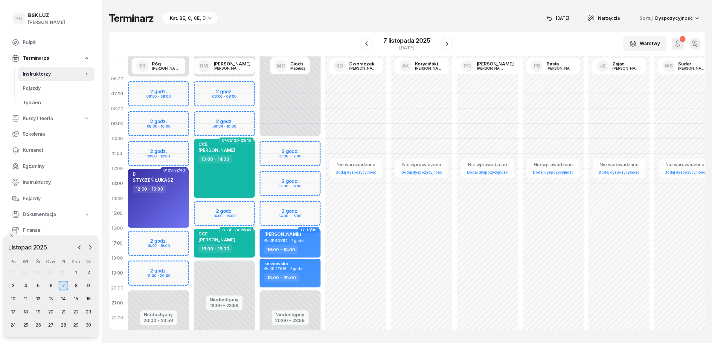
click at [227, 31] on div "Terminarz Kat. BE, C, CE, D [DATE] Narzędzia Sortuj Dyspozycyjność W Wybierz AK…" at bounding box center [407, 171] width 596 height 342
click at [82, 249] on icon "button" at bounding box center [80, 248] width 6 height 6
click at [26, 286] on div "7" at bounding box center [26, 286] width 10 height 10
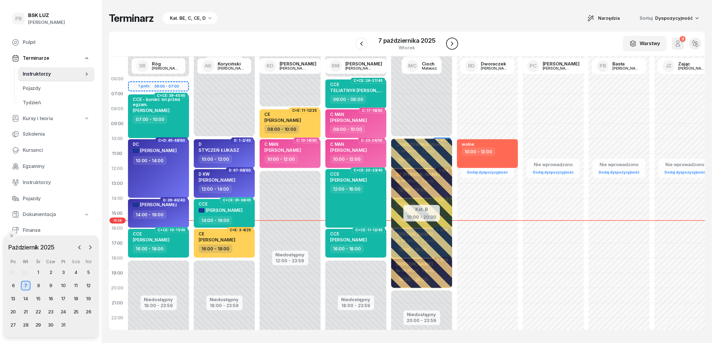
click at [447, 40] on button "button" at bounding box center [452, 44] width 12 height 12
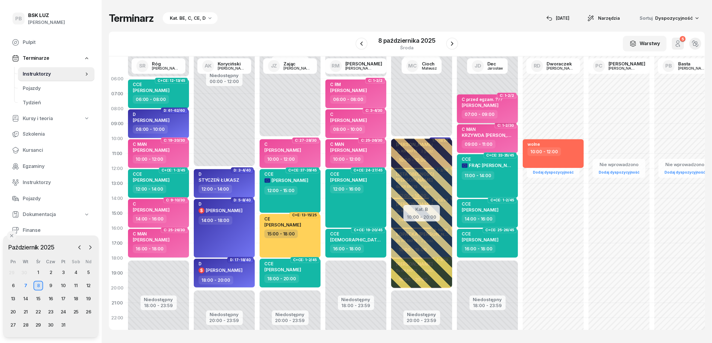
click at [511, 112] on div "07:00 - 09:00" at bounding box center [488, 114] width 53 height 9
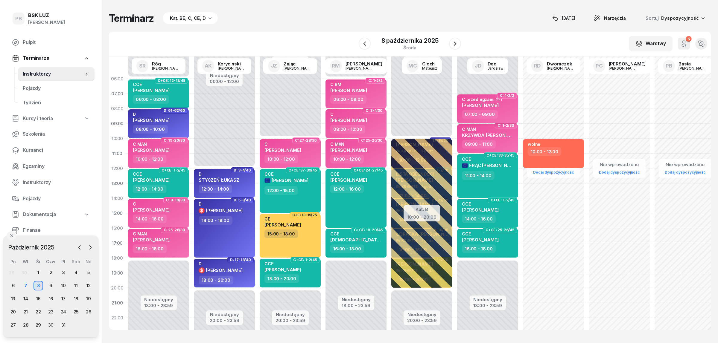
select select "07"
select select "09"
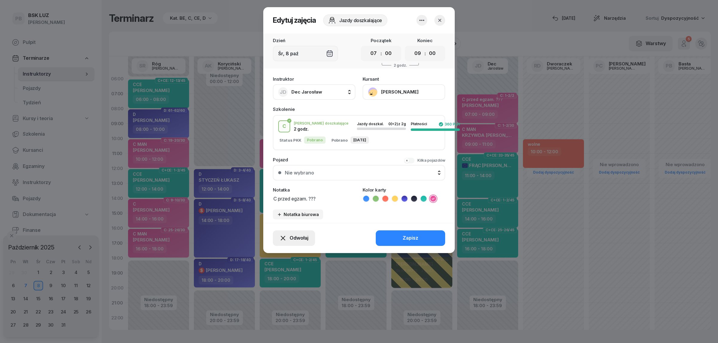
click at [295, 235] on span "Odwołaj" at bounding box center [299, 239] width 19 height 8
click at [293, 202] on div "Kursant odwołał" at bounding box center [282, 201] width 35 height 8
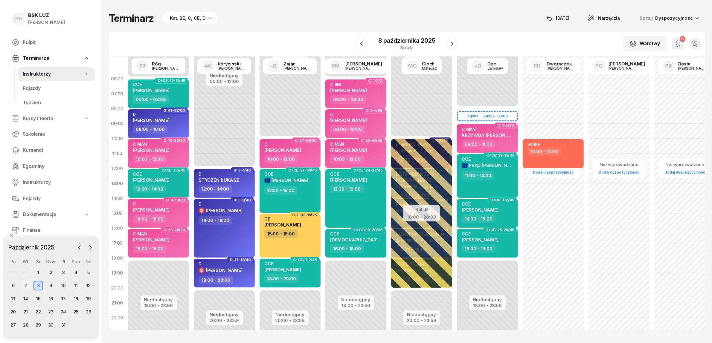
click at [23, 283] on div "7" at bounding box center [26, 286] width 10 height 10
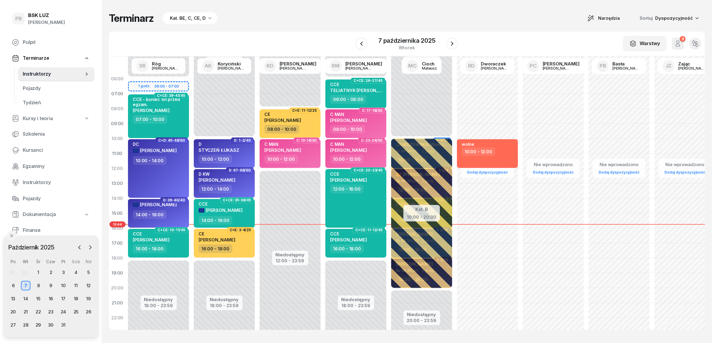
click at [201, 22] on div "Kat. BE, C, CE, D" at bounding box center [190, 18] width 55 height 12
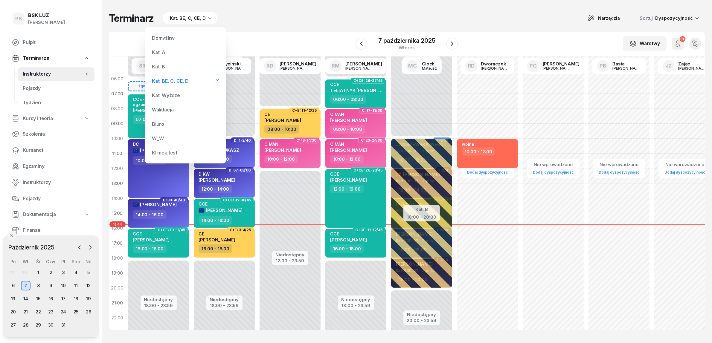
click at [177, 66] on div "Kat. B" at bounding box center [186, 67] width 72 height 12
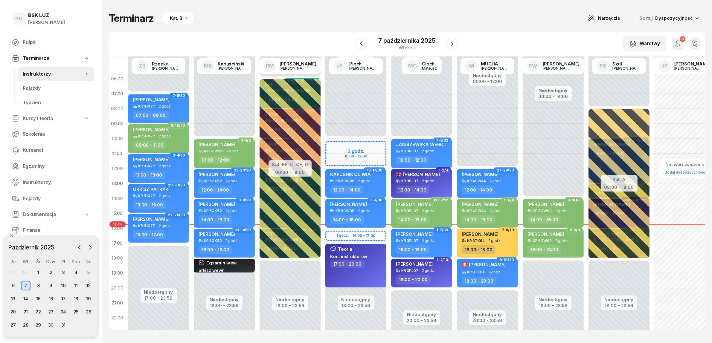
click at [182, 15] on div "Kat. B" at bounding box center [179, 18] width 32 height 12
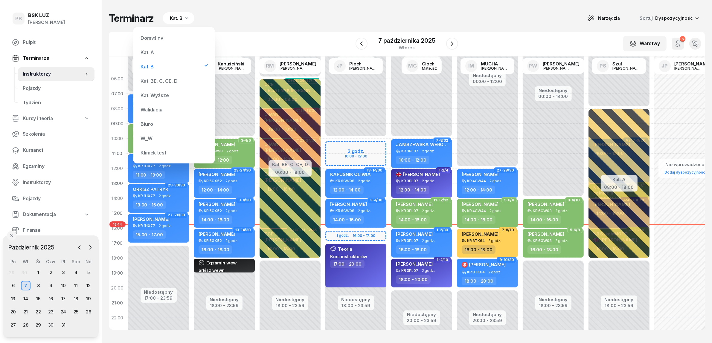
click at [270, 36] on div "W Wybierz AK [PERSON_NAME] BP [PERSON_NAME] DP [PERSON_NAME] GS [PERSON_NAME] I…" at bounding box center [407, 44] width 596 height 25
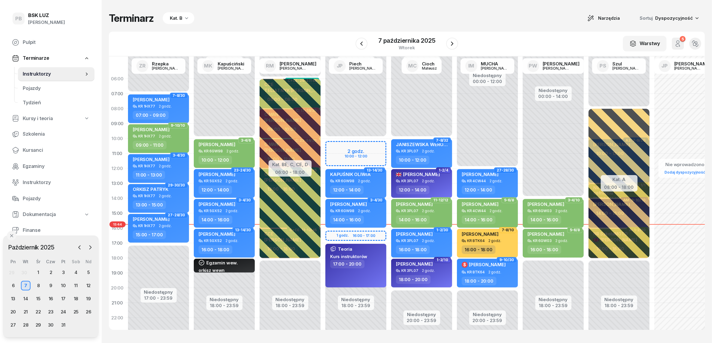
click at [191, 19] on div "Kat. B" at bounding box center [179, 18] width 32 height 12
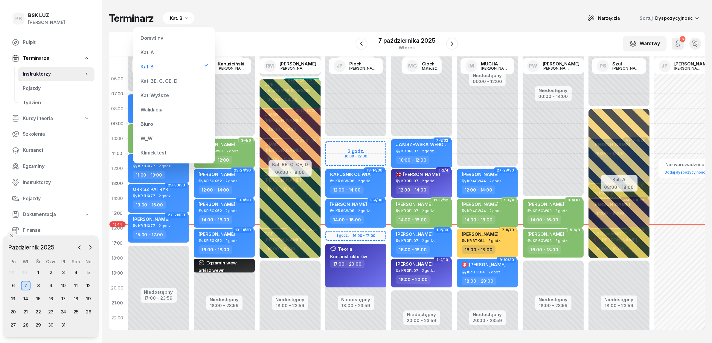
click at [167, 77] on div "Kat. BE, C, CE, D" at bounding box center [174, 81] width 72 height 12
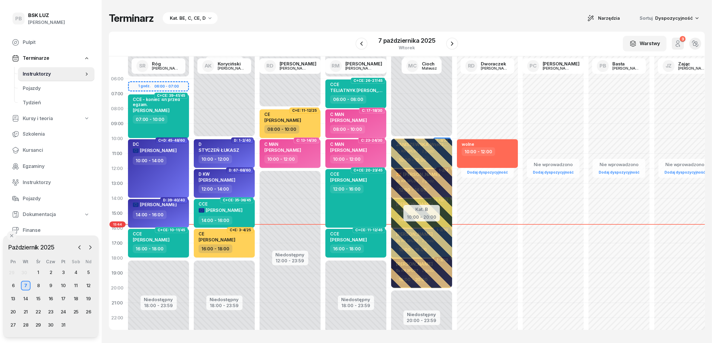
click at [249, 29] on div "Terminarz Kat. BE, C, CE, D Narzędzia Sortuj Dyspozycyjność W Wybierz AK [PERSO…" at bounding box center [407, 171] width 596 height 342
click at [331, 26] on div "Terminarz Kat. BE, C, CE, D Narzędzia Sortuj Dyspozycyjność W Wybierz AK [PERSO…" at bounding box center [407, 171] width 596 height 342
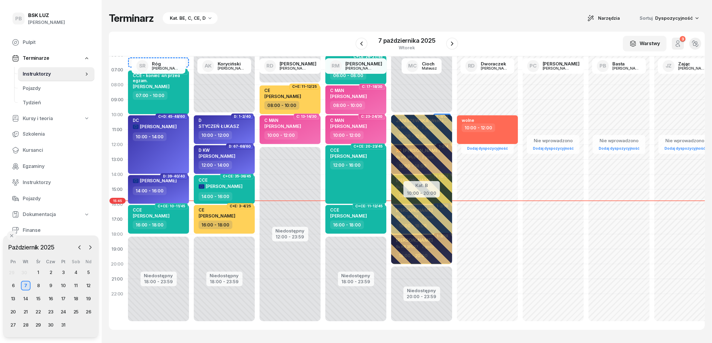
scroll to position [31, 0]
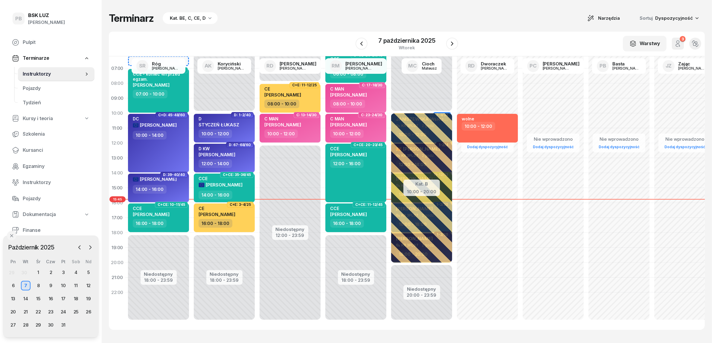
click at [246, 23] on div "Terminarz Kat. BE, C, CE, D Narzędzia Sortuj Dyspozycyjność" at bounding box center [407, 18] width 596 height 13
click at [274, 32] on div "W Wybierz AK [PERSON_NAME] BP [PERSON_NAME] DP [PERSON_NAME] GS [PERSON_NAME] I…" at bounding box center [407, 44] width 596 height 25
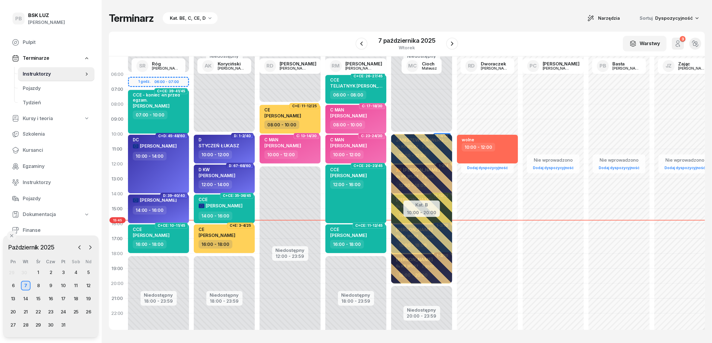
scroll to position [0, 0]
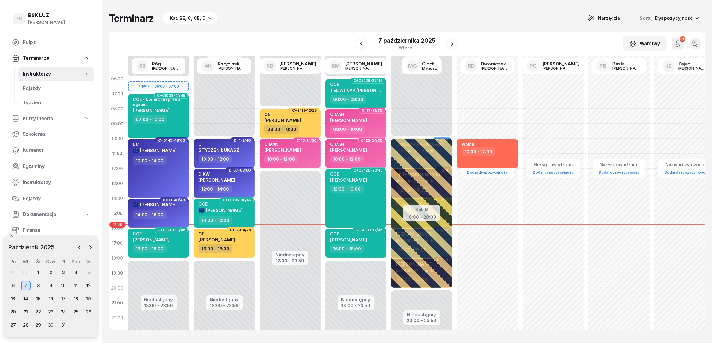
click at [274, 21] on div "Terminarz Kat. BE, C, CE, D Narzędzia Sortuj Dyspozycyjność" at bounding box center [407, 18] width 596 height 13
click at [292, 34] on div "W Wybierz AK [PERSON_NAME] BP [PERSON_NAME] DP [PERSON_NAME] GS [PERSON_NAME] I…" at bounding box center [407, 44] width 596 height 25
click at [290, 23] on div "Terminarz Kat. BE, C, CE, D Narzędzia Sortuj Dyspozycyjność" at bounding box center [407, 18] width 596 height 13
click at [274, 29] on div "Terminarz Kat. BE, C, CE, D Narzędzia Sortuj Dyspozycyjność W Wybierz AK [PERSO…" at bounding box center [407, 171] width 596 height 342
click at [319, 8] on div "Terminarz Kat. BE, C, CE, D Narzędzia Sortuj Dyspozycyjność W Wybierz AK [PERSO…" at bounding box center [407, 171] width 596 height 342
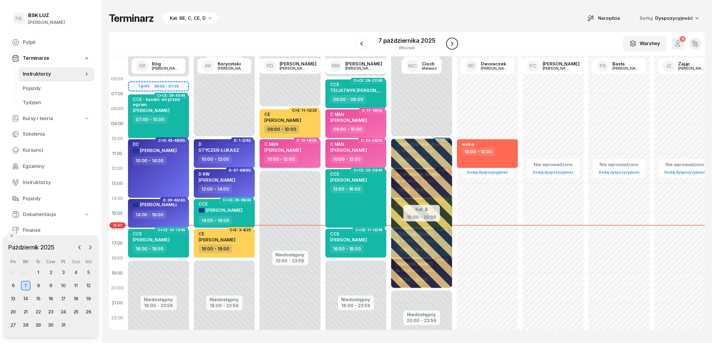
click at [451, 42] on icon "button" at bounding box center [452, 43] width 7 height 7
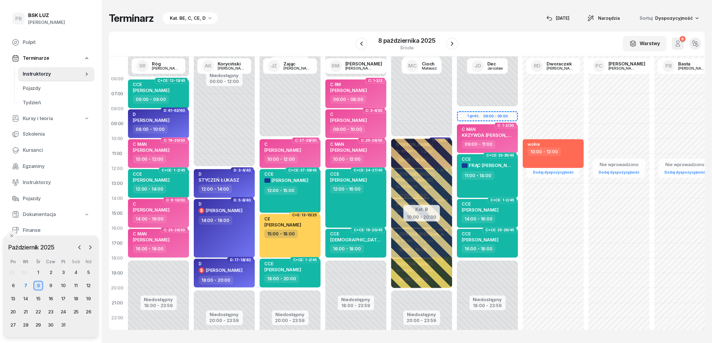
click at [495, 28] on div "Terminarz Kat. BE, C, CE, D [DATE] Narzędzia Sortuj Dyspozycyjność W Wybierz AK…" at bounding box center [407, 171] width 596 height 342
click at [507, 21] on div "Terminarz Kat. BE, C, CE, D [DATE] Narzędzia Sortuj Dyspozycyjność" at bounding box center [407, 18] width 596 height 13
click at [454, 44] on icon "button" at bounding box center [452, 43] width 7 height 7
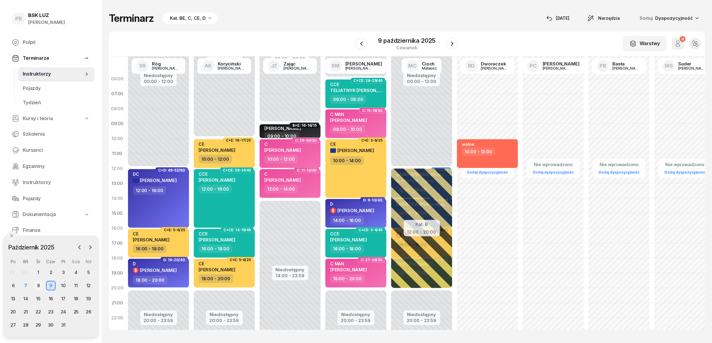
click at [37, 287] on div "8" at bounding box center [39, 286] width 10 height 10
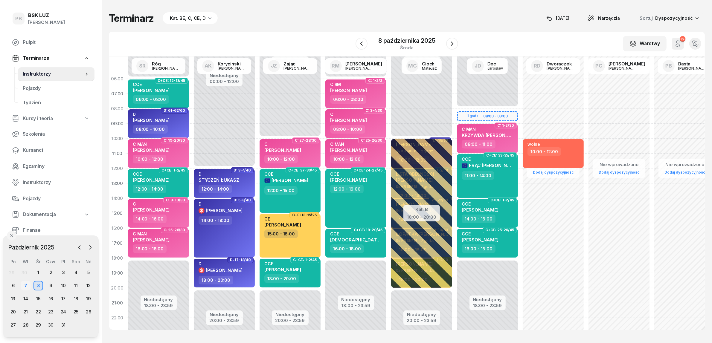
click at [25, 287] on div "7" at bounding box center [26, 286] width 10 height 10
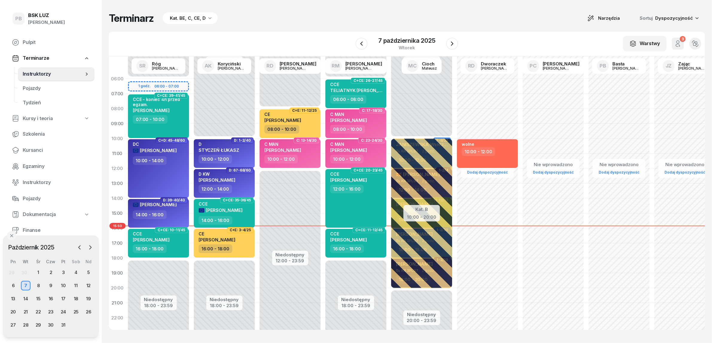
click at [545, 13] on div "Terminarz Kat. BE, C, CE, D Narzędzia Sortuj Dyspozycyjność" at bounding box center [407, 18] width 596 height 13
click at [490, 15] on div "Terminarz Kat. BE, C, CE, D Narzędzia Sortuj Dyspozycyjność" at bounding box center [407, 18] width 596 height 13
